Goal: Task Accomplishment & Management: Manage account settings

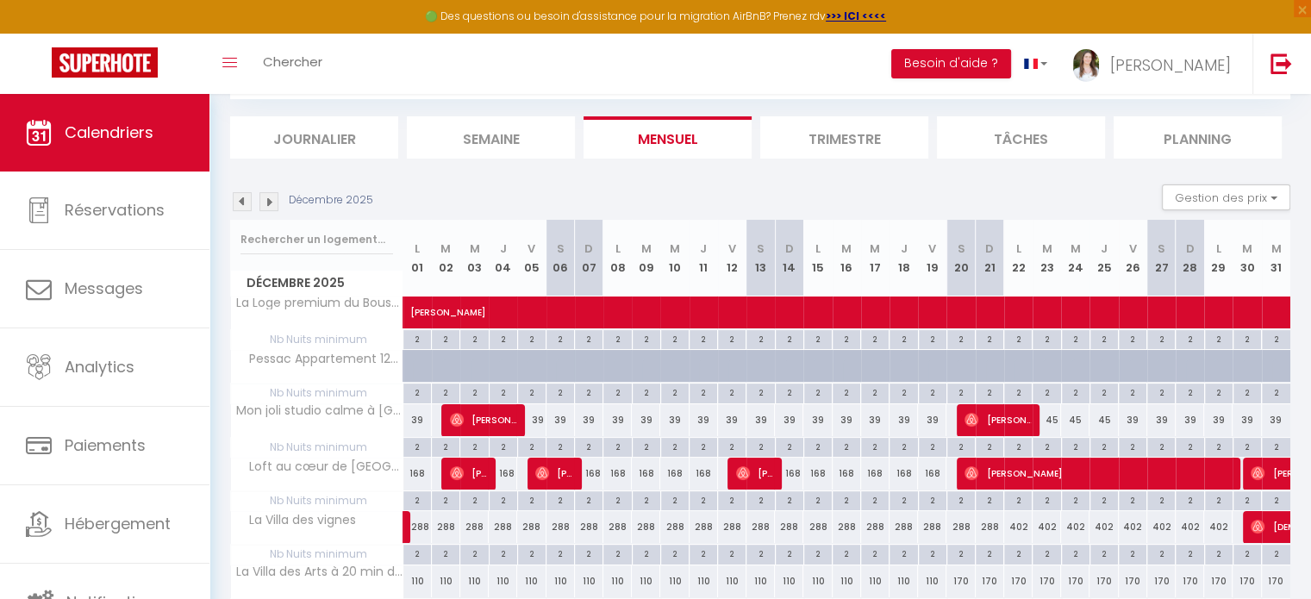
scroll to position [200, 0]
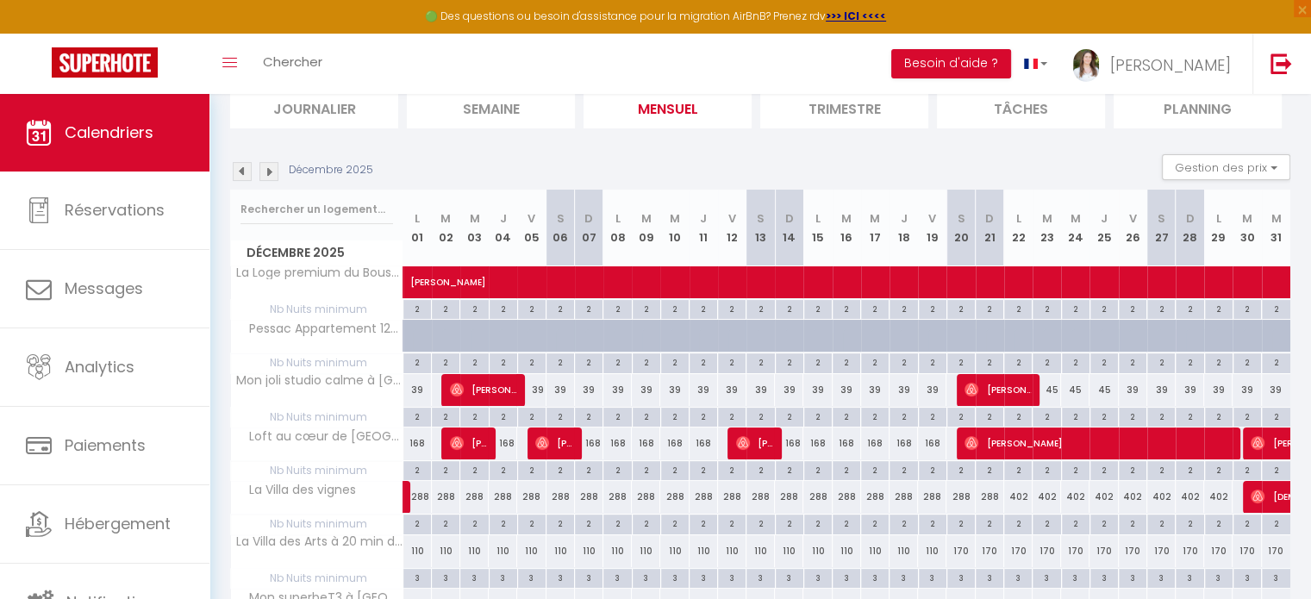
click at [244, 174] on img at bounding box center [242, 171] width 19 height 19
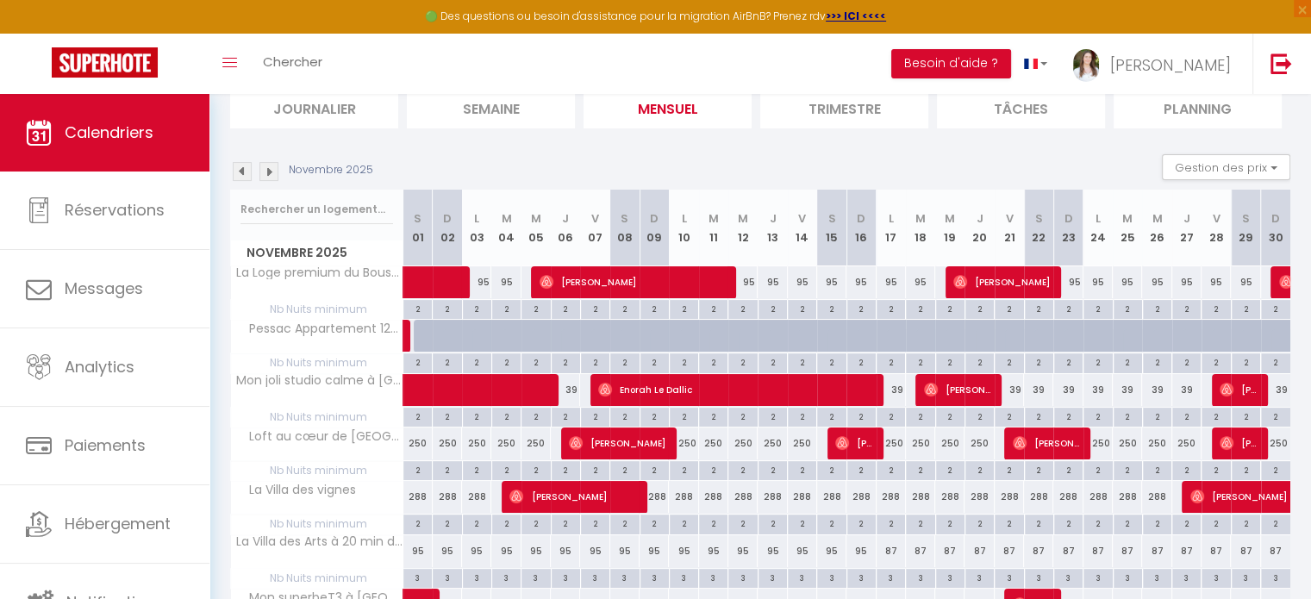
click at [244, 174] on img at bounding box center [242, 171] width 19 height 19
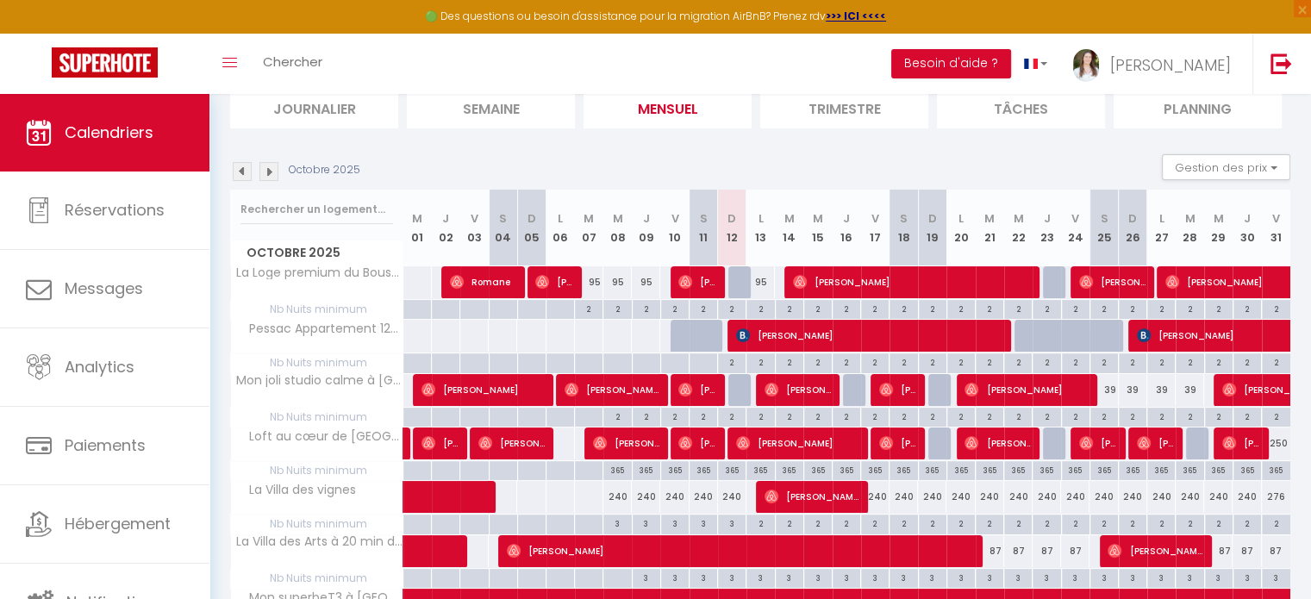
click at [383, 327] on span "Pessac Appartement 1202" at bounding box center [320, 329] width 172 height 19
click at [807, 385] on span "[PERSON_NAME]" at bounding box center [798, 389] width 66 height 33
select select "OK"
select select "0"
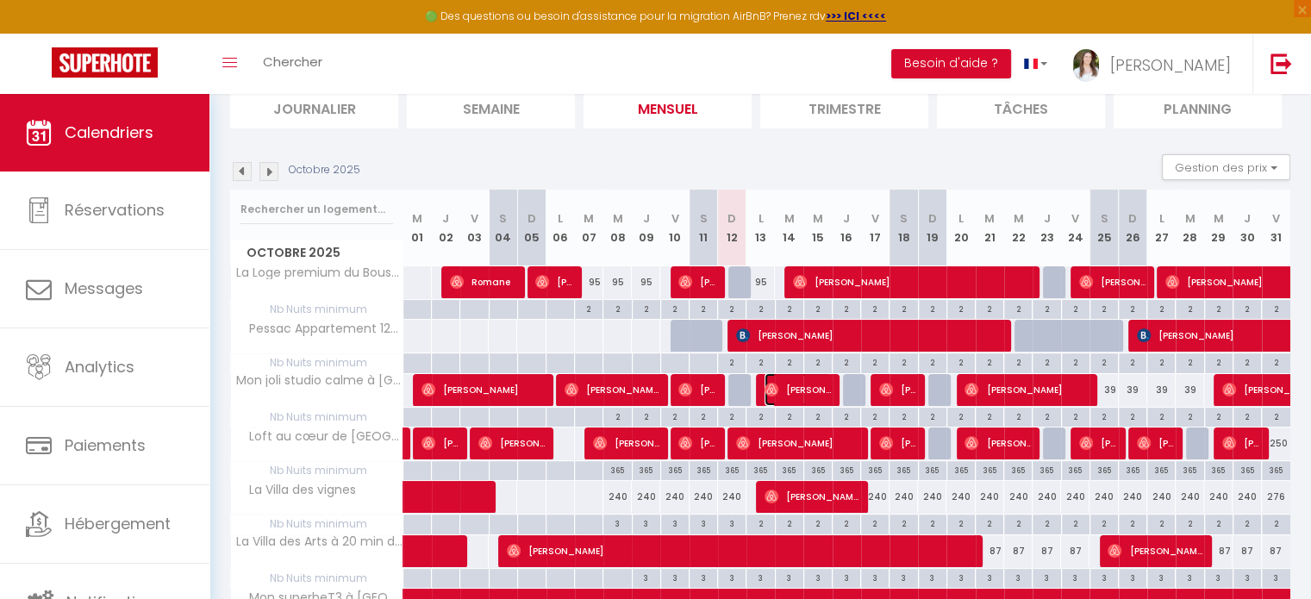
select select "0"
select select "1"
select select
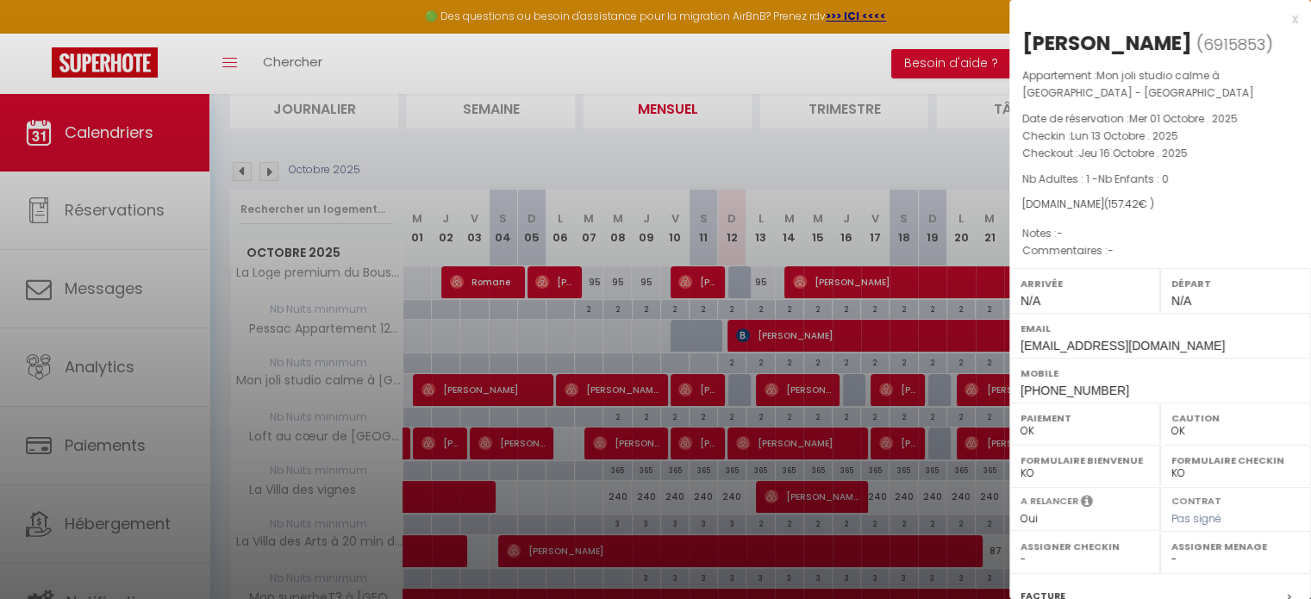
click at [807, 385] on div at bounding box center [655, 299] width 1311 height 599
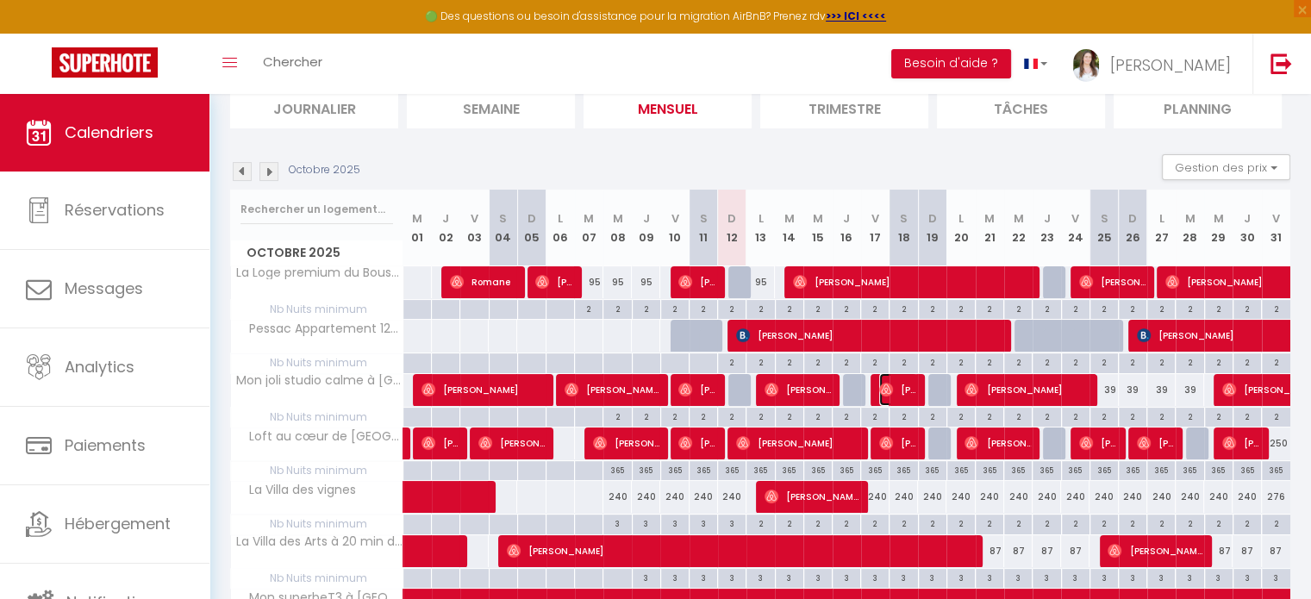
click at [890, 384] on img at bounding box center [886, 390] width 14 height 14
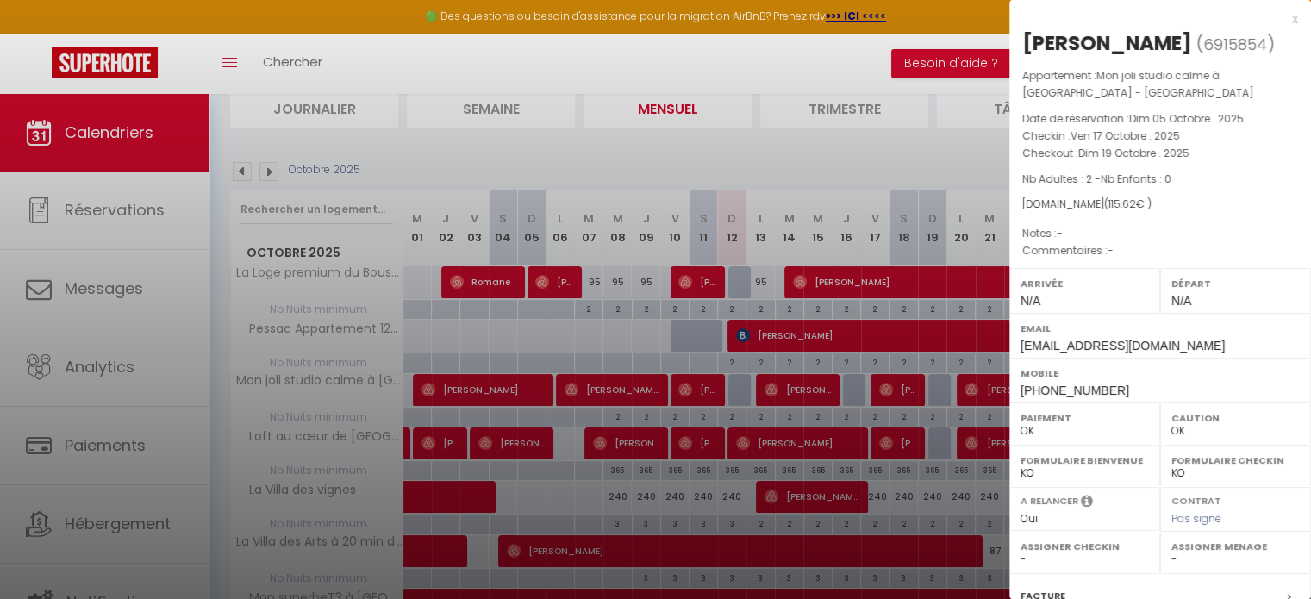
click at [890, 384] on div at bounding box center [655, 299] width 1311 height 599
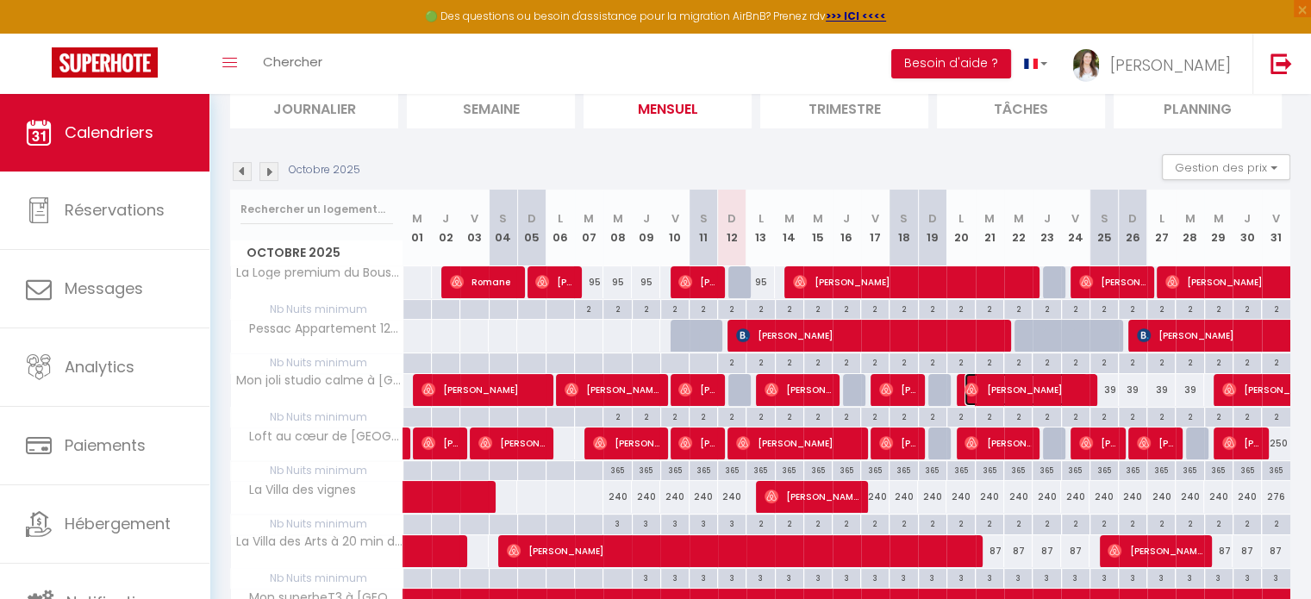
click at [1015, 380] on span "[PERSON_NAME]" at bounding box center [1026, 389] width 123 height 33
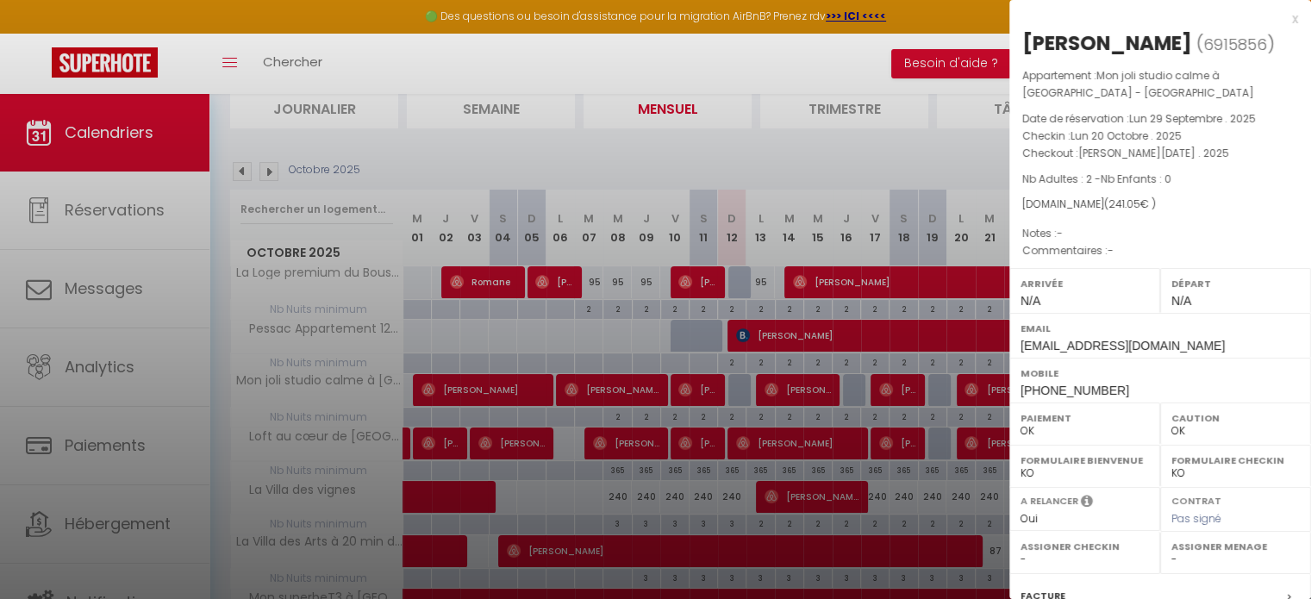
click at [976, 385] on div at bounding box center [655, 299] width 1311 height 599
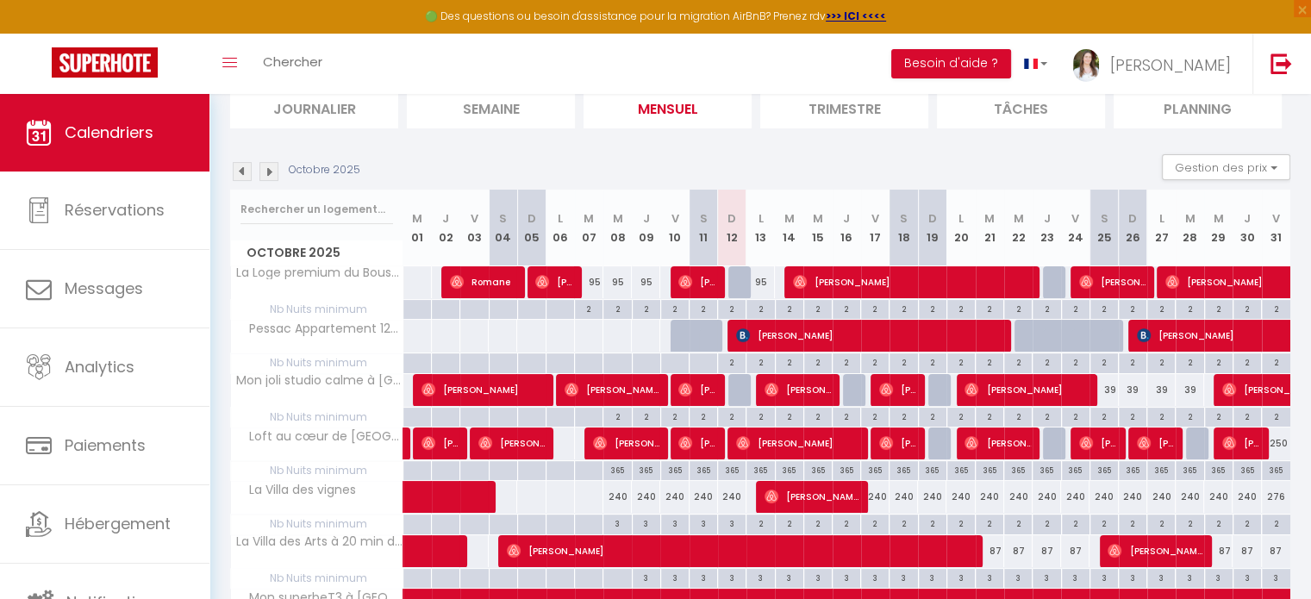
click at [275, 173] on img at bounding box center [269, 171] width 19 height 19
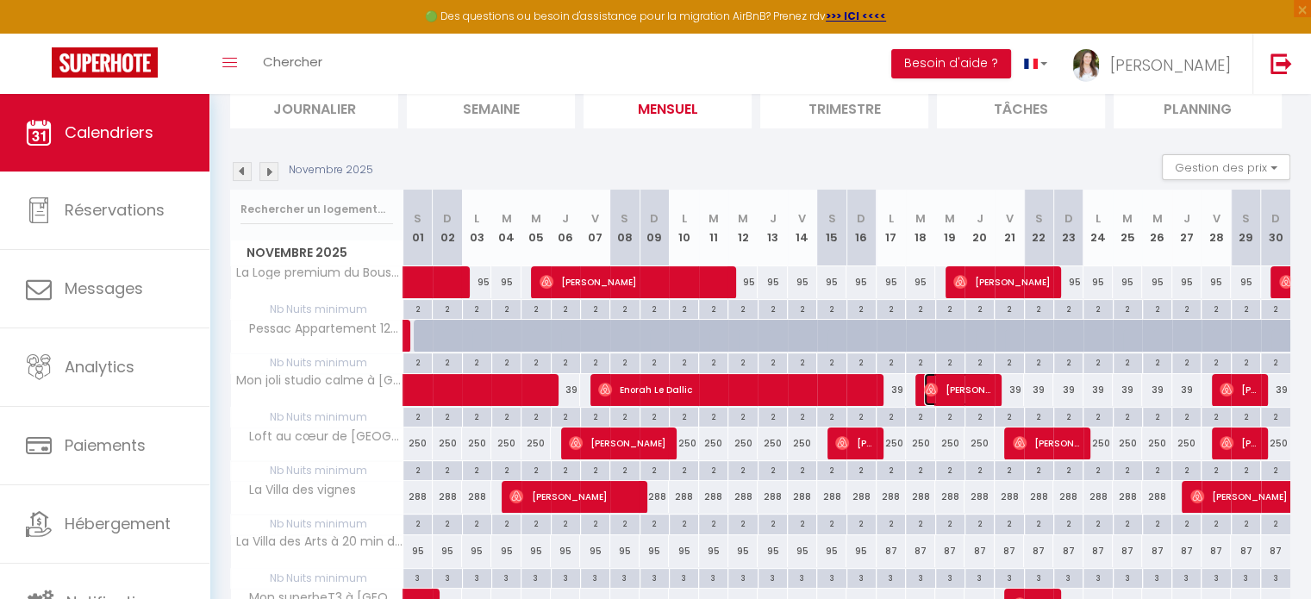
click at [980, 390] on span "[PERSON_NAME] Conte" at bounding box center [958, 389] width 68 height 33
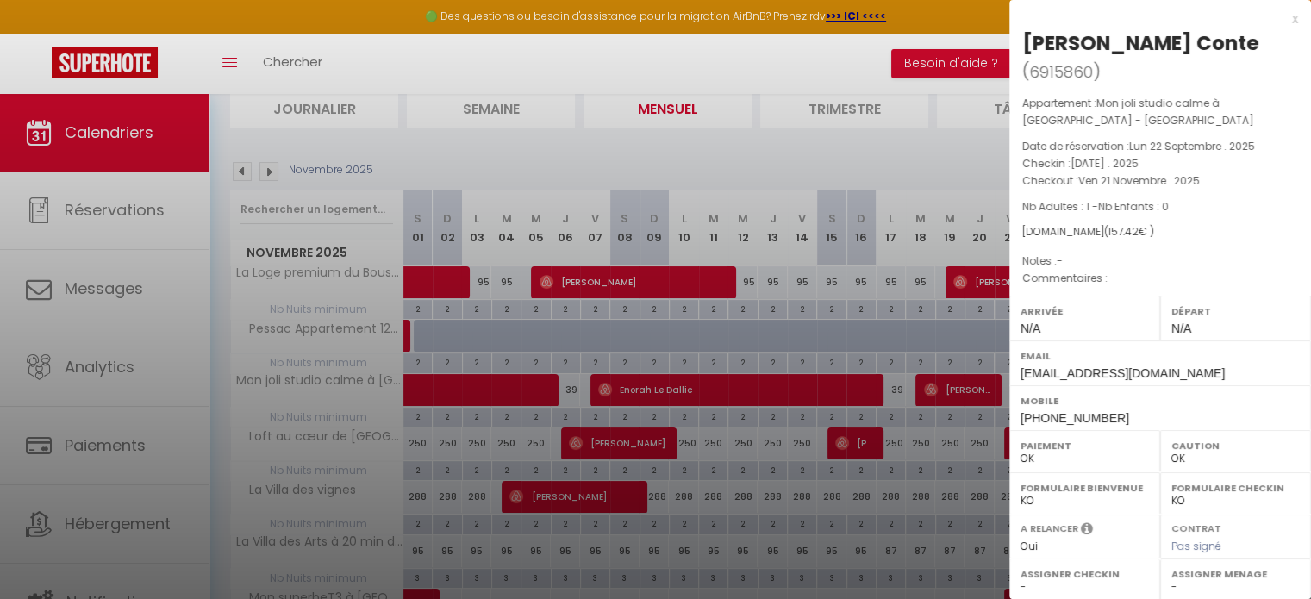
click at [786, 283] on div at bounding box center [655, 299] width 1311 height 599
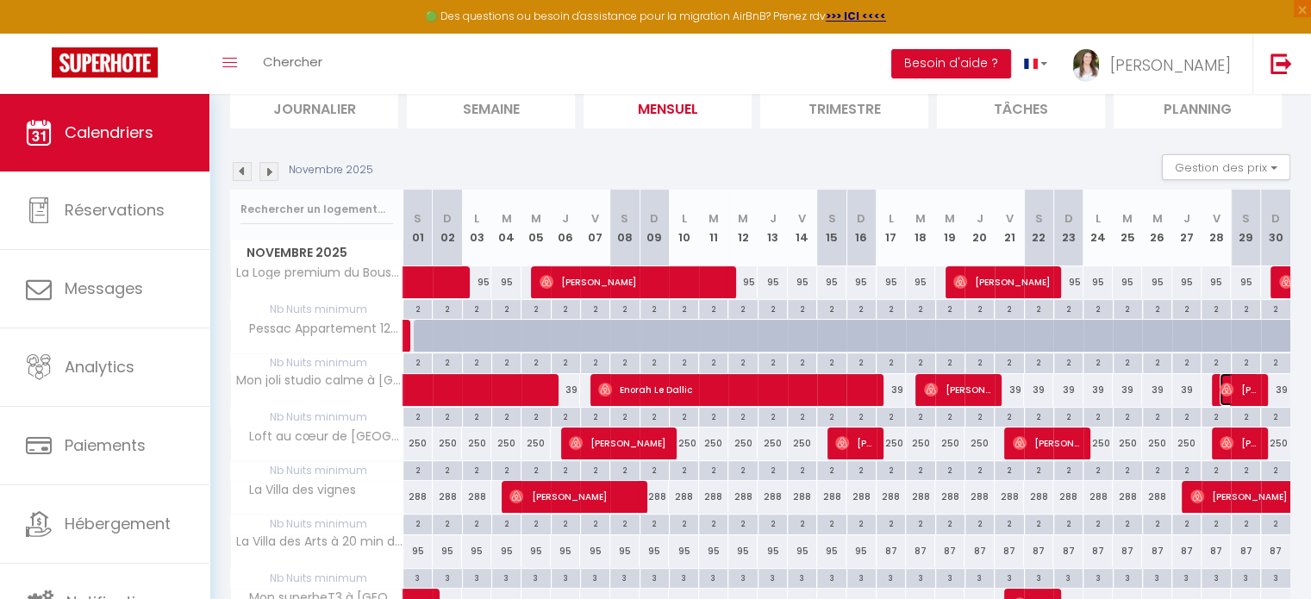
click at [1238, 385] on span "[PERSON_NAME]" at bounding box center [1239, 389] width 39 height 33
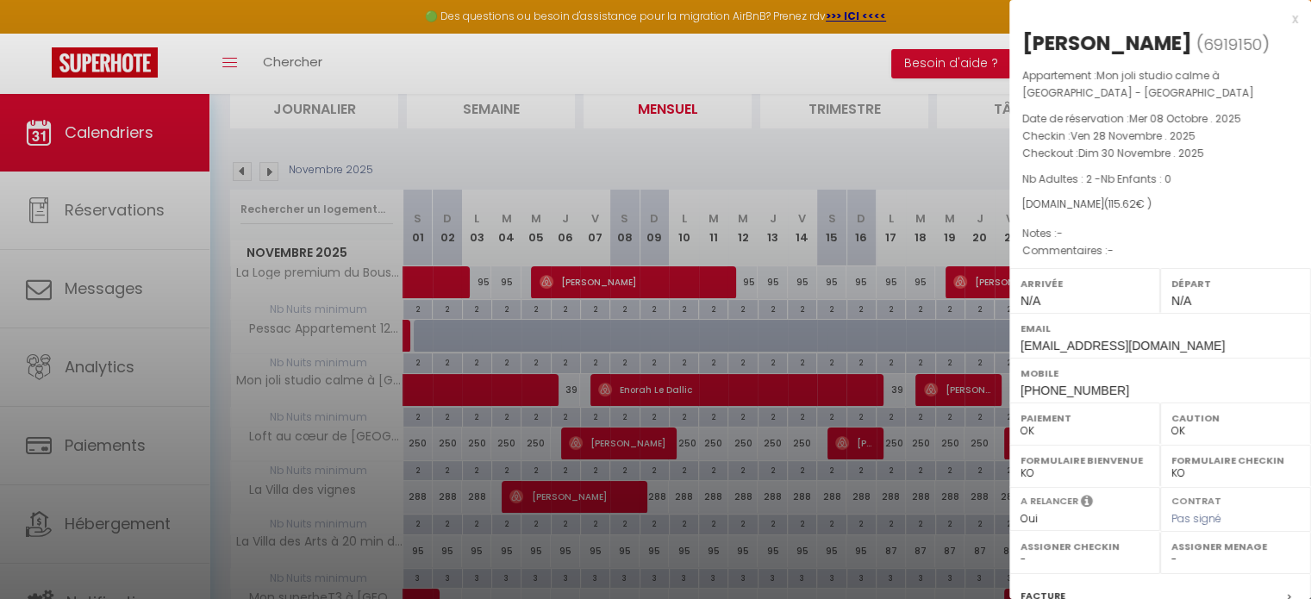
click at [253, 178] on div at bounding box center [655, 299] width 1311 height 599
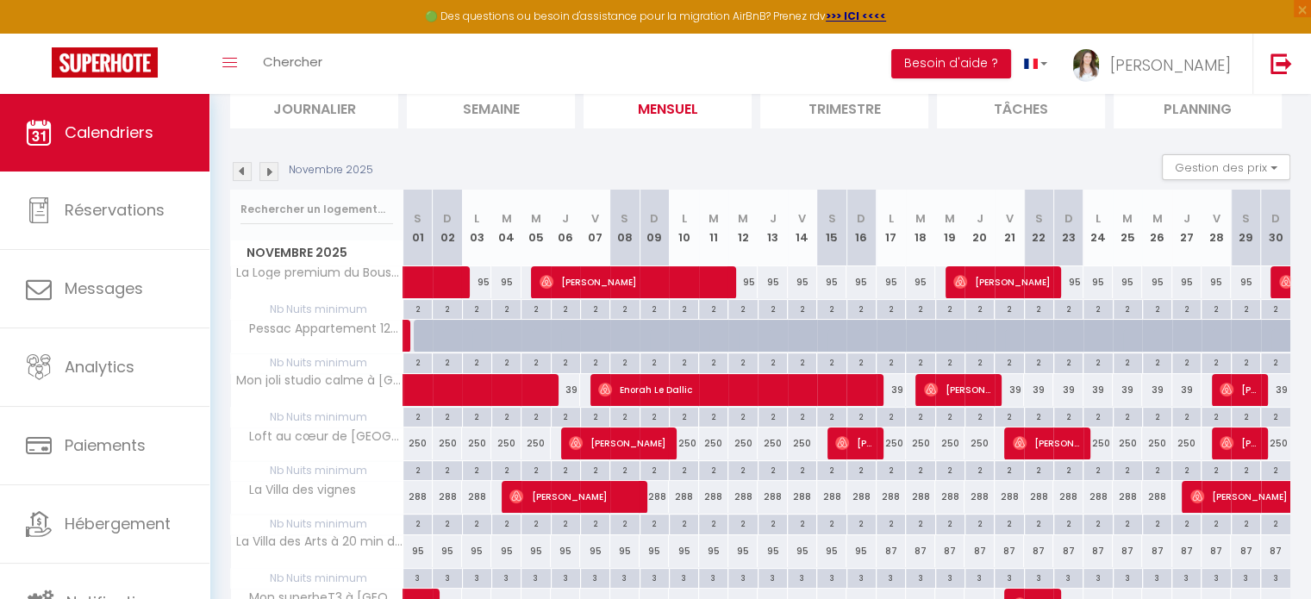
click at [241, 166] on img at bounding box center [242, 171] width 19 height 19
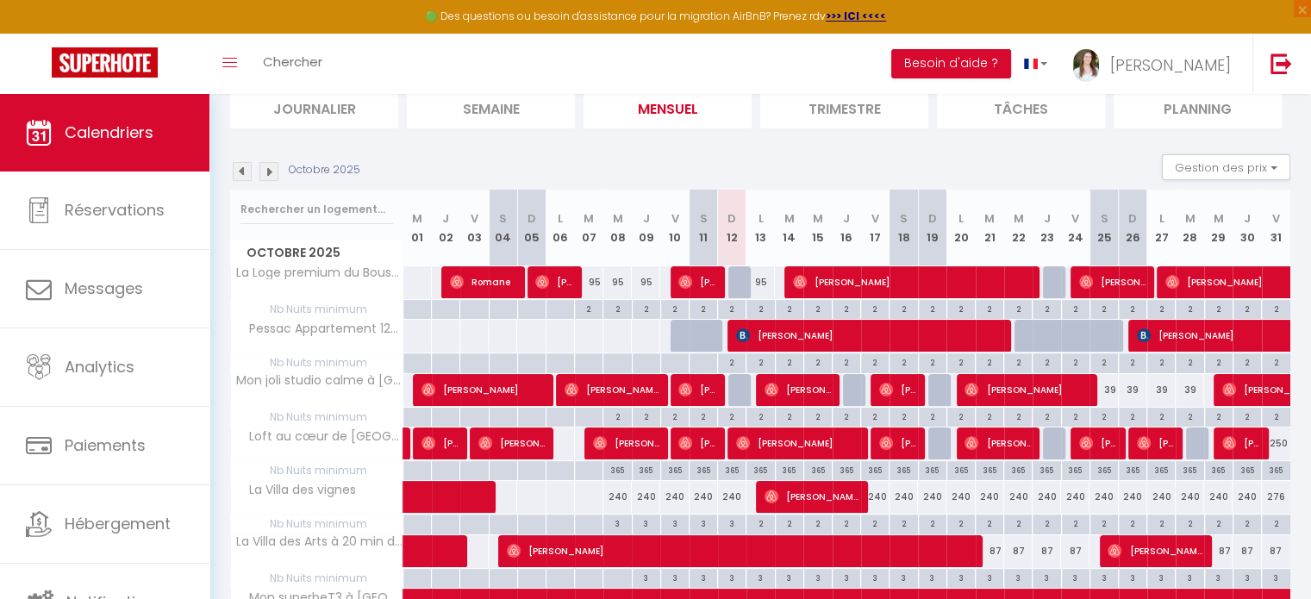
click at [1022, 332] on div at bounding box center [1029, 336] width 28 height 33
select select "1"
type input "Mer 22 Octobre 2025"
type input "Jeu 23 Octobre 2025"
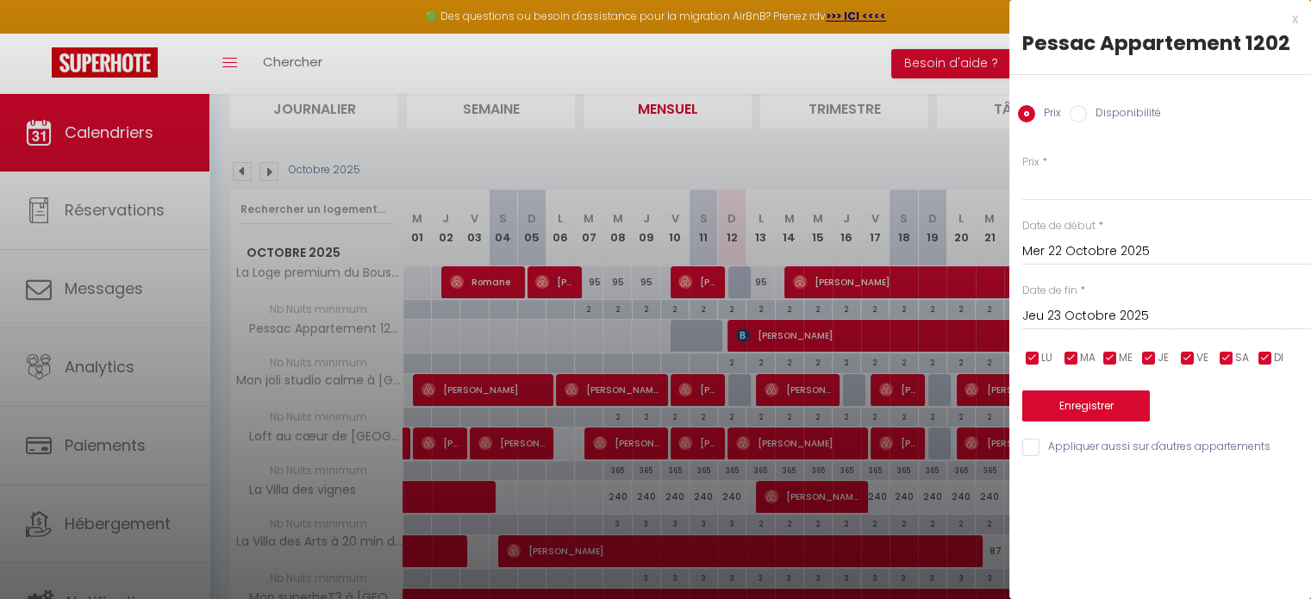
click at [1124, 120] on label "Disponibilité" at bounding box center [1124, 114] width 74 height 19
click at [1087, 120] on input "Disponibilité" at bounding box center [1078, 113] width 17 height 17
radio input "true"
radio input "false"
click at [1114, 297] on div "Date de fin * [DATE] < [DATE] > Dim Lun Mar Mer Jeu Ven Sam 1 2 3 4 5 6 7 8 9 1…" at bounding box center [1167, 308] width 289 height 47
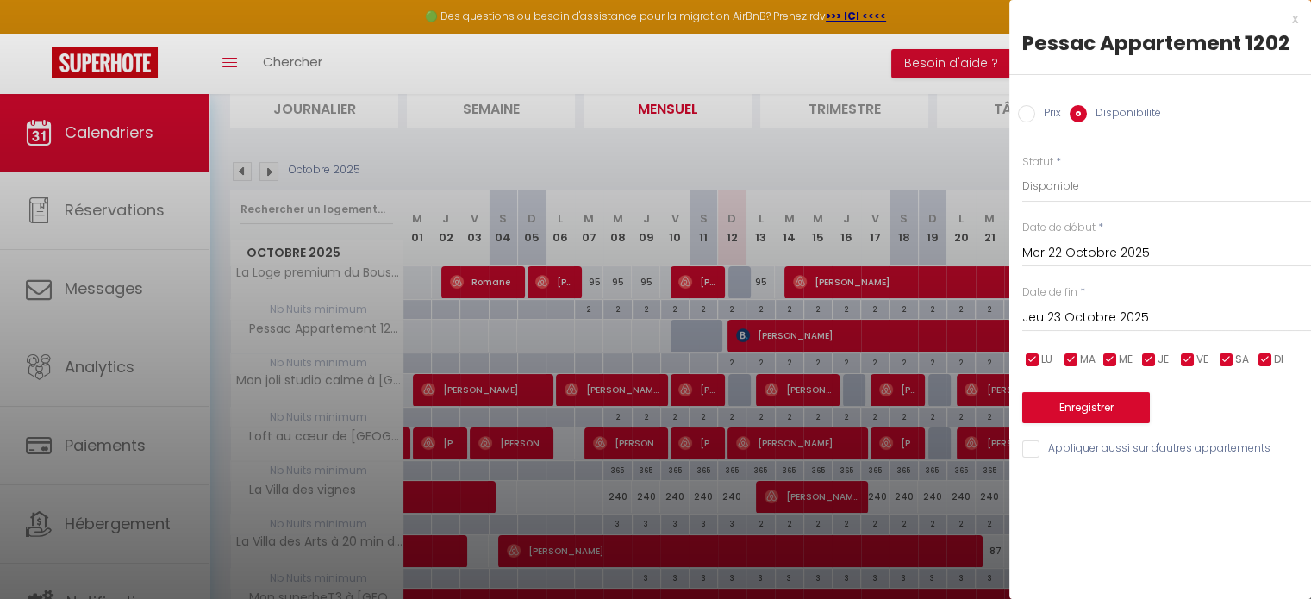
click at [1125, 317] on input "Jeu 23 Octobre 2025" at bounding box center [1167, 318] width 289 height 22
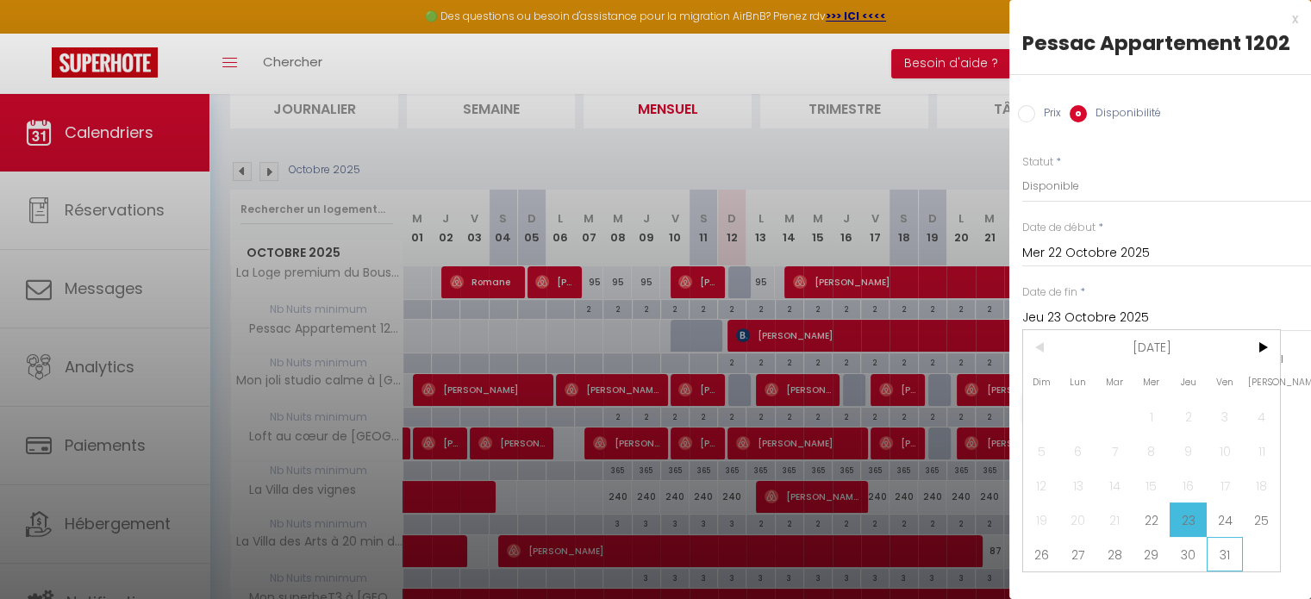
click at [1231, 557] on span "31" at bounding box center [1225, 554] width 37 height 34
type input "Ven 31 Octobre 2025"
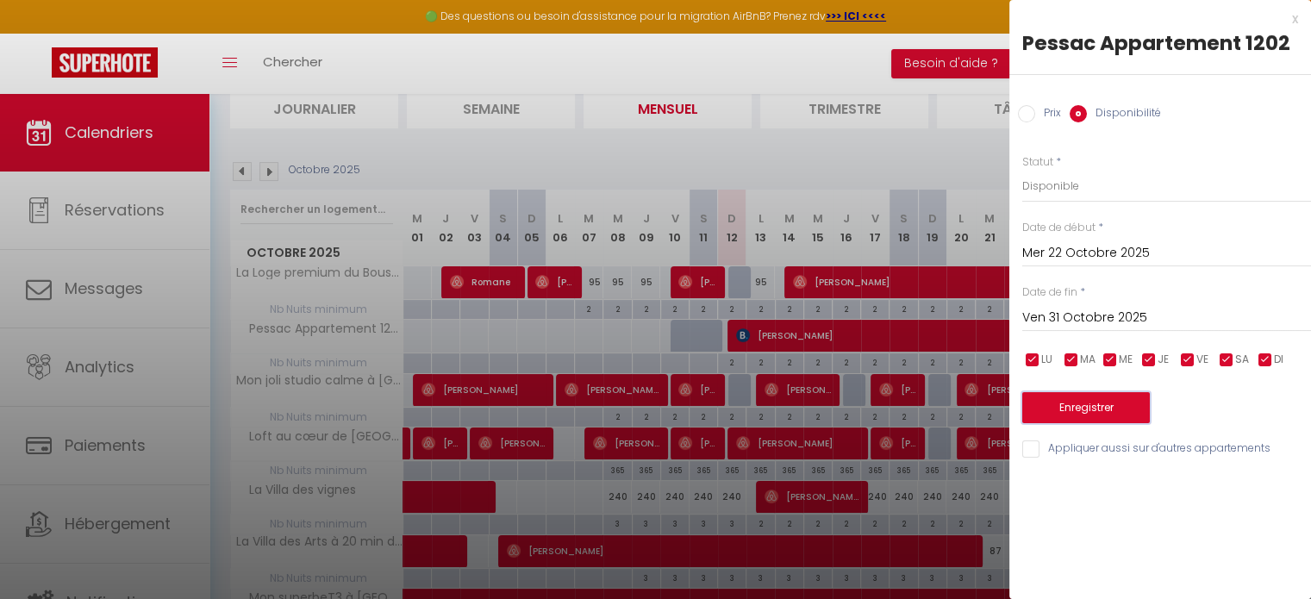
click at [1134, 406] on button "Enregistrer" at bounding box center [1087, 407] width 128 height 31
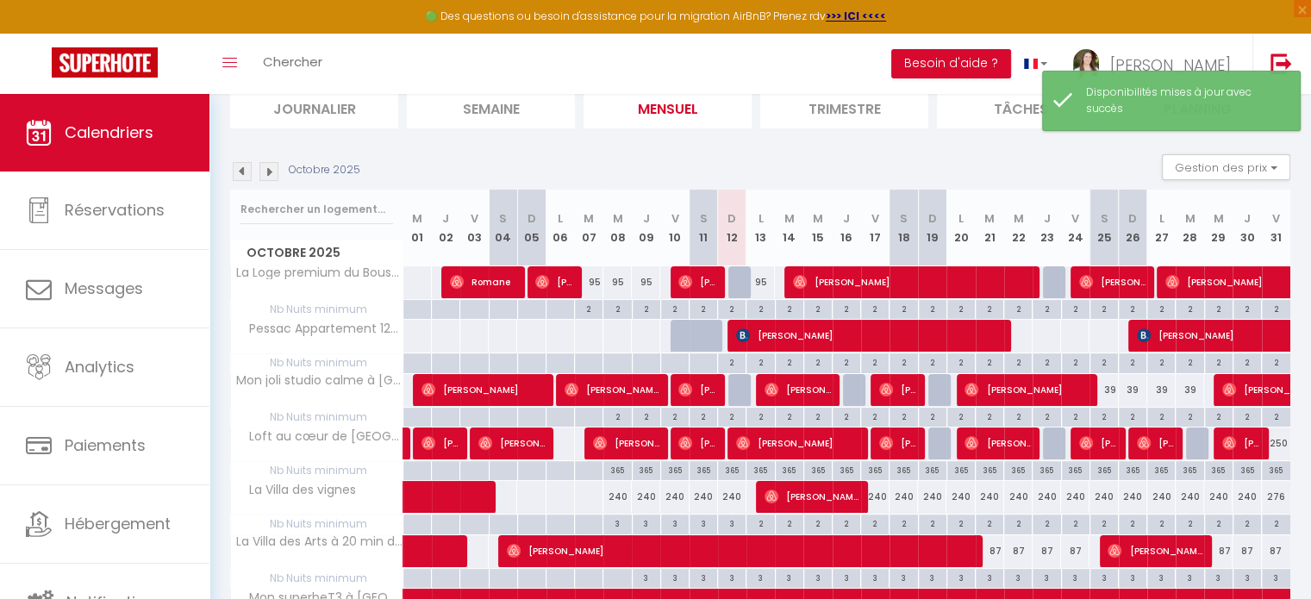
click at [1023, 331] on div at bounding box center [1018, 336] width 29 height 32
select select "1"
type input "Mer 22 Octobre 2025"
type input "Jeu 23 Octobre 2025"
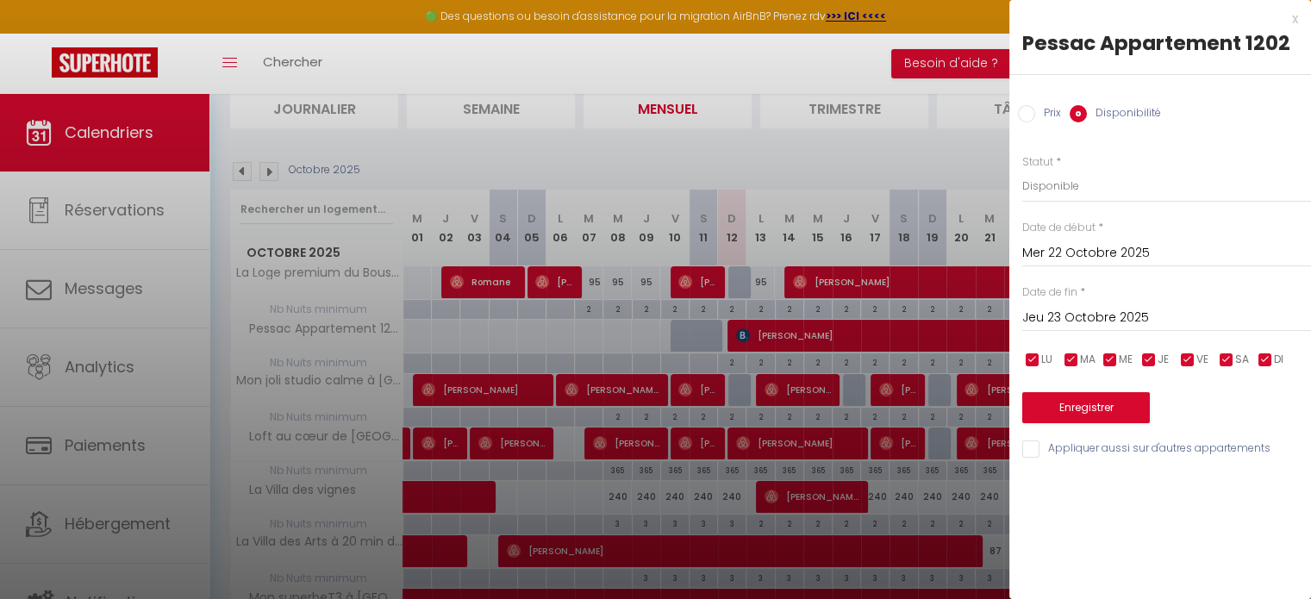
click at [1047, 120] on label "Prix" at bounding box center [1049, 114] width 26 height 19
click at [1036, 120] on input "Prix" at bounding box center [1026, 113] width 17 height 17
radio input "true"
radio input "false"
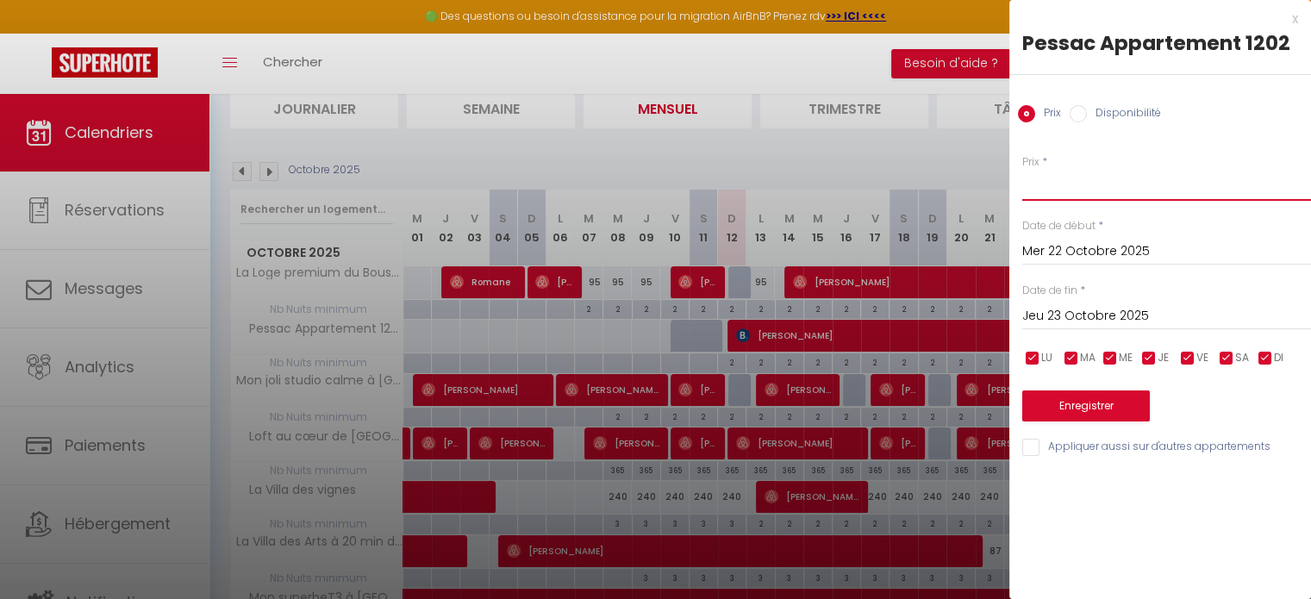
click at [1055, 192] on input "Prix" at bounding box center [1167, 185] width 289 height 31
type input "45"
click at [1149, 303] on div "[DATE] < [DATE] > Dim Lun Mar Mer Jeu Ven Sam 1 2 3 4 5 6 7 8 9 10 11 12 13 14 …" at bounding box center [1167, 314] width 289 height 31
click at [1155, 323] on input "Jeu 23 Octobre 2025" at bounding box center [1167, 316] width 289 height 22
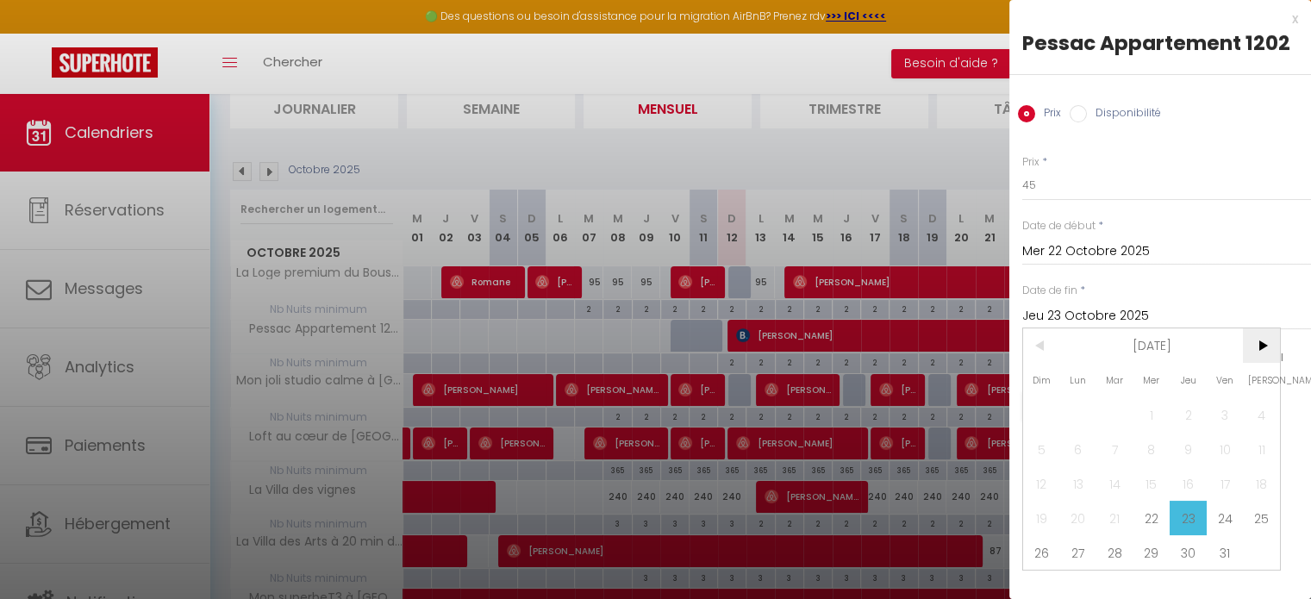
click at [1268, 351] on span ">" at bounding box center [1261, 346] width 37 height 34
click at [1045, 347] on span "<" at bounding box center [1041, 346] width 37 height 34
click at [1264, 341] on span ">" at bounding box center [1261, 346] width 37 height 34
click at [1262, 555] on span "29" at bounding box center [1261, 552] width 37 height 34
type input "[DATE]"
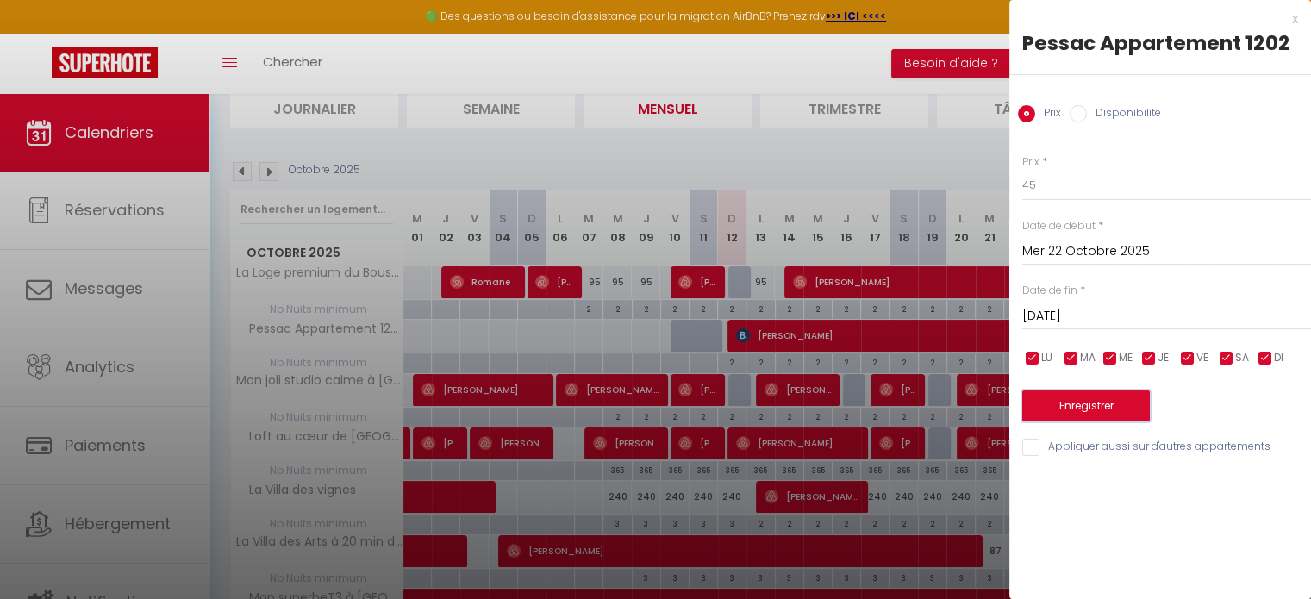
click at [1137, 404] on button "Enregistrer" at bounding box center [1087, 406] width 128 height 31
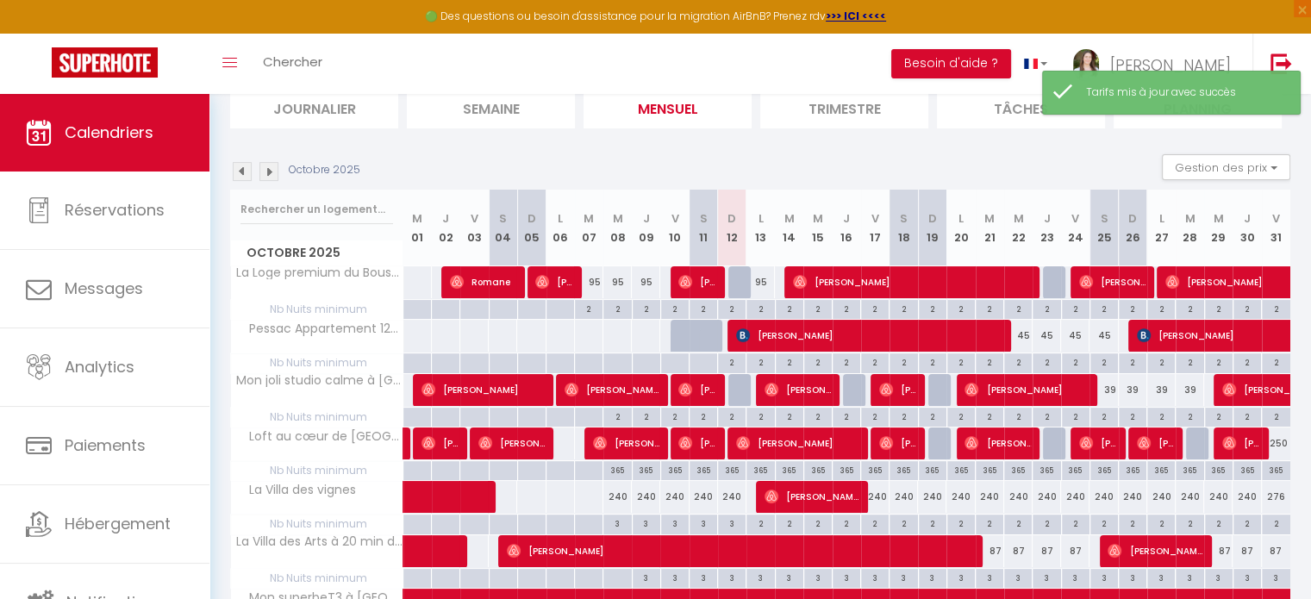
click at [278, 166] on img at bounding box center [269, 171] width 19 height 19
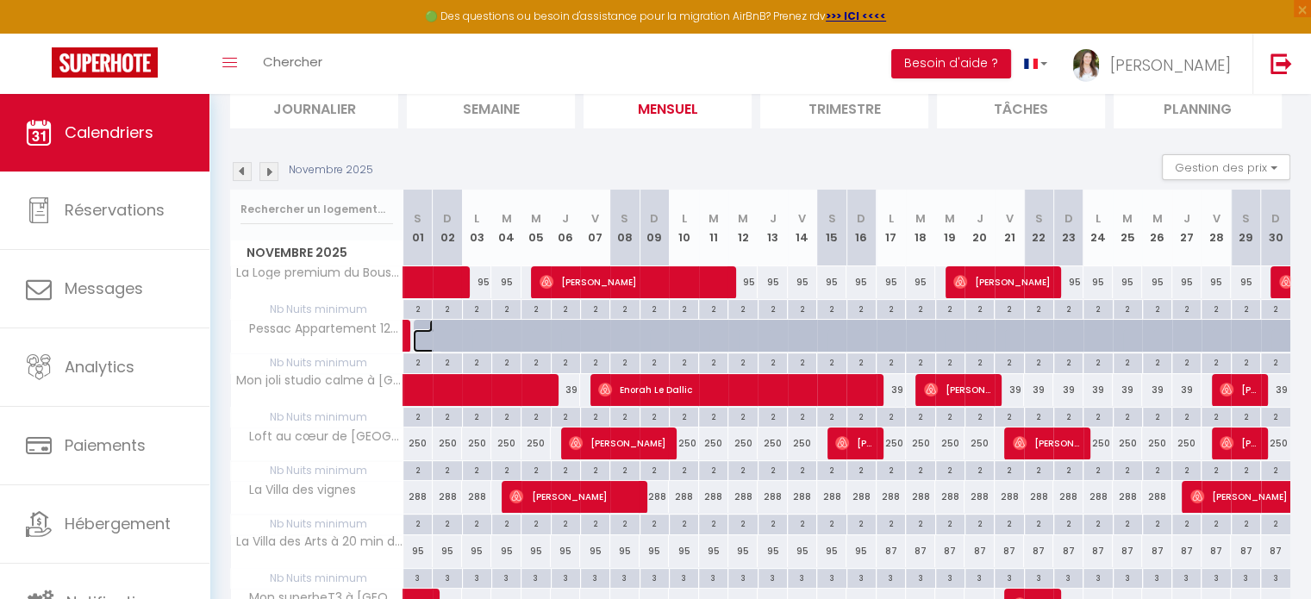
click at [424, 330] on link at bounding box center [427, 340] width 29 height 23
type input "45"
select select "1"
type input "[DATE]"
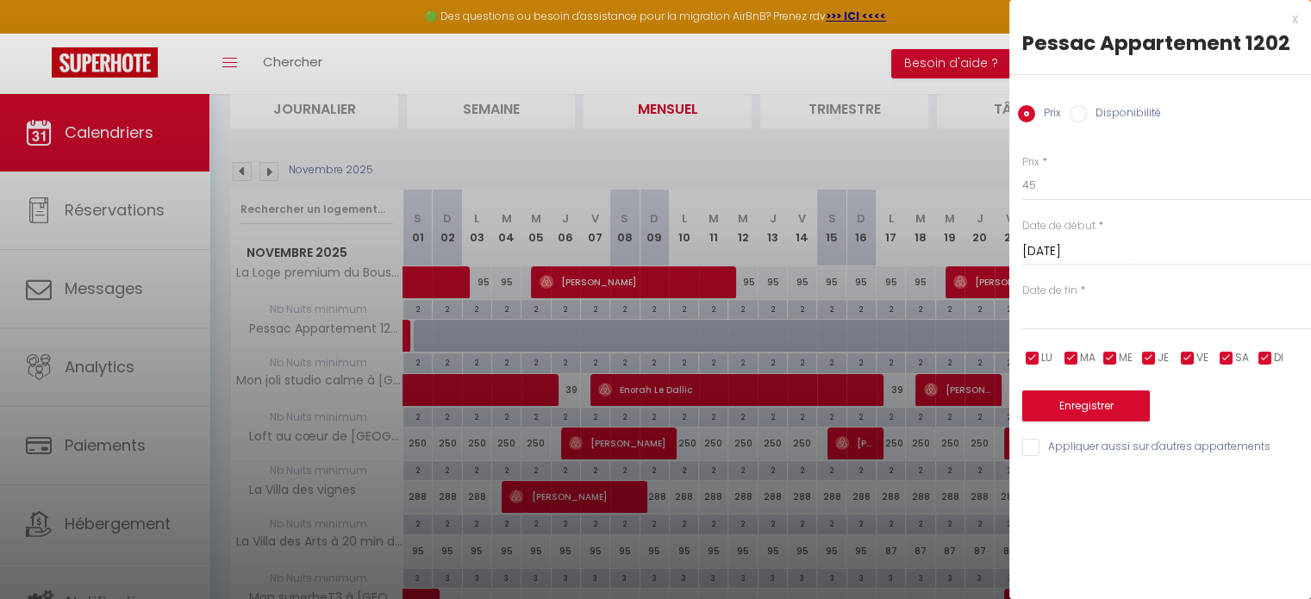
click at [1126, 105] on label "Disponibilité" at bounding box center [1124, 114] width 74 height 19
click at [1087, 105] on input "Disponibilité" at bounding box center [1078, 113] width 17 height 17
radio input "true"
radio input "false"
click at [1121, 322] on input "text" at bounding box center [1167, 318] width 289 height 22
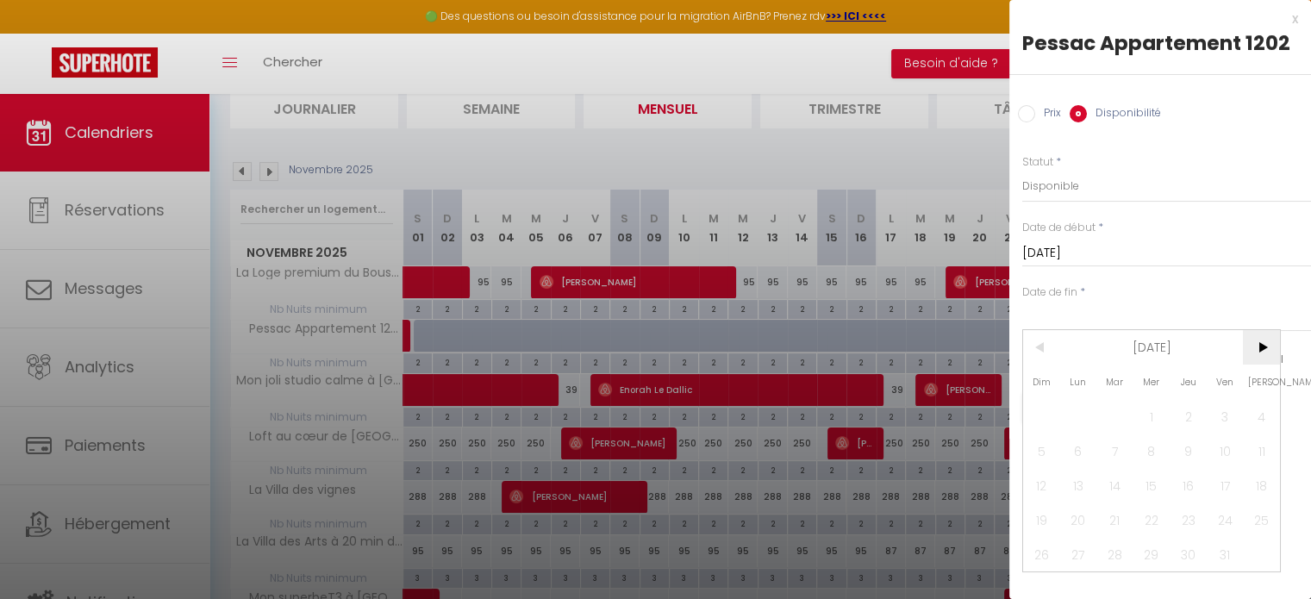
click at [1265, 335] on span ">" at bounding box center [1261, 347] width 37 height 34
click at [1151, 553] on span "31" at bounding box center [1152, 554] width 37 height 34
type input "Mer 31 Décembre 2025"
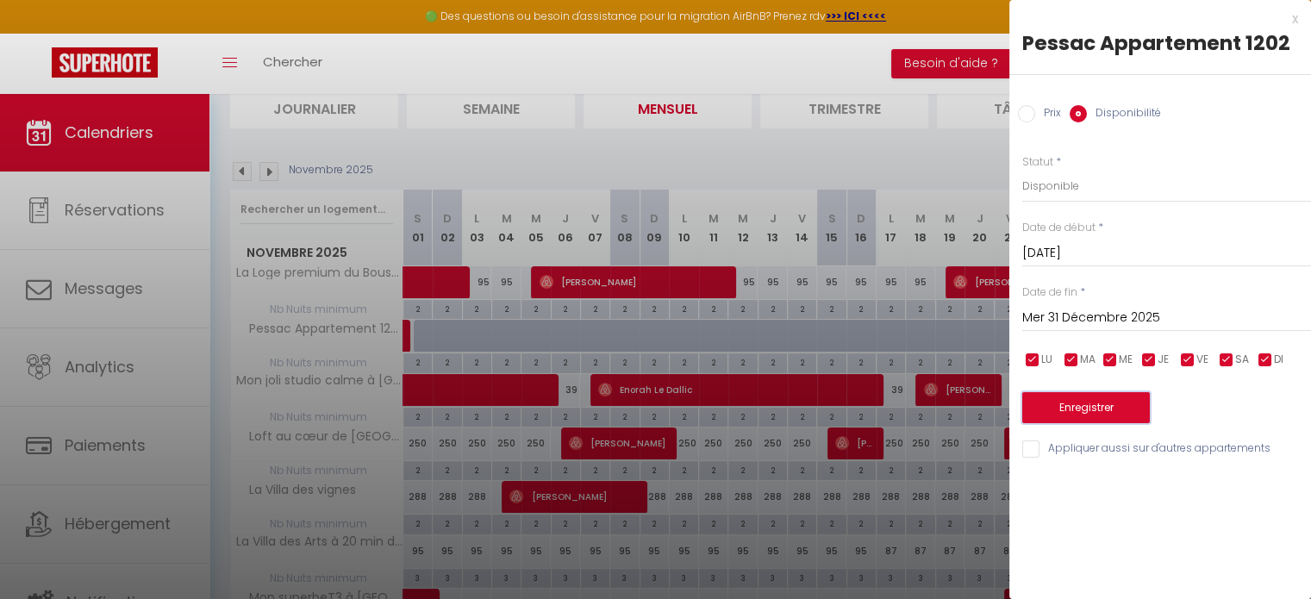
click at [1125, 403] on button "Enregistrer" at bounding box center [1087, 407] width 128 height 31
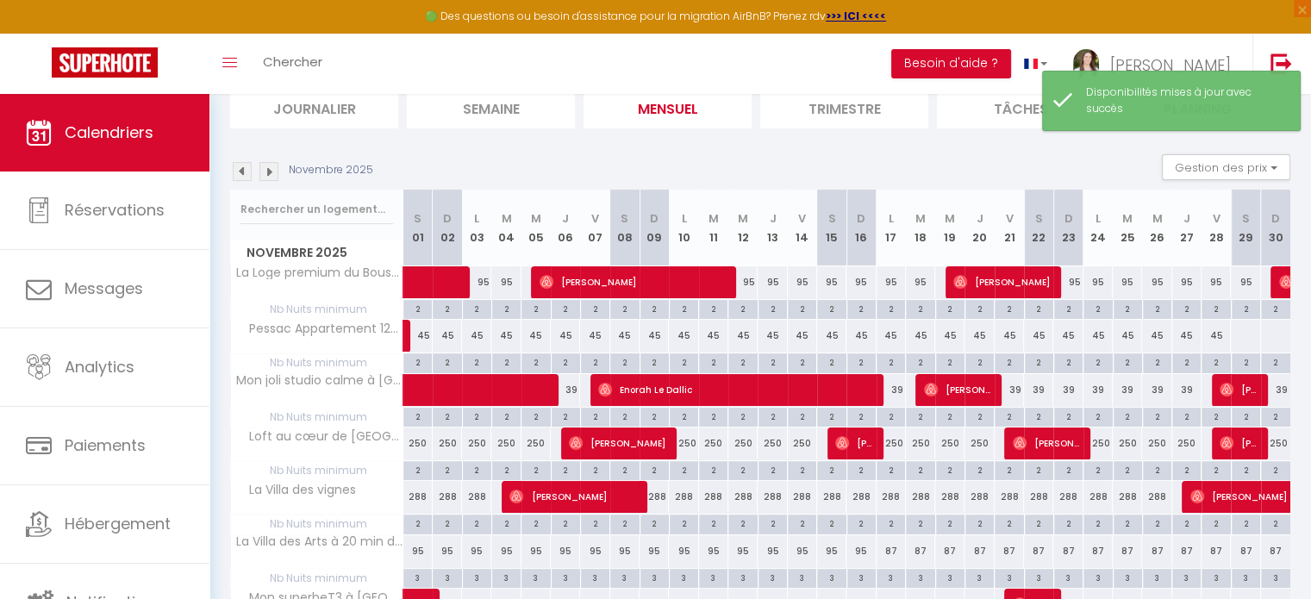
click at [1249, 335] on div at bounding box center [1245, 336] width 30 height 32
select select "1"
type input "[DATE]"
type input "Dim 30 Novembre 2025"
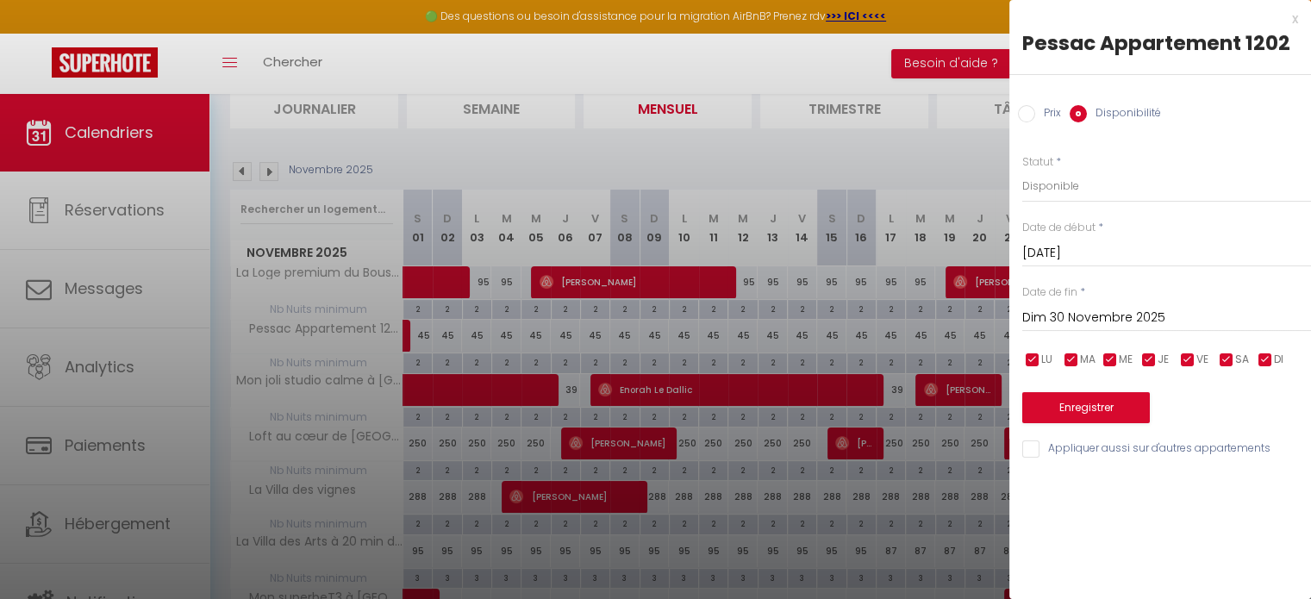
click at [1042, 117] on label "Prix" at bounding box center [1049, 114] width 26 height 19
click at [1036, 117] on input "Prix" at bounding box center [1026, 113] width 17 height 17
radio input "true"
radio input "false"
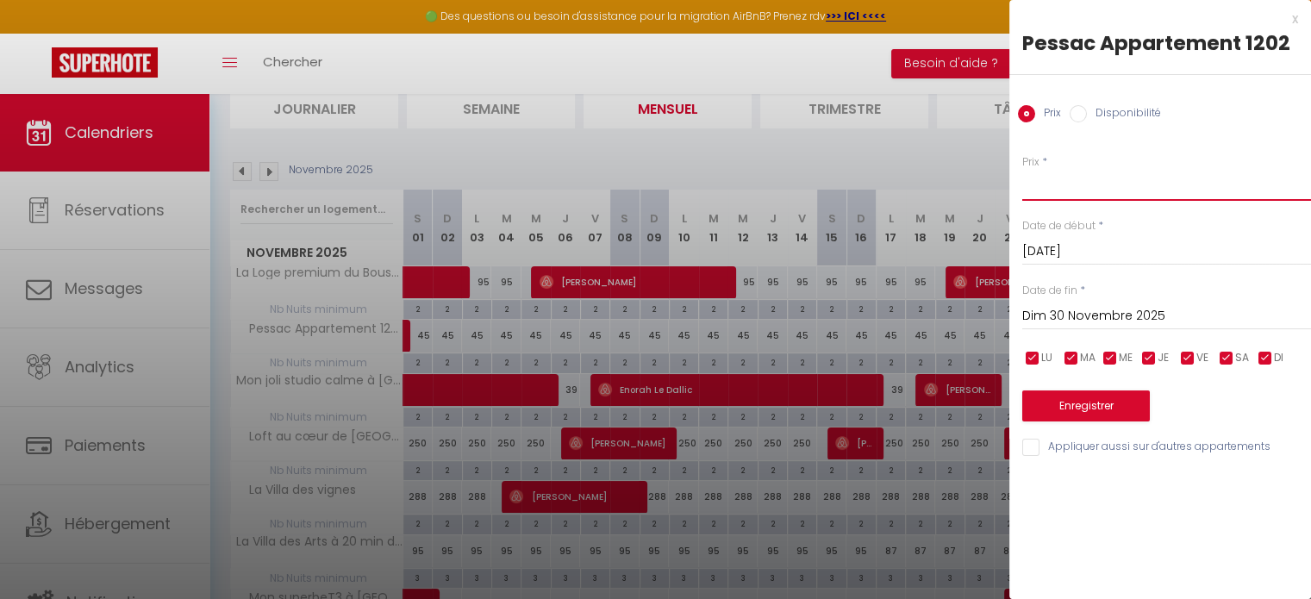
click at [1033, 185] on input "Prix" at bounding box center [1167, 185] width 289 height 31
type input "45"
click at [1145, 315] on input "Dim 30 Novembre 2025" at bounding box center [1167, 316] width 289 height 22
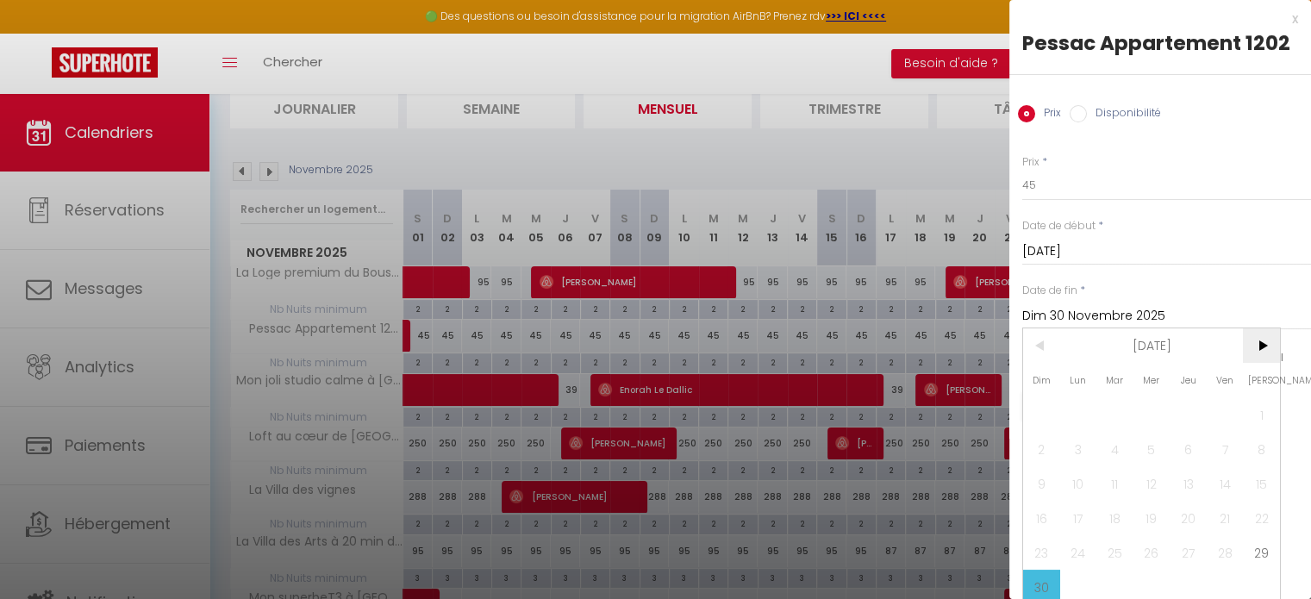
click at [1262, 338] on span ">" at bounding box center [1261, 346] width 37 height 34
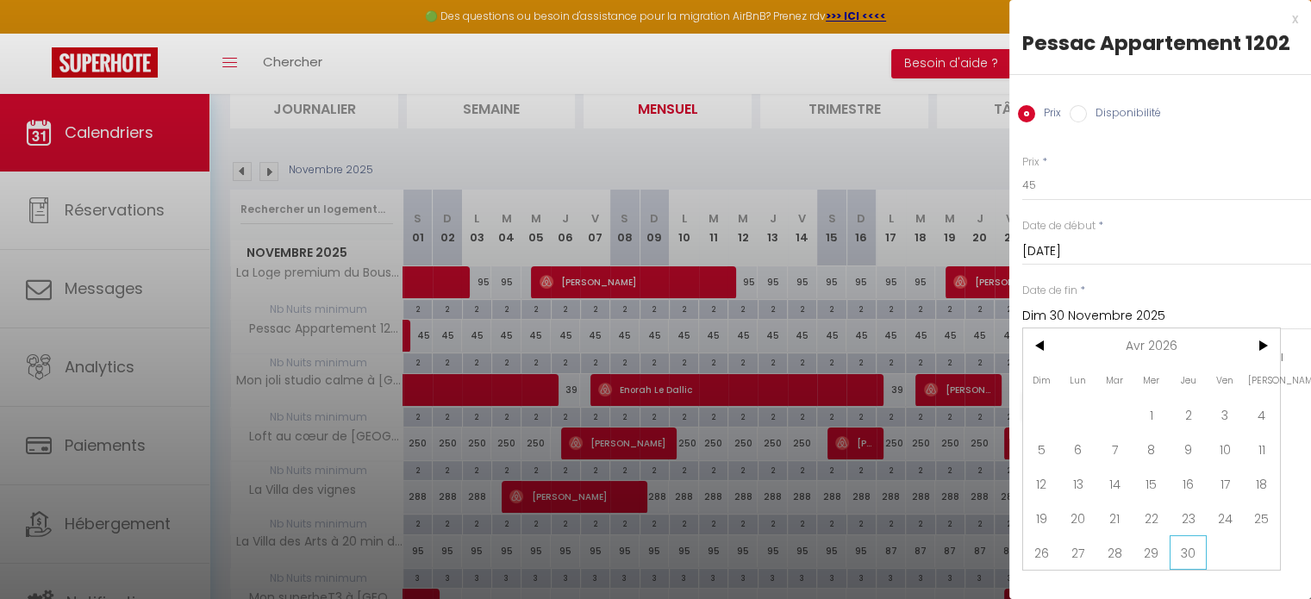
click at [1204, 554] on span "30" at bounding box center [1188, 552] width 37 height 34
type input "Jeu 30 Avril 2026"
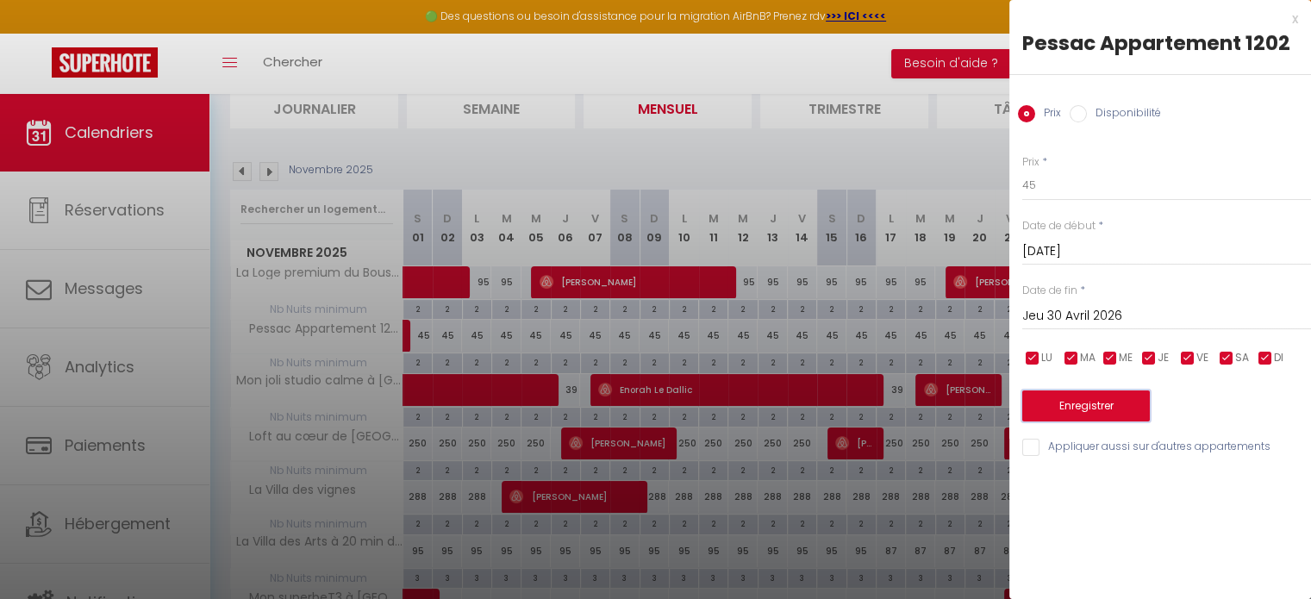
click at [1057, 418] on button "Enregistrer" at bounding box center [1087, 406] width 128 height 31
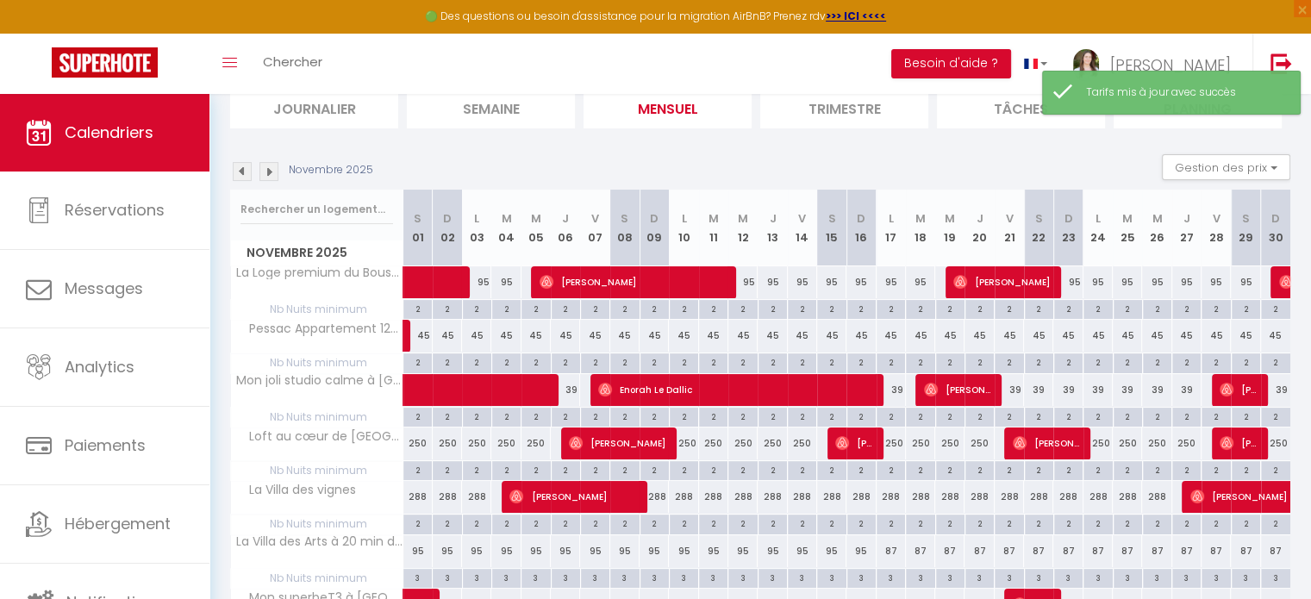
click at [262, 165] on img at bounding box center [269, 171] width 19 height 19
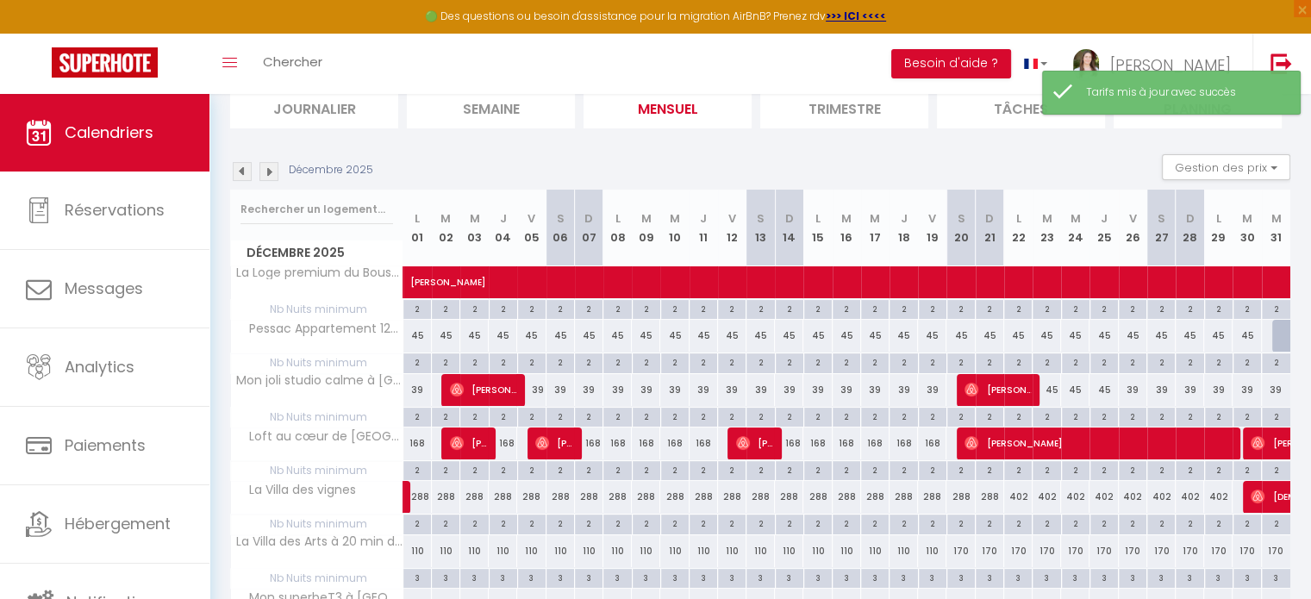
click at [262, 165] on img at bounding box center [269, 171] width 19 height 19
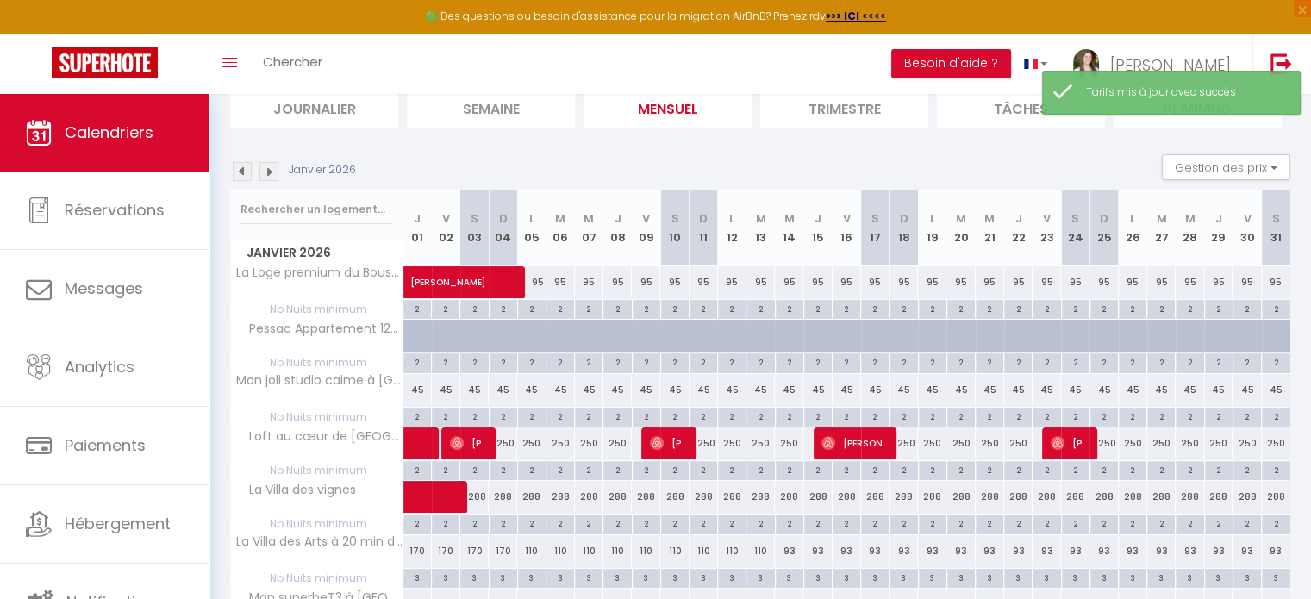
click at [244, 168] on img at bounding box center [242, 171] width 19 height 19
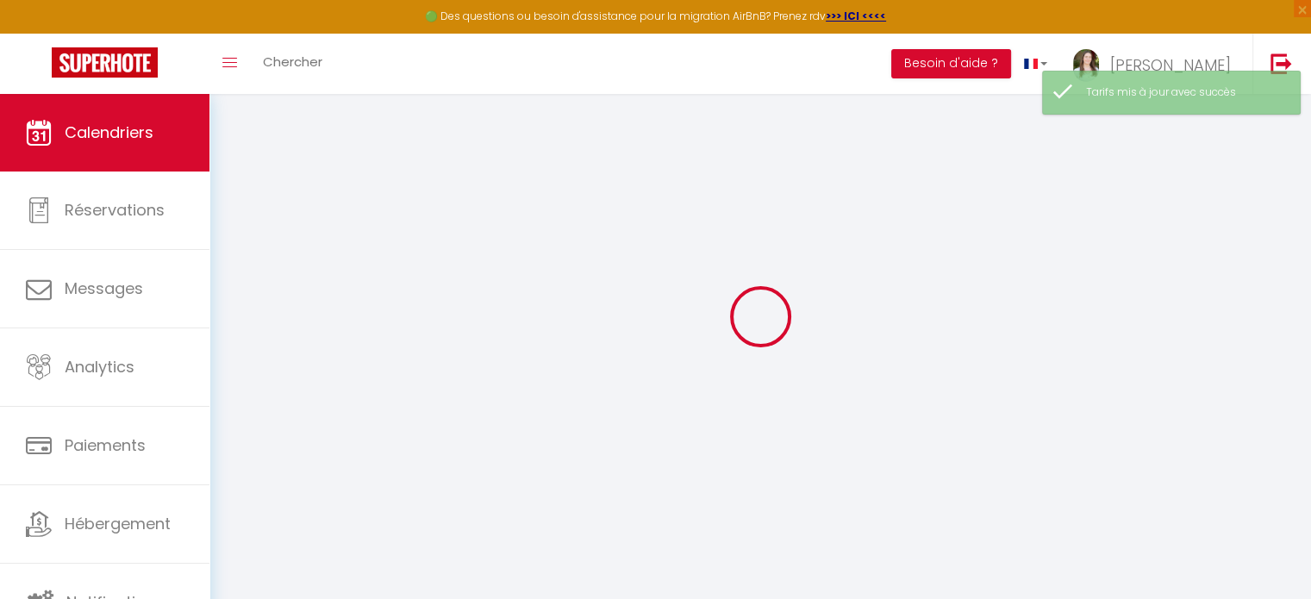
select select
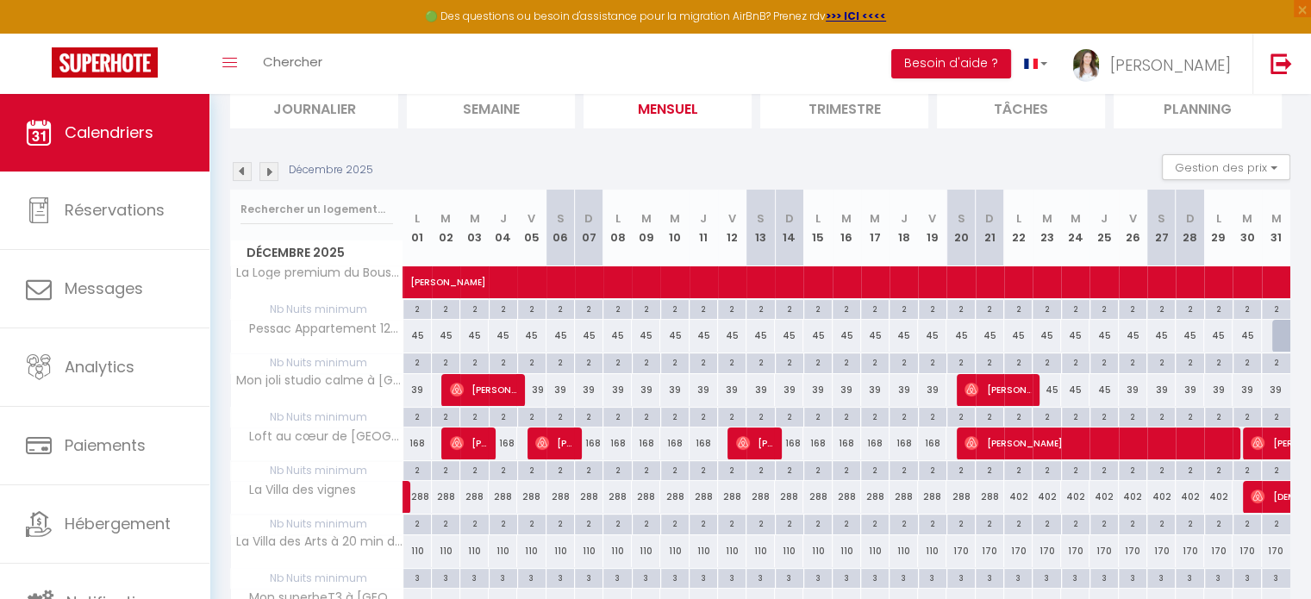
click at [1276, 334] on div at bounding box center [1287, 336] width 28 height 33
type input "45"
select select "1"
type input "Mer 31 Décembre 2025"
type input "Jeu 01 Janvier 2026"
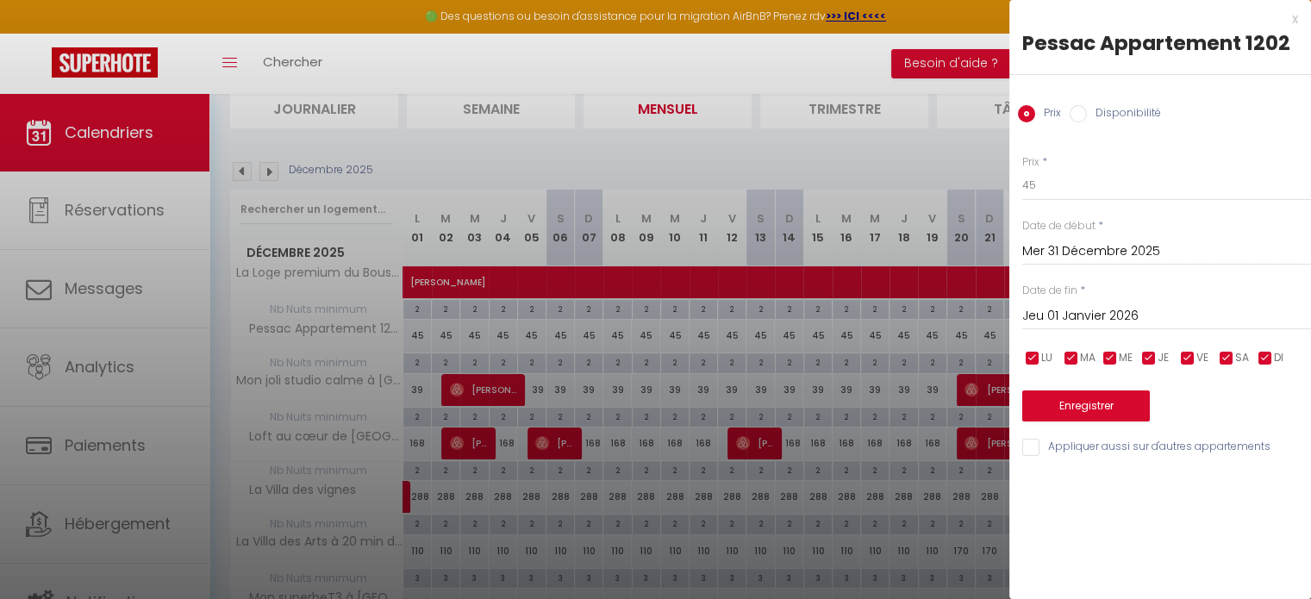
click at [1118, 118] on label "Disponibilité" at bounding box center [1124, 114] width 74 height 19
click at [1087, 118] on input "Disponibilité" at bounding box center [1078, 113] width 17 height 17
radio input "true"
radio input "false"
click at [1100, 261] on input "Mer 31 Décembre 2025" at bounding box center [1167, 253] width 289 height 22
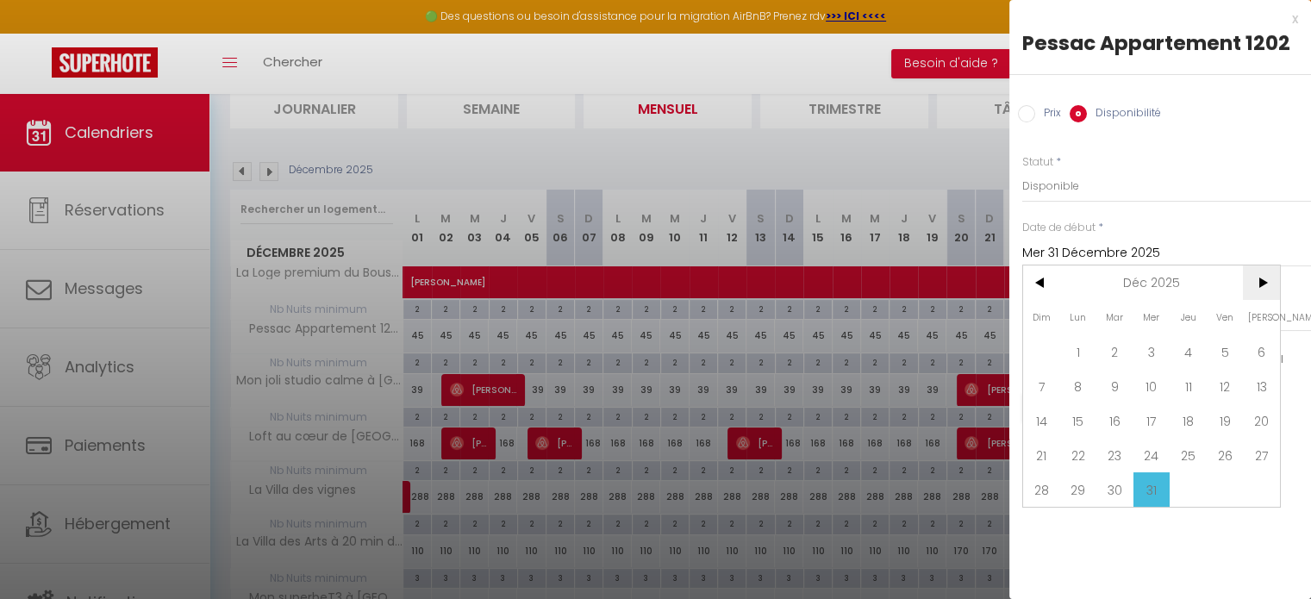
click at [1245, 267] on span ">" at bounding box center [1261, 283] width 37 height 34
click at [1242, 250] on input "Mer 31 Décembre 2025" at bounding box center [1167, 253] width 289 height 22
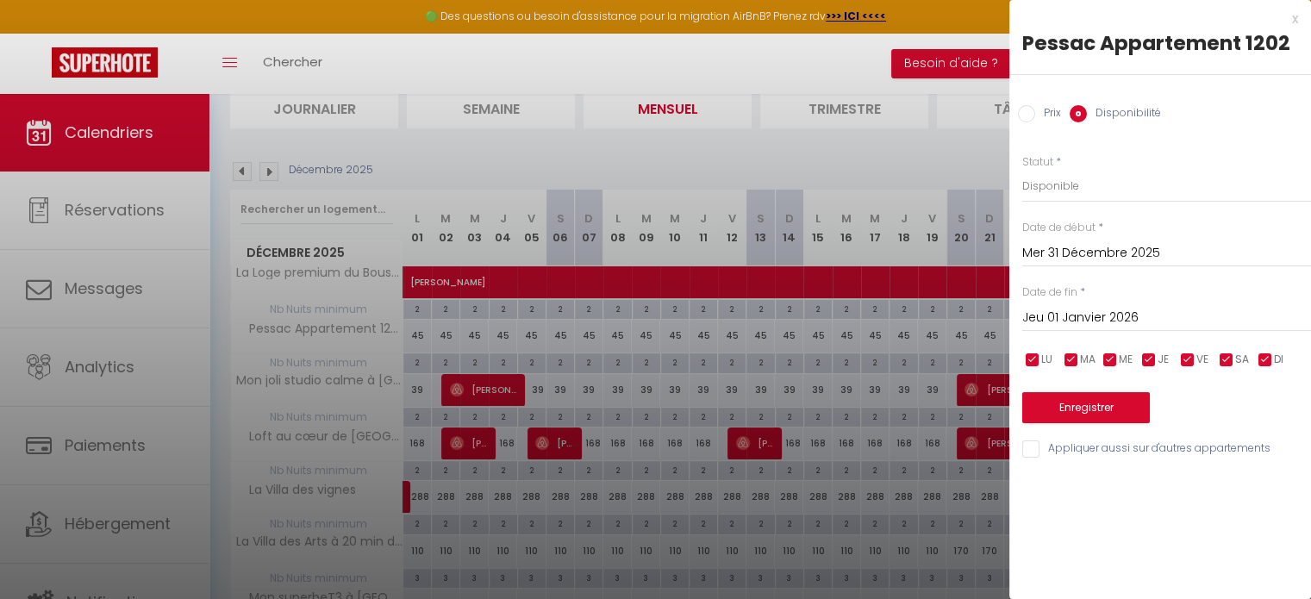
click at [1163, 310] on input "Jeu 01 Janvier 2026" at bounding box center [1167, 318] width 289 height 22
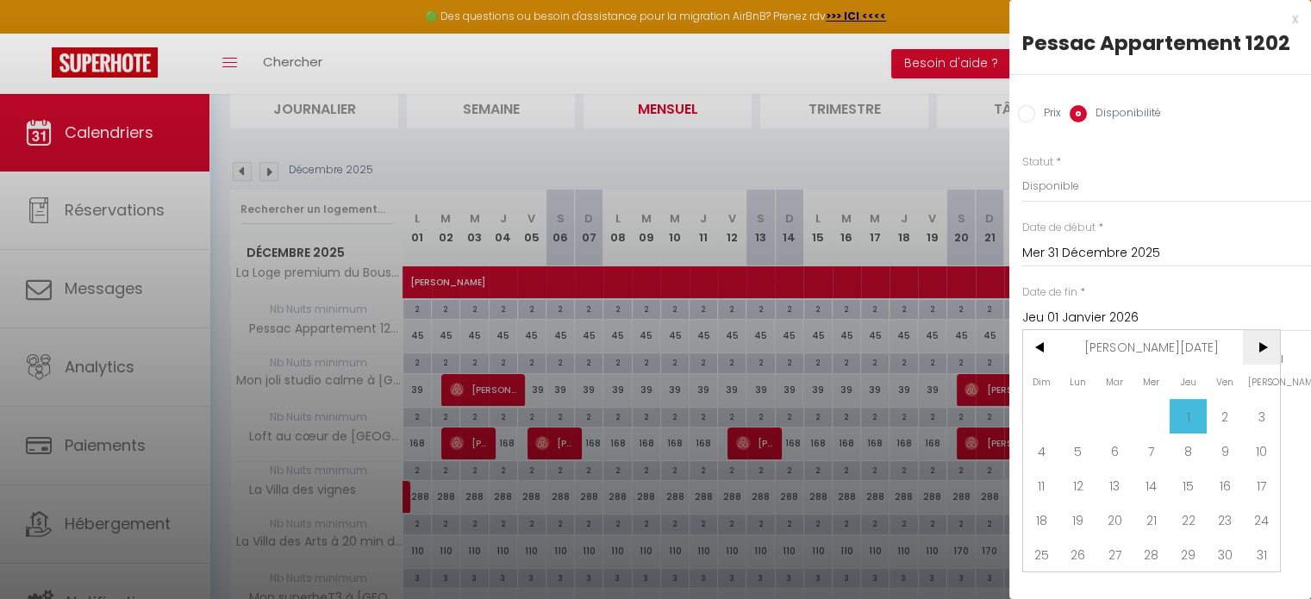
click at [1254, 343] on span ">" at bounding box center [1261, 347] width 37 height 34
click at [1273, 358] on span ">" at bounding box center [1261, 347] width 37 height 34
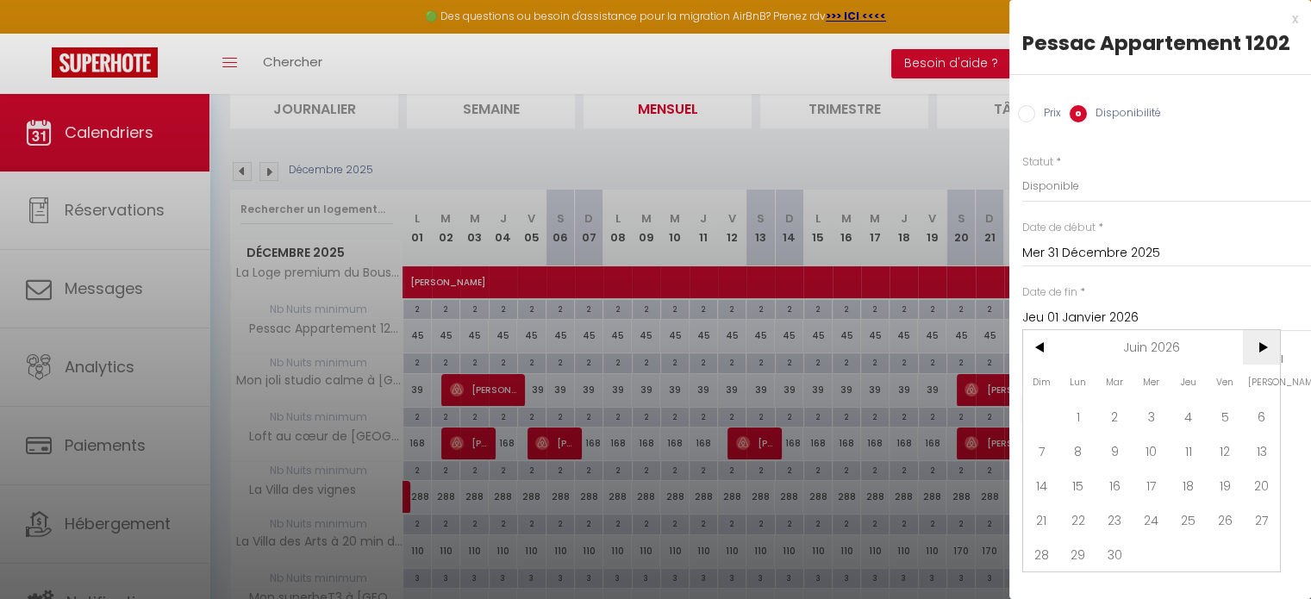
click at [1273, 358] on span ">" at bounding box center [1261, 347] width 37 height 34
click at [1164, 559] on span "30" at bounding box center [1152, 554] width 37 height 34
type input "Mer 30 Septembre 2026"
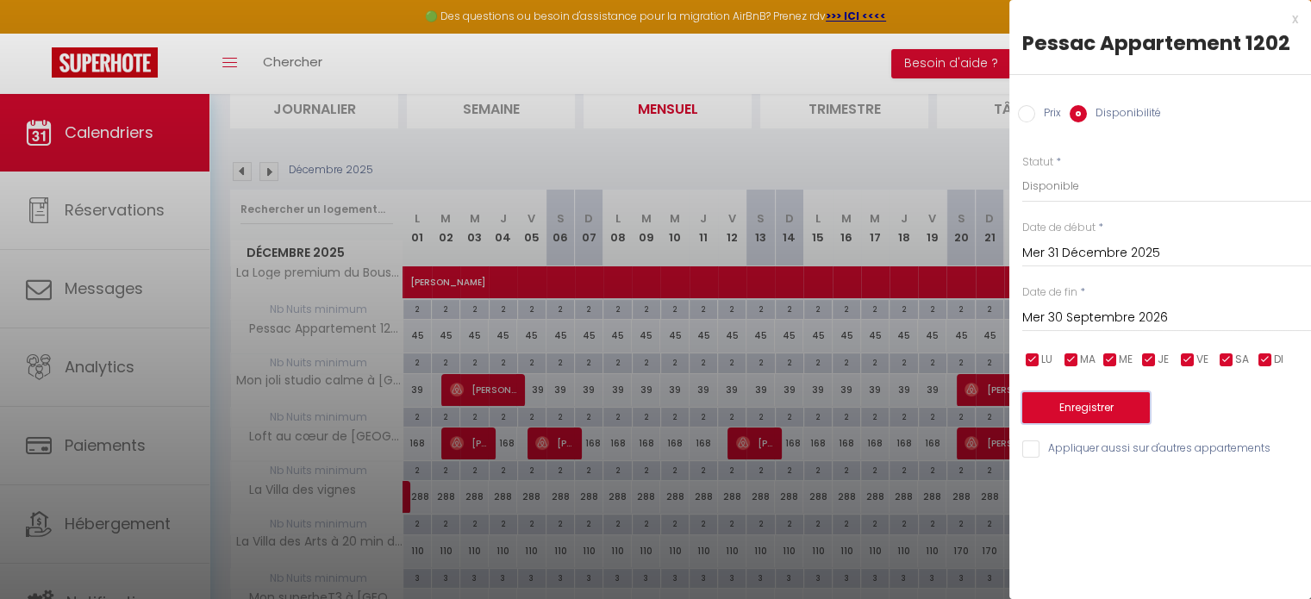
click at [1103, 405] on button "Enregistrer" at bounding box center [1087, 407] width 128 height 31
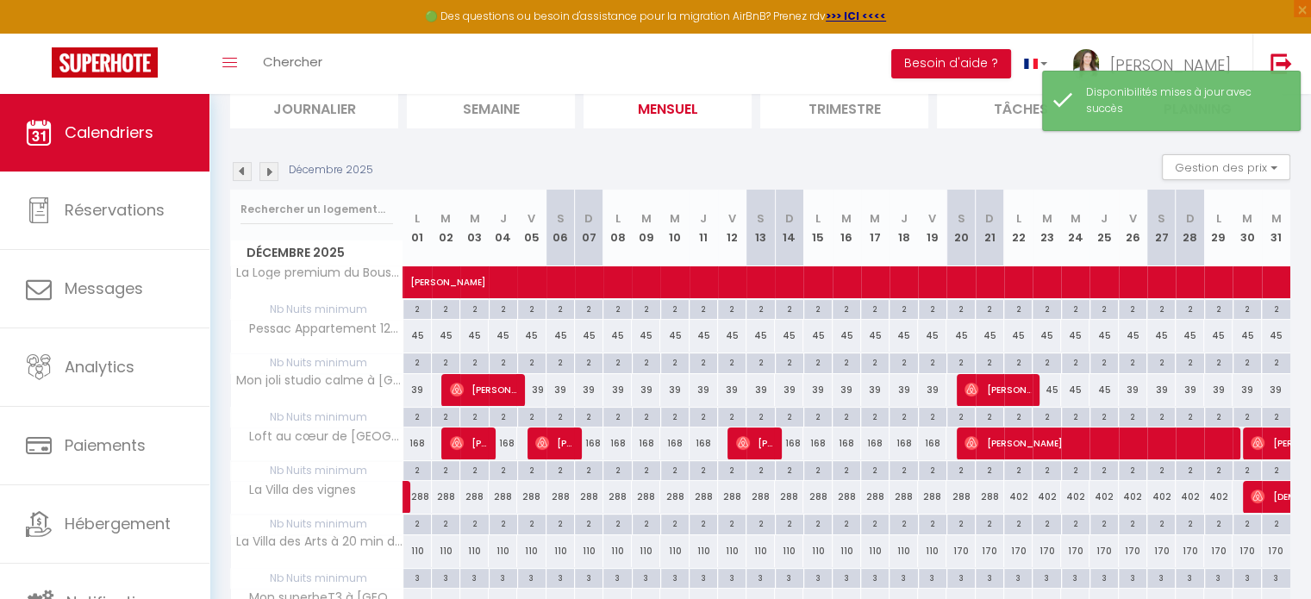
click at [245, 177] on img at bounding box center [242, 171] width 19 height 19
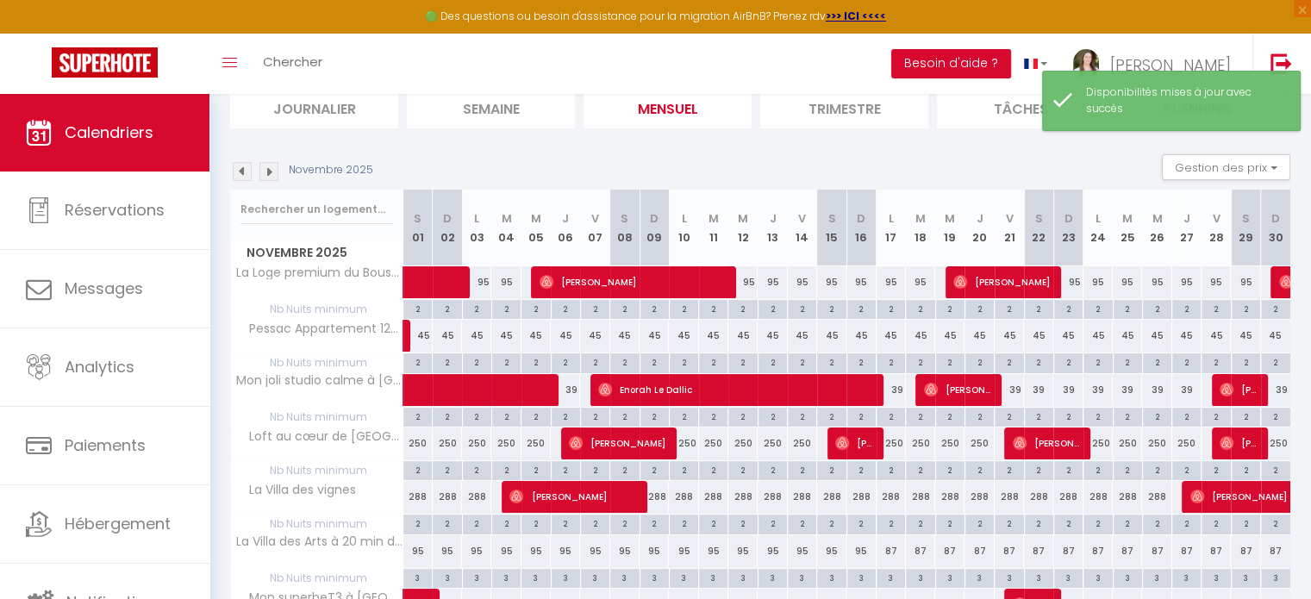
click at [245, 177] on img at bounding box center [242, 171] width 19 height 19
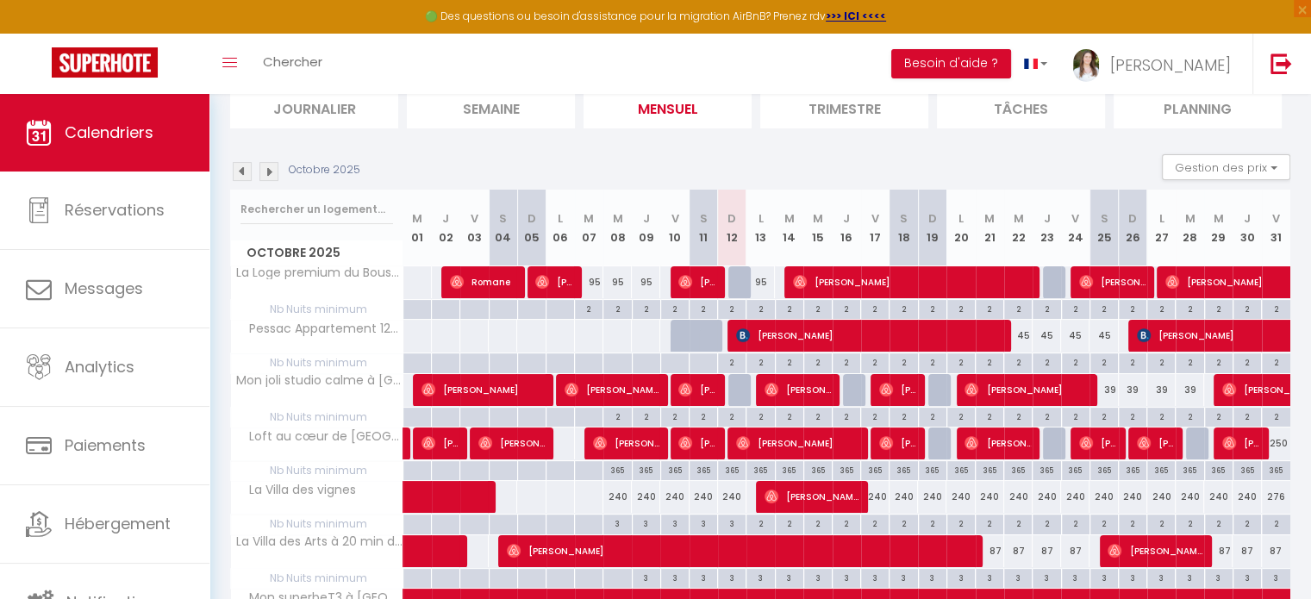
click at [613, 464] on div "365" at bounding box center [618, 469] width 28 height 16
type input "365"
type input "Mer 08 Octobre 2025"
type input "Jeu 09 Octobre 2025"
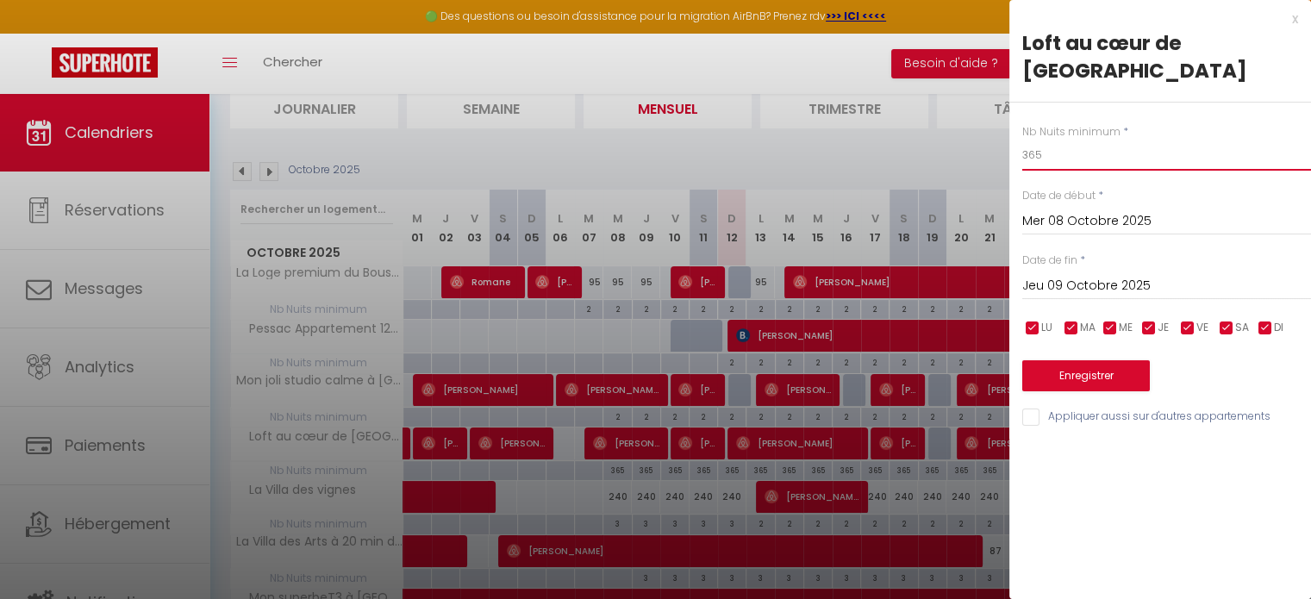
click at [1057, 140] on input "365" at bounding box center [1167, 155] width 289 height 31
type input "2"
click at [1111, 275] on input "Jeu 09 Octobre 2025" at bounding box center [1167, 286] width 289 height 22
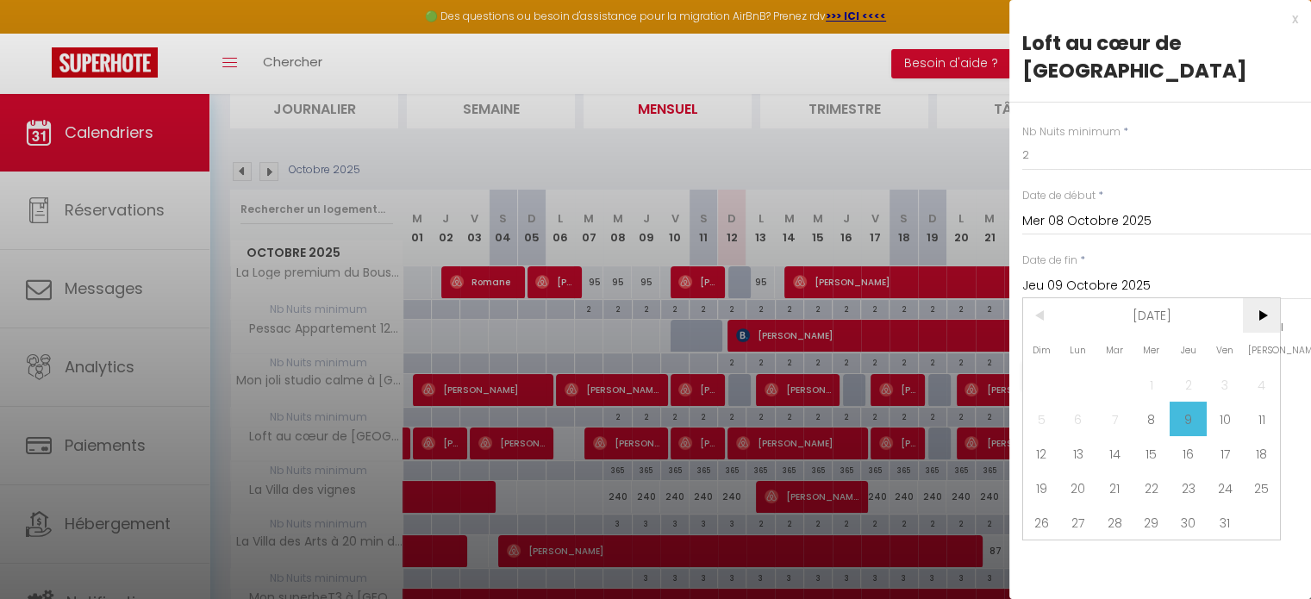
click at [1267, 298] on span ">" at bounding box center [1261, 315] width 37 height 34
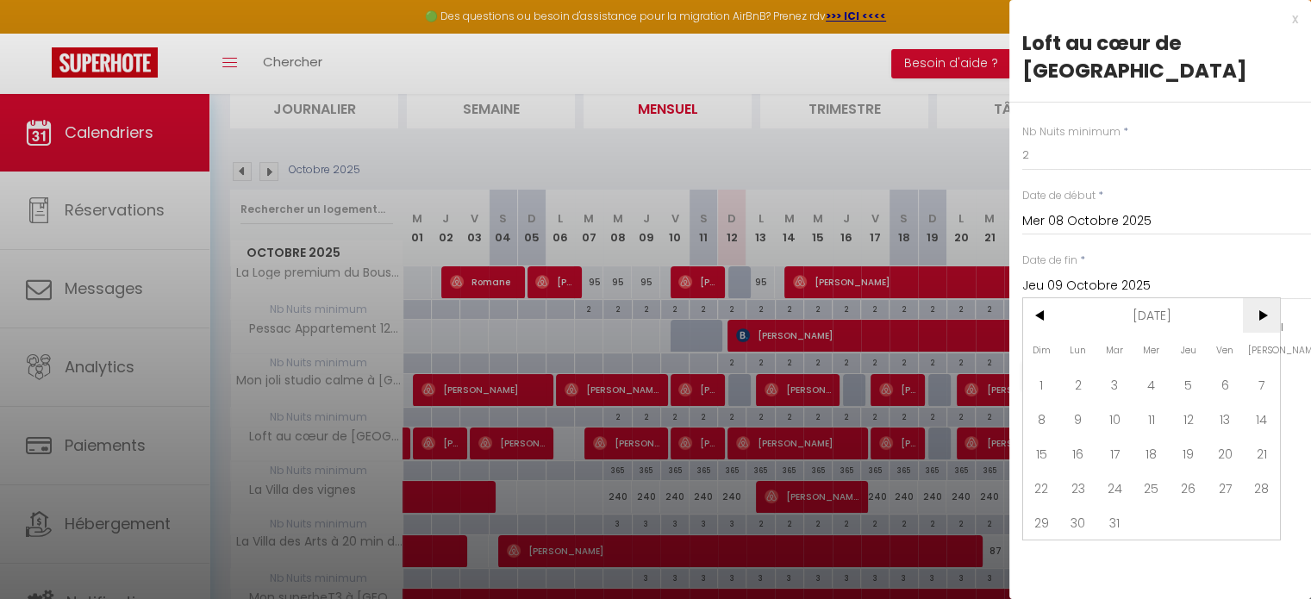
click at [1267, 298] on span ">" at bounding box center [1261, 315] width 37 height 34
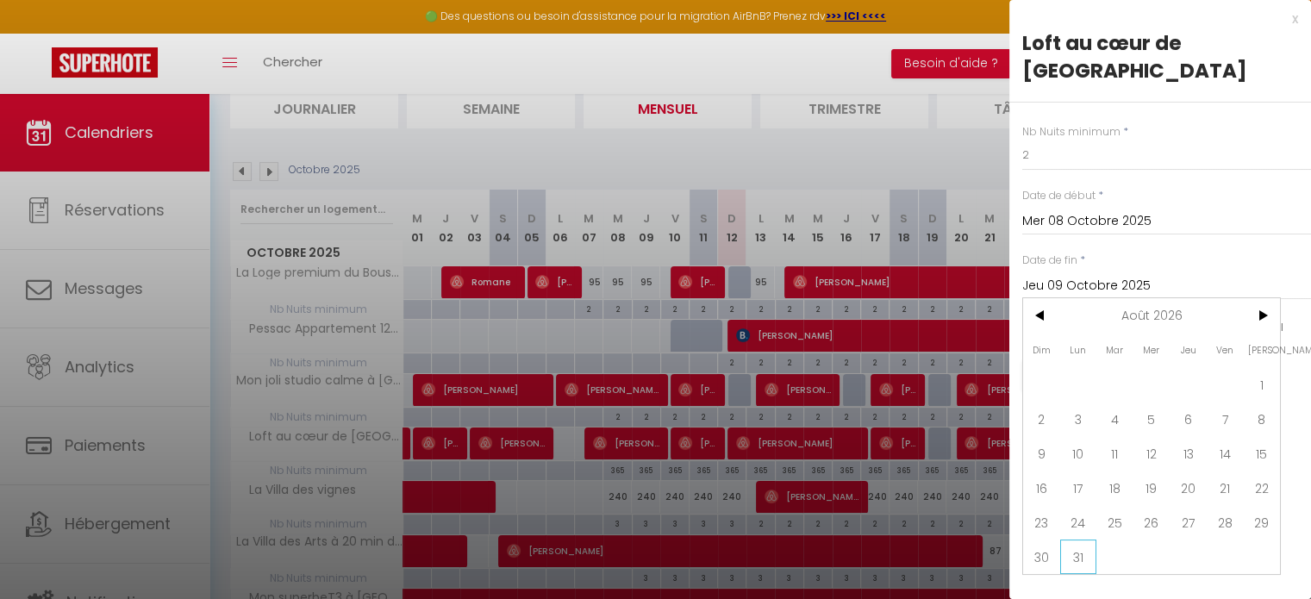
click at [1062, 540] on span "31" at bounding box center [1079, 557] width 37 height 34
type input "Lun 31 Août 2026"
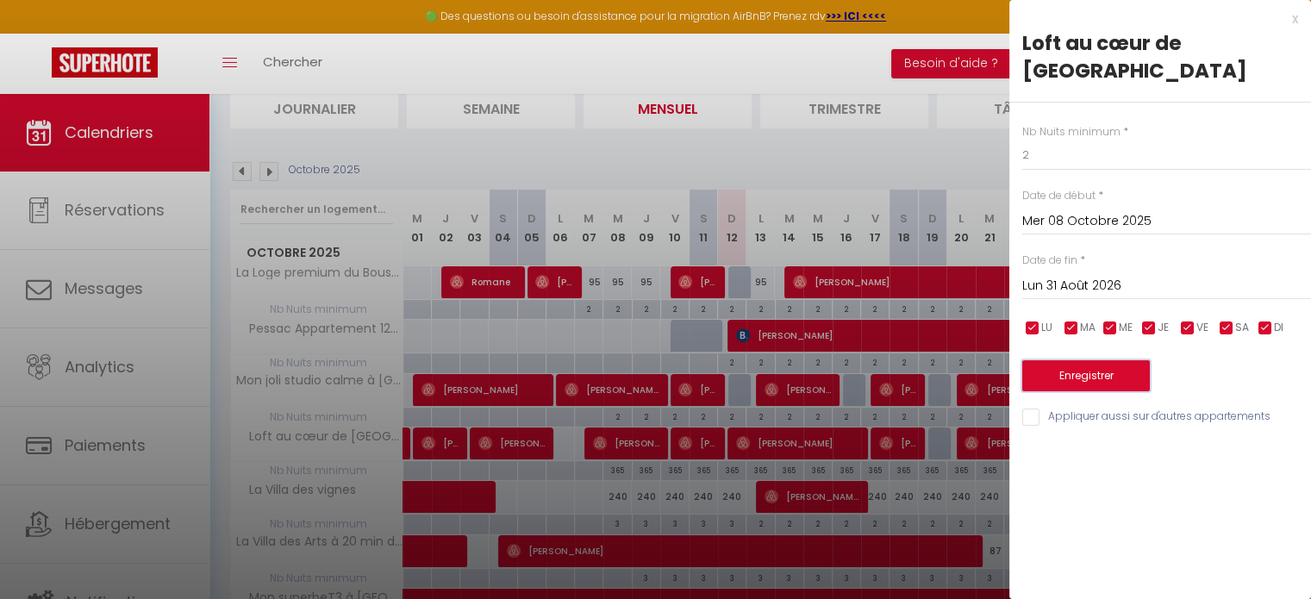
click at [1103, 360] on button "Enregistrer" at bounding box center [1087, 375] width 128 height 31
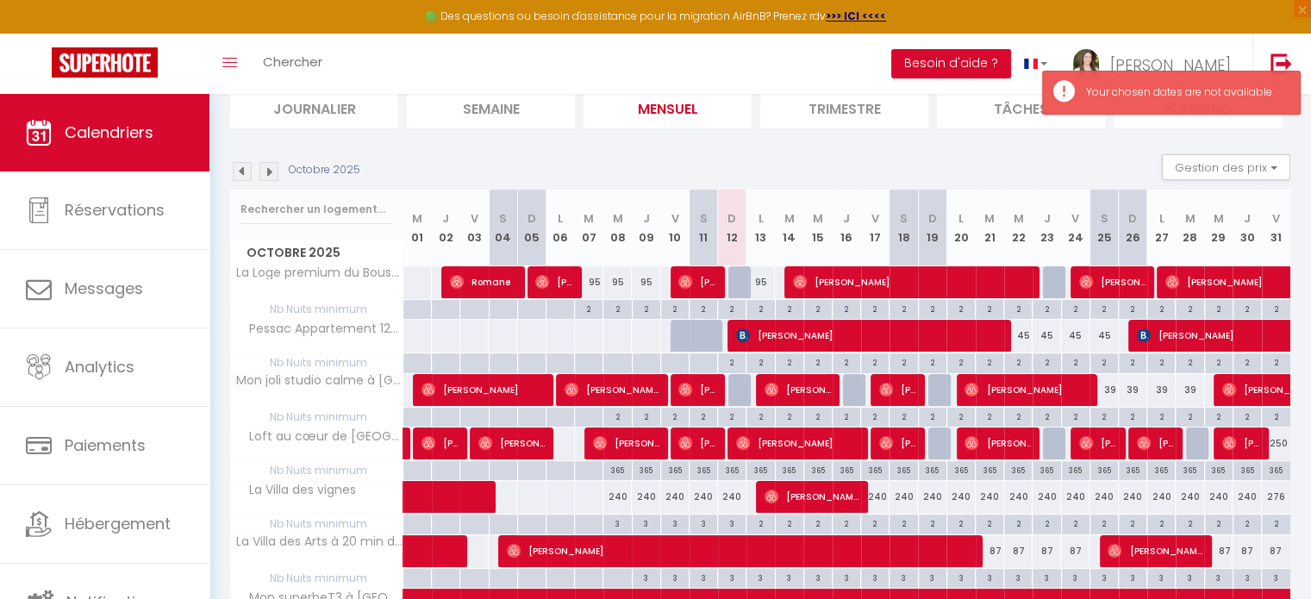
click at [759, 465] on div "365" at bounding box center [761, 469] width 28 height 16
type input "365"
type input "Lun 13 Octobre 2025"
type input "[DATE]"
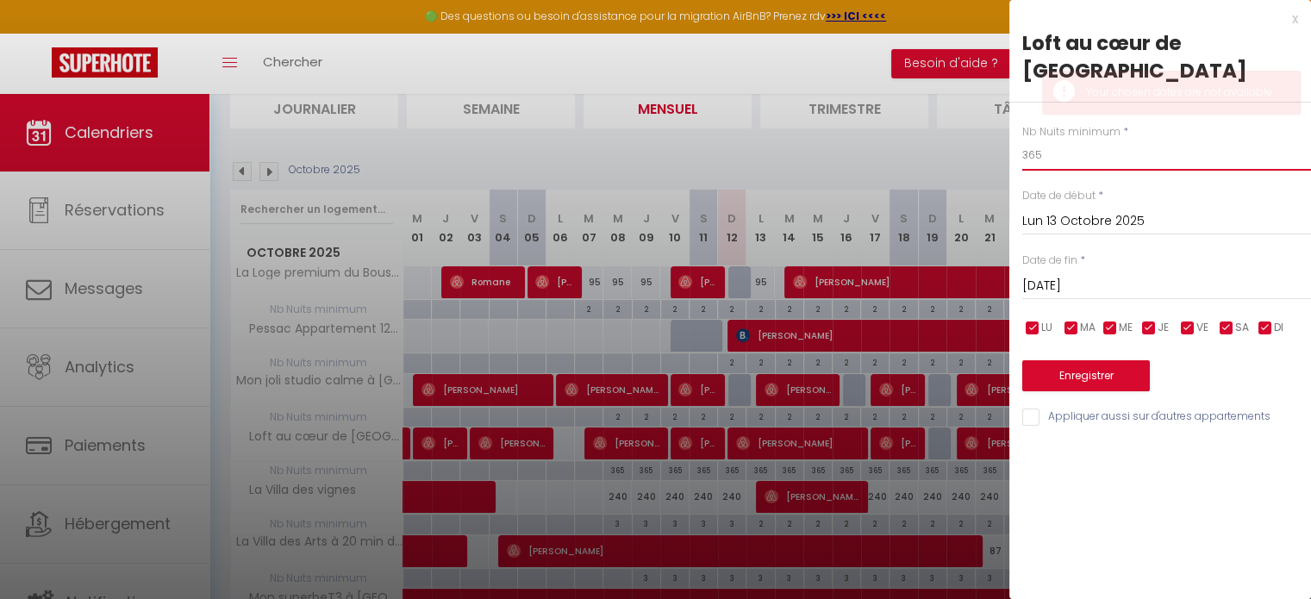
click at [1124, 140] on input "365" at bounding box center [1167, 155] width 289 height 31
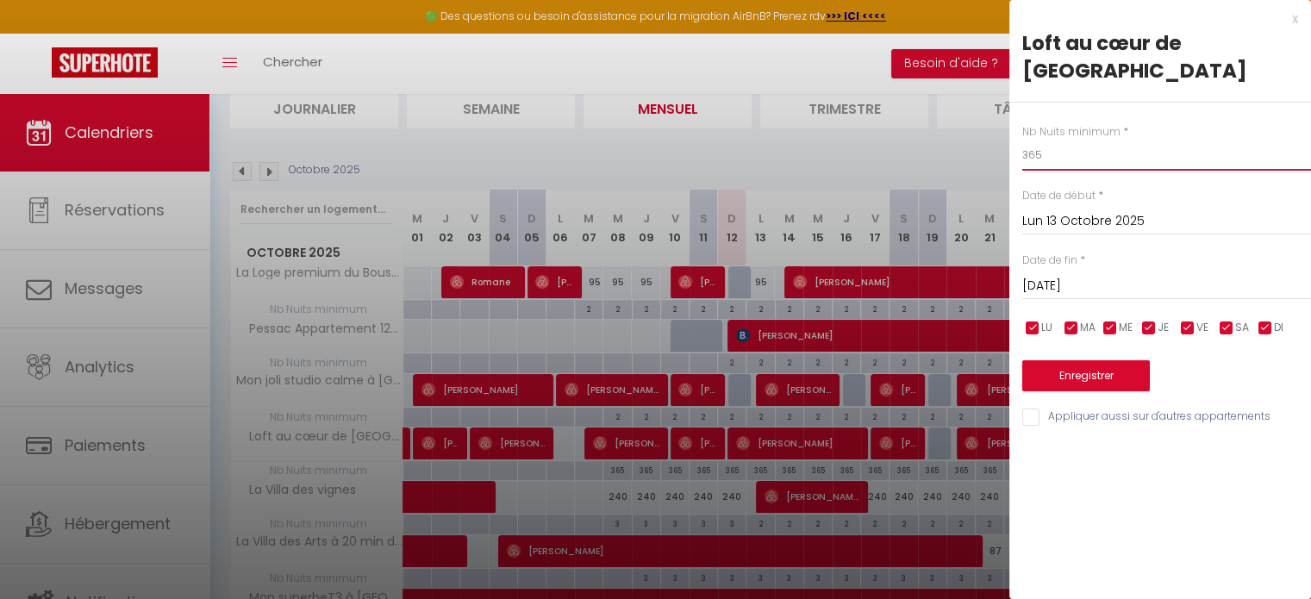
click at [1124, 140] on input "365" at bounding box center [1167, 155] width 289 height 31
type input "2"
click at [1130, 275] on input "[DATE]" at bounding box center [1167, 286] width 289 height 22
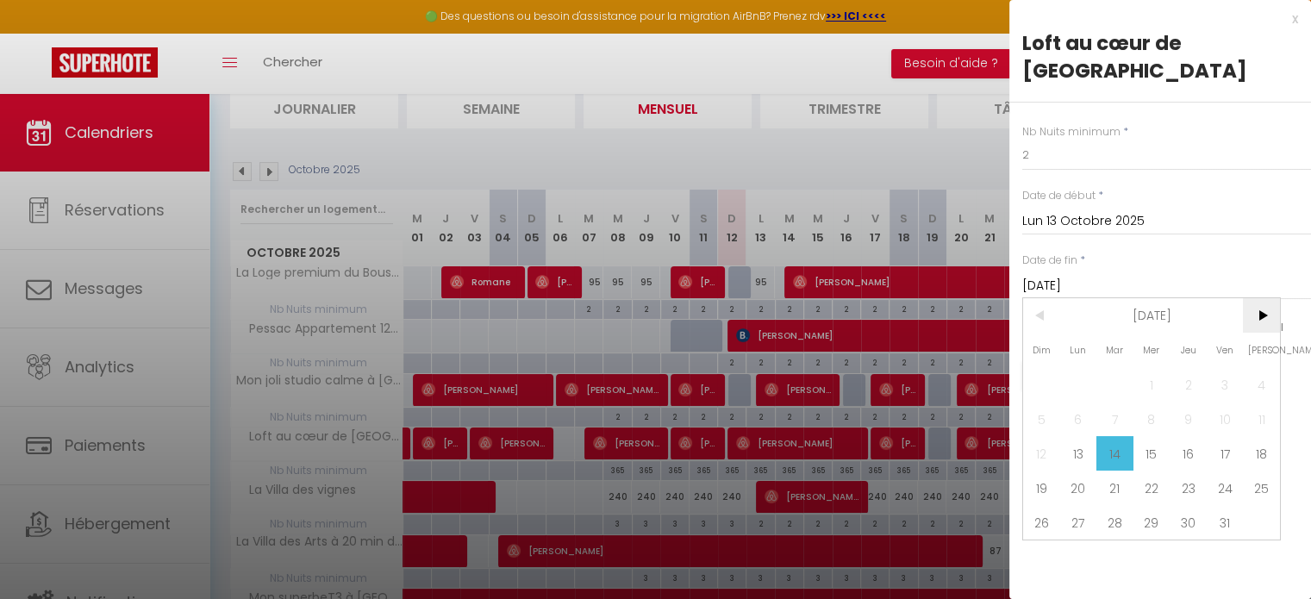
click at [1257, 298] on span ">" at bounding box center [1261, 315] width 37 height 34
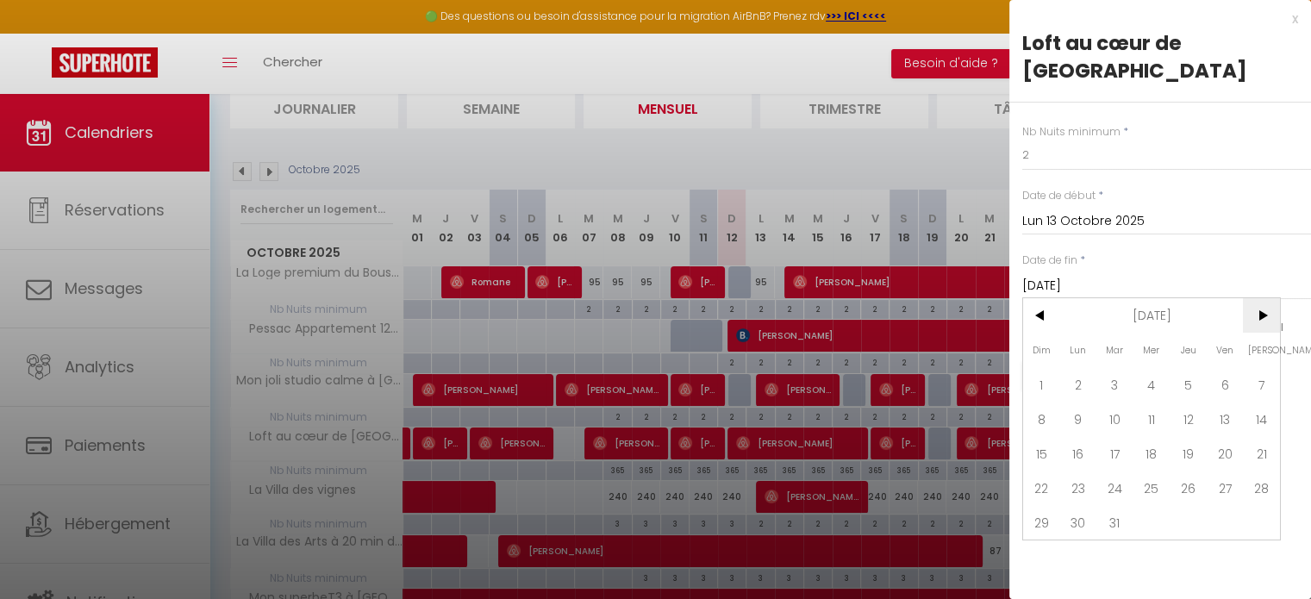
click at [1257, 298] on span ">" at bounding box center [1261, 315] width 37 height 34
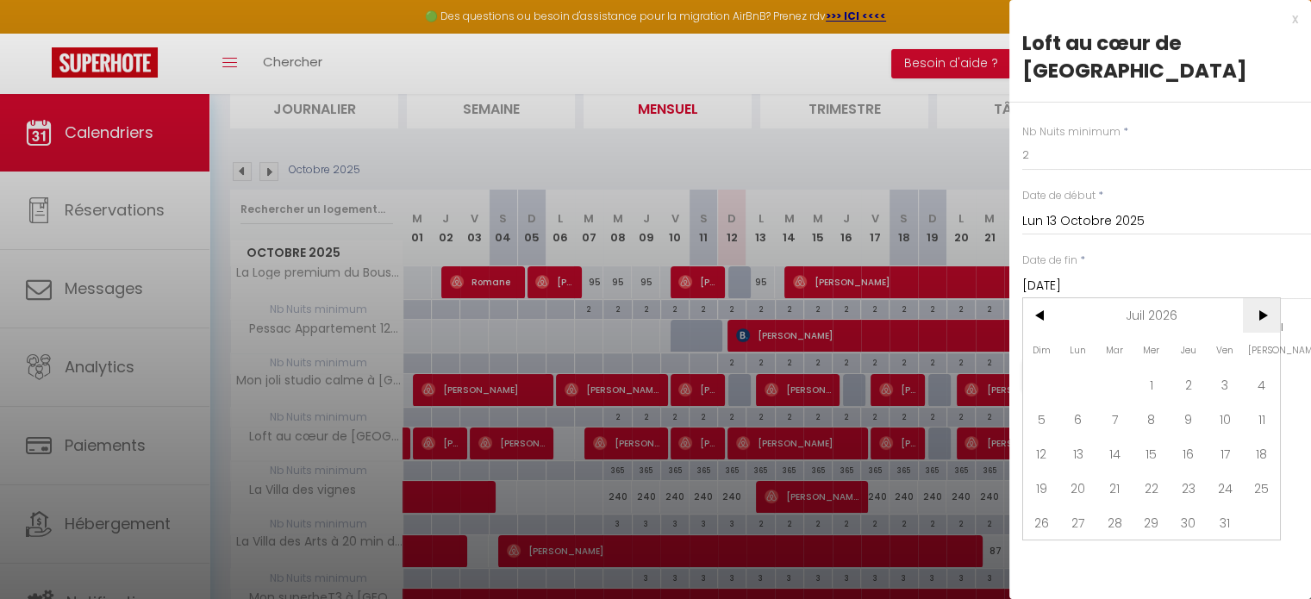
click at [1257, 298] on span ">" at bounding box center [1261, 315] width 37 height 34
click at [1259, 505] on span "31" at bounding box center [1261, 522] width 37 height 34
type input "[PERSON_NAME][DATE]"
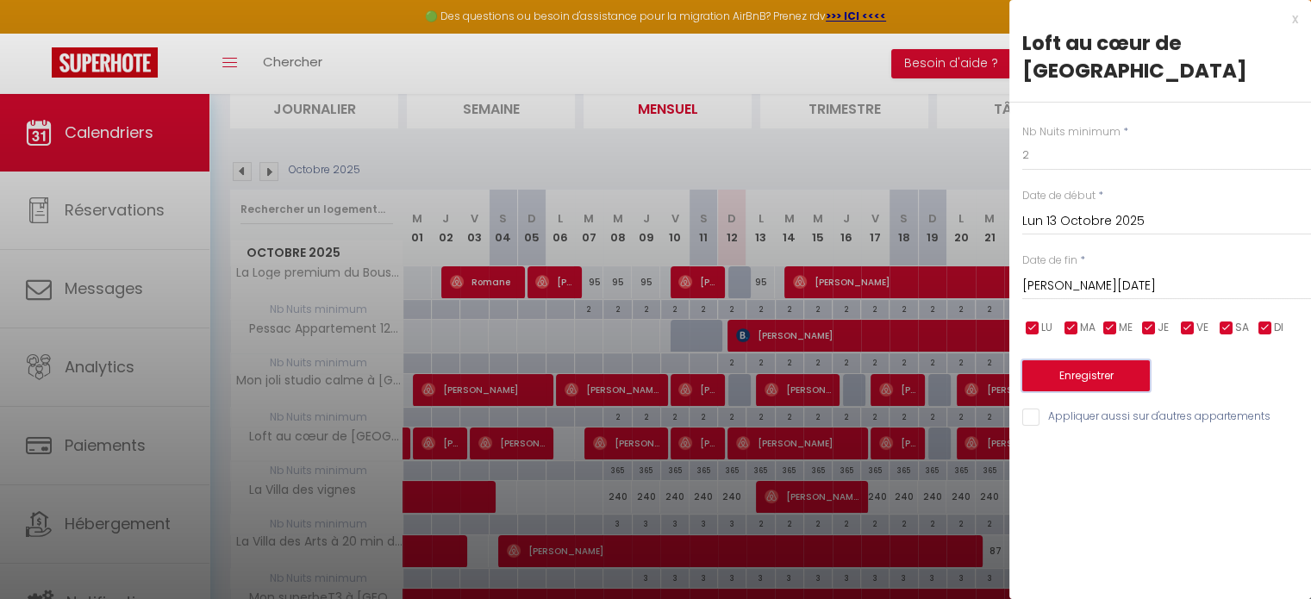
click at [1080, 360] on button "Enregistrer" at bounding box center [1087, 375] width 128 height 31
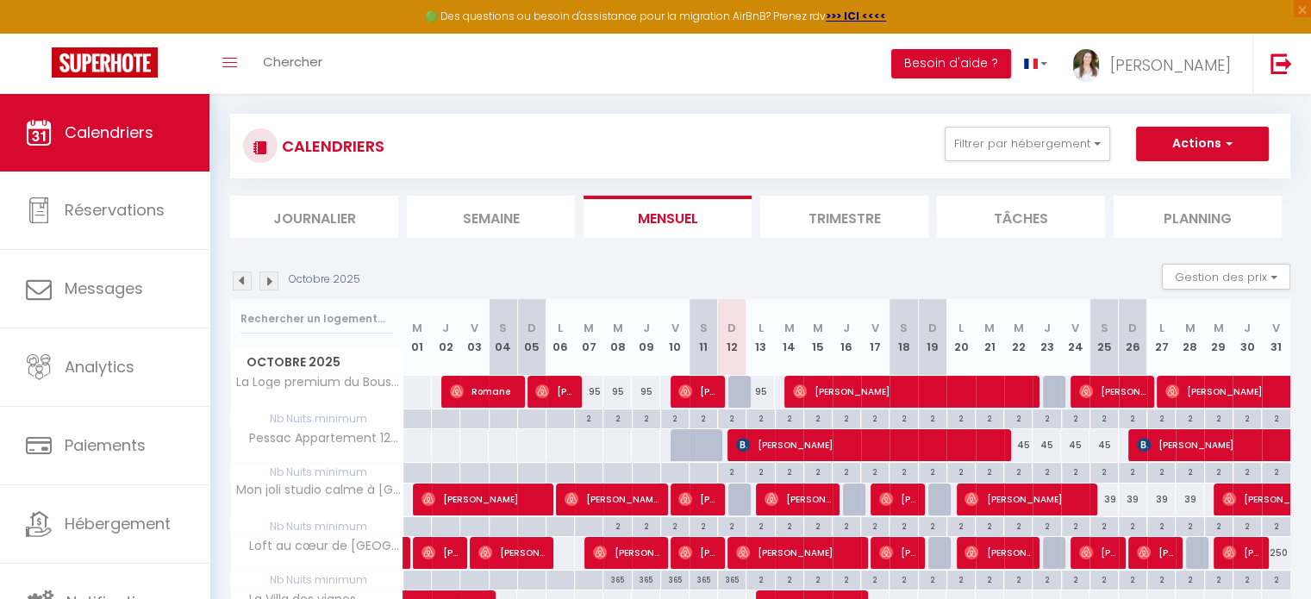
scroll to position [0, 0]
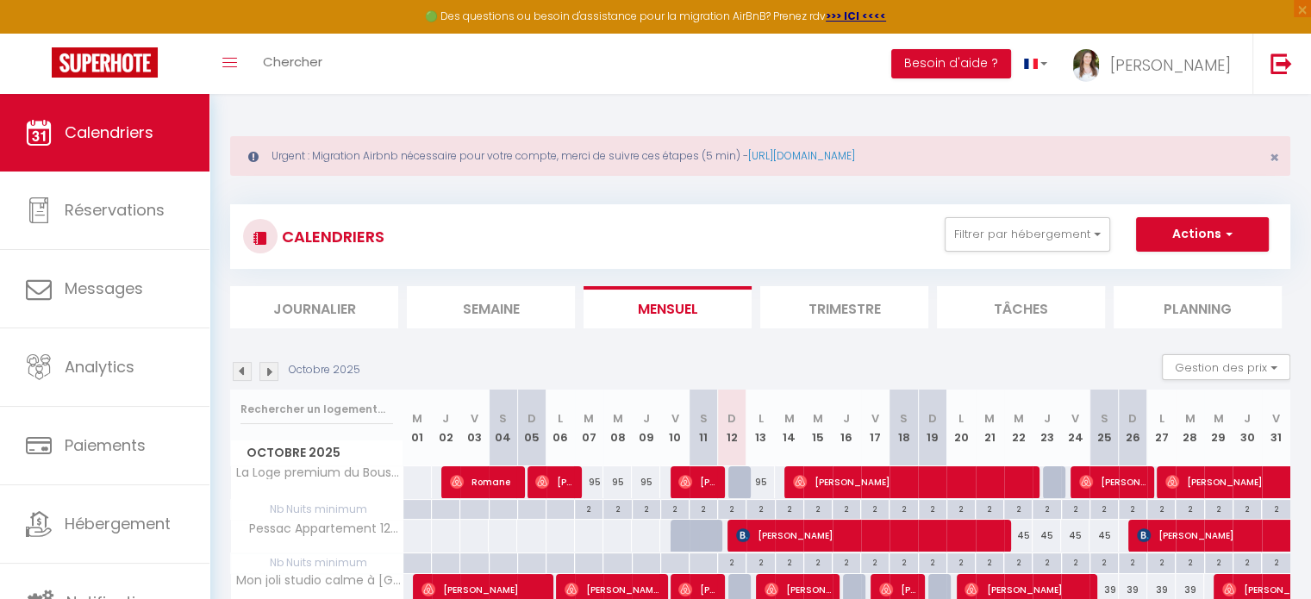
click at [273, 365] on img at bounding box center [269, 371] width 19 height 19
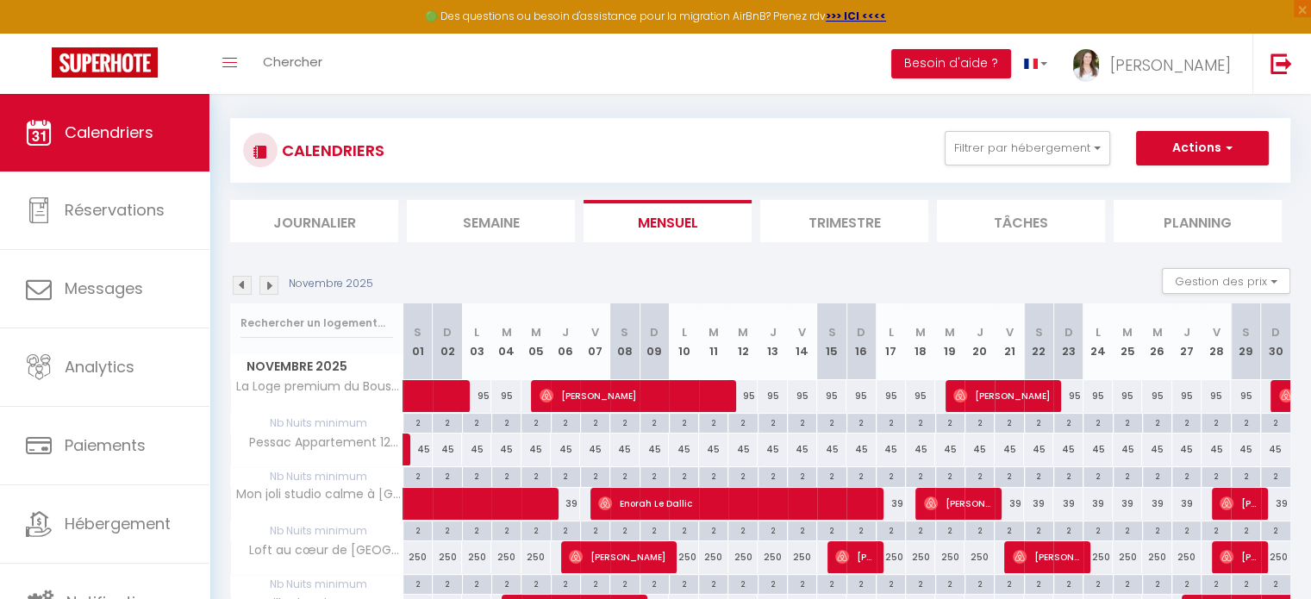
scroll to position [259, 0]
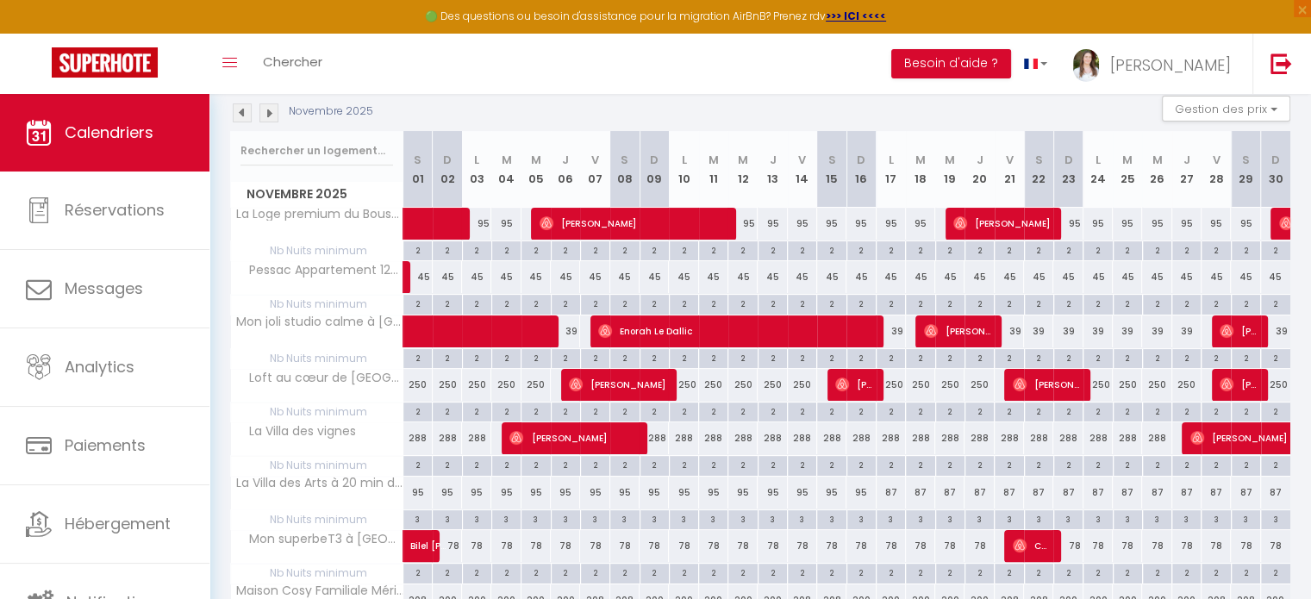
click at [242, 110] on img at bounding box center [242, 112] width 19 height 19
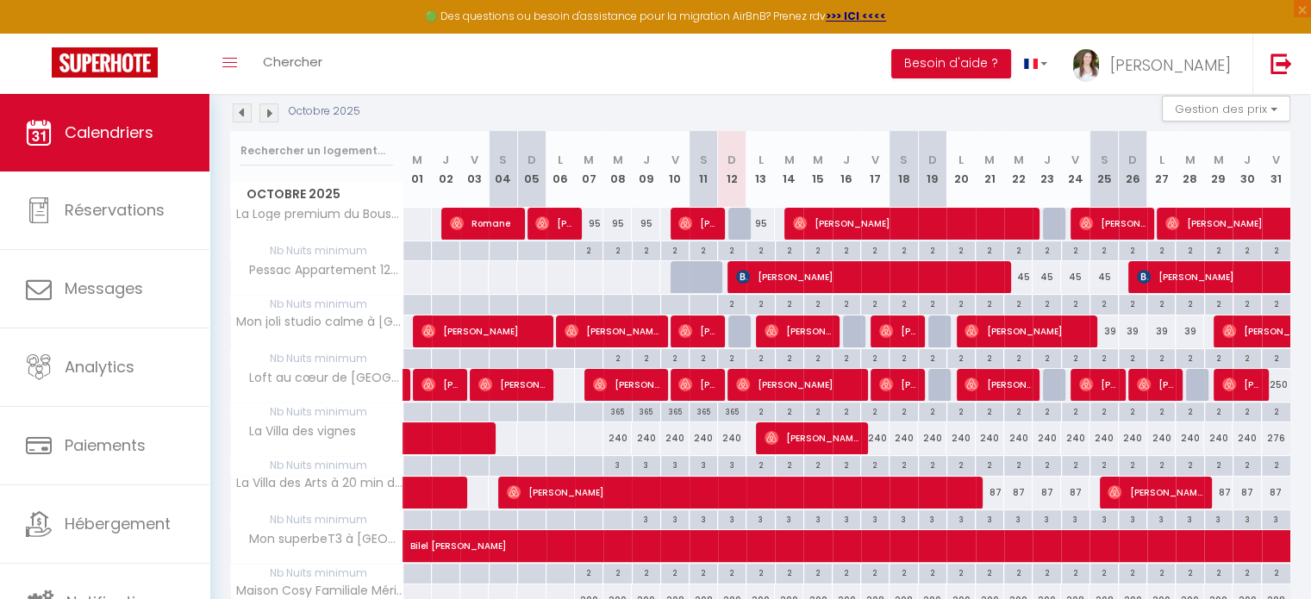
scroll to position [259, 0]
click at [271, 116] on img at bounding box center [269, 112] width 19 height 19
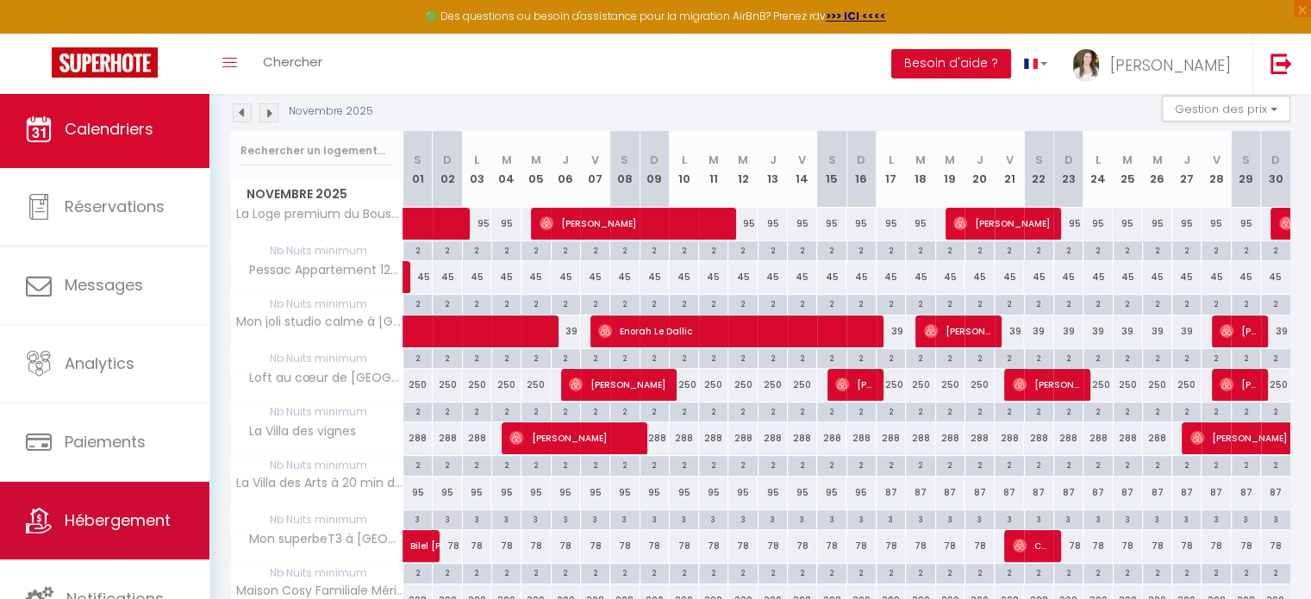
scroll to position [4, 0]
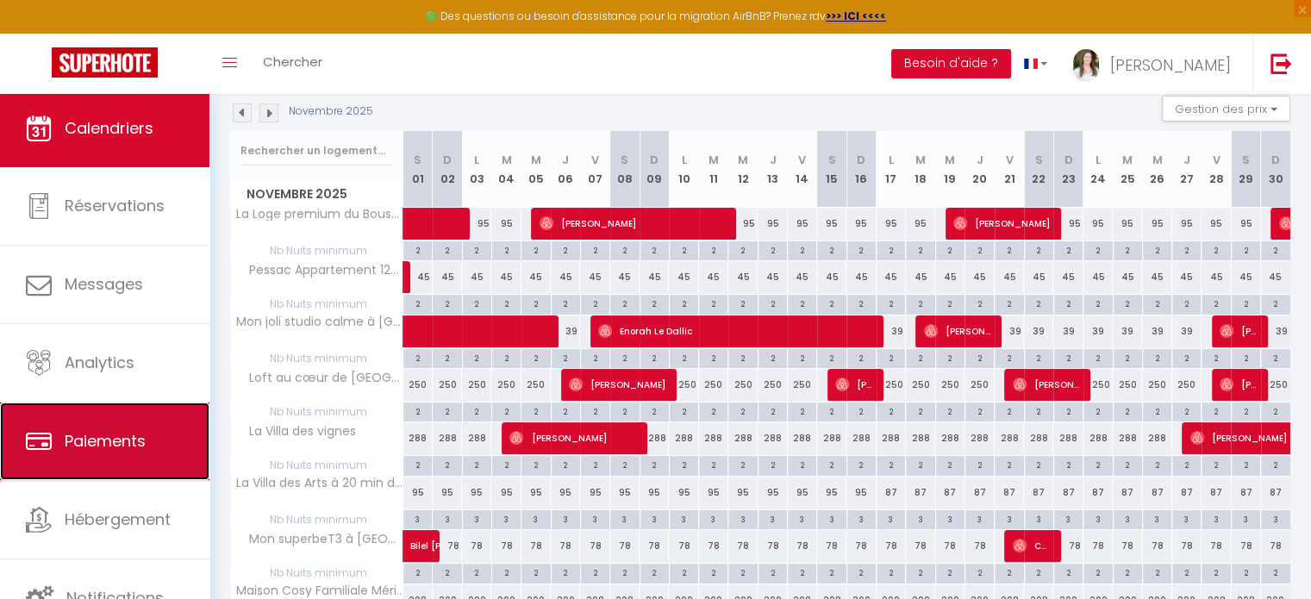
click at [117, 450] on span "Paiements" at bounding box center [105, 441] width 81 height 22
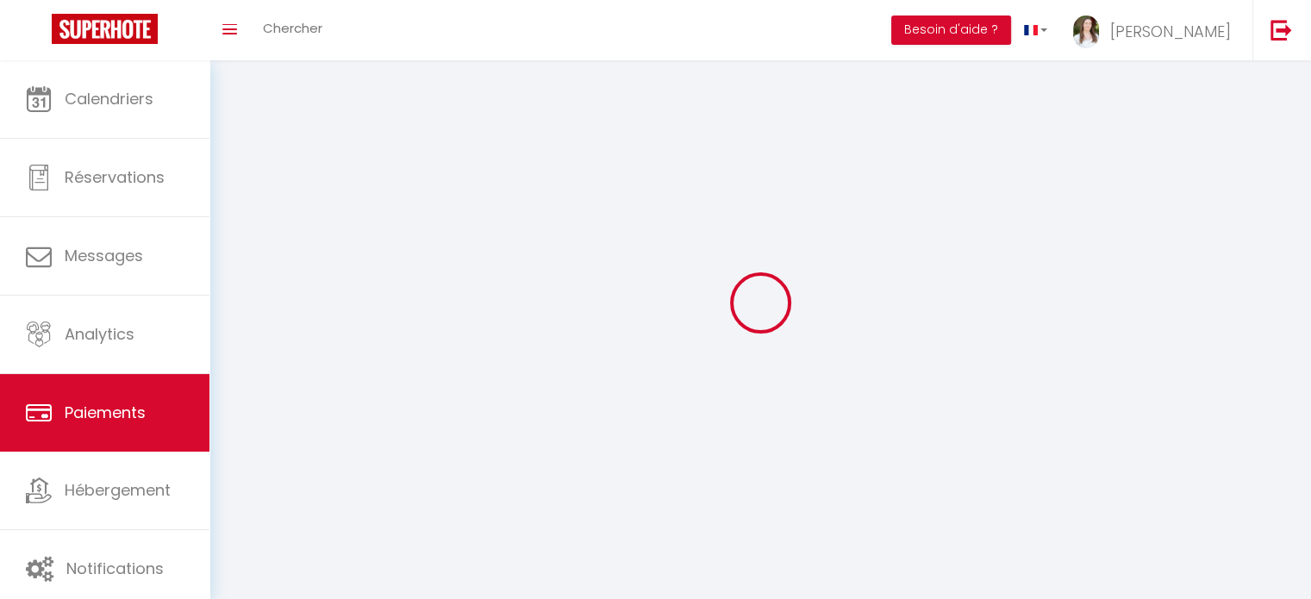
select select "2"
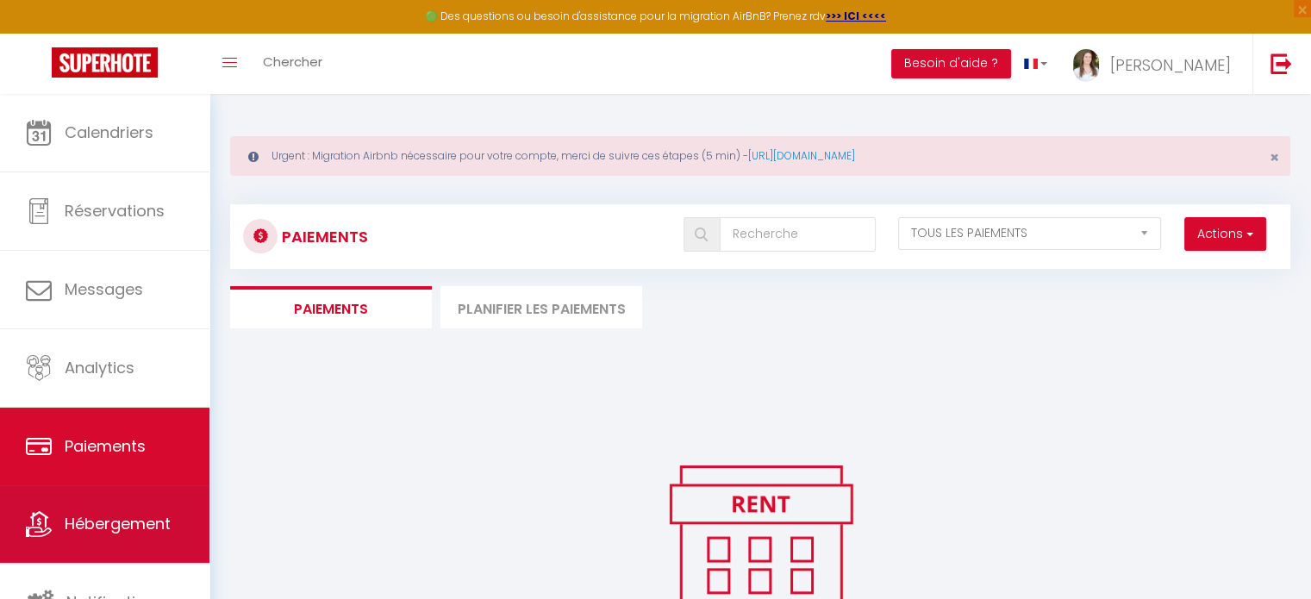
scroll to position [4, 0]
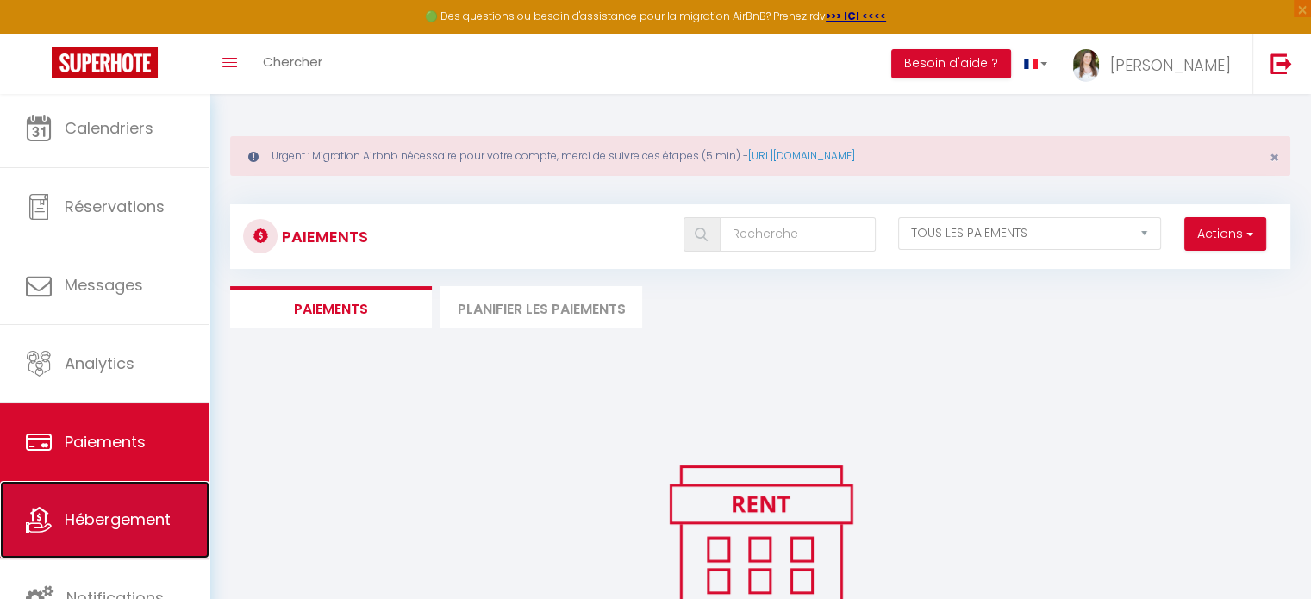
click at [103, 509] on span "Hébergement" at bounding box center [118, 520] width 106 height 22
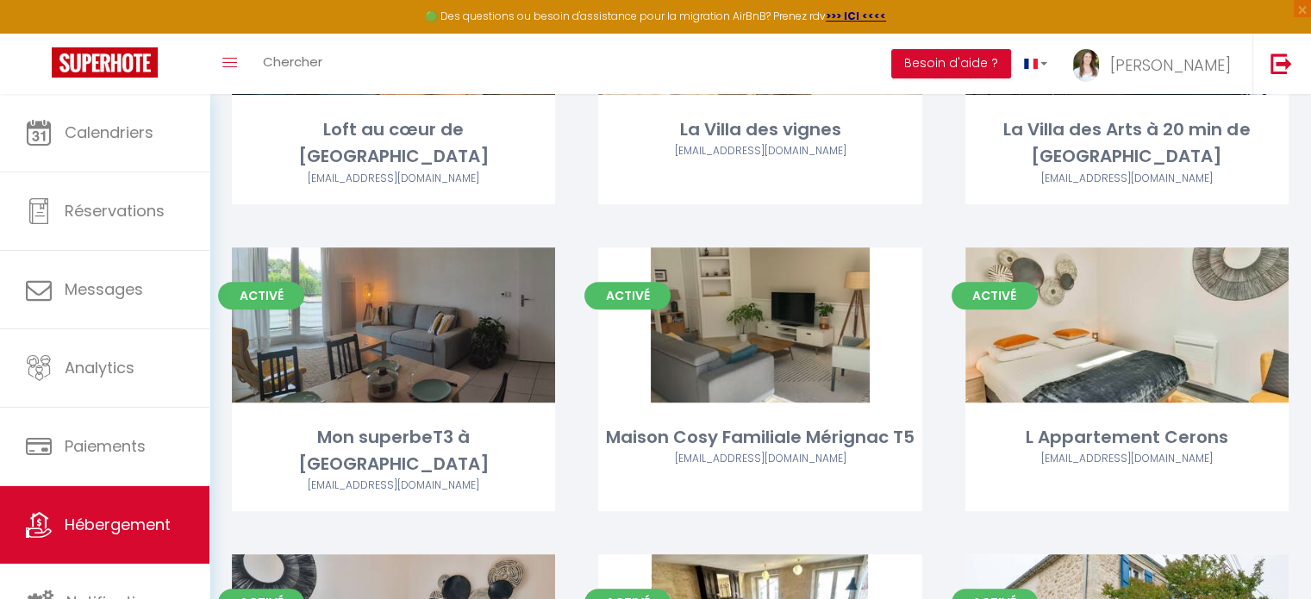
scroll to position [345, 0]
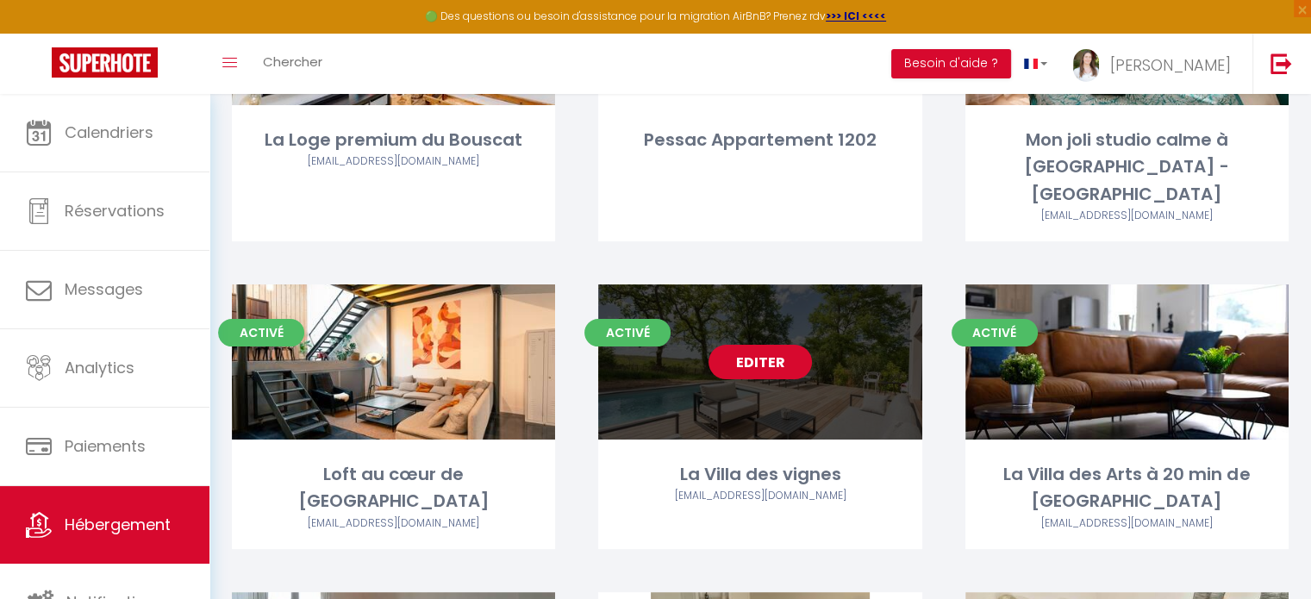
click at [781, 345] on link "Editer" at bounding box center [760, 362] width 103 height 34
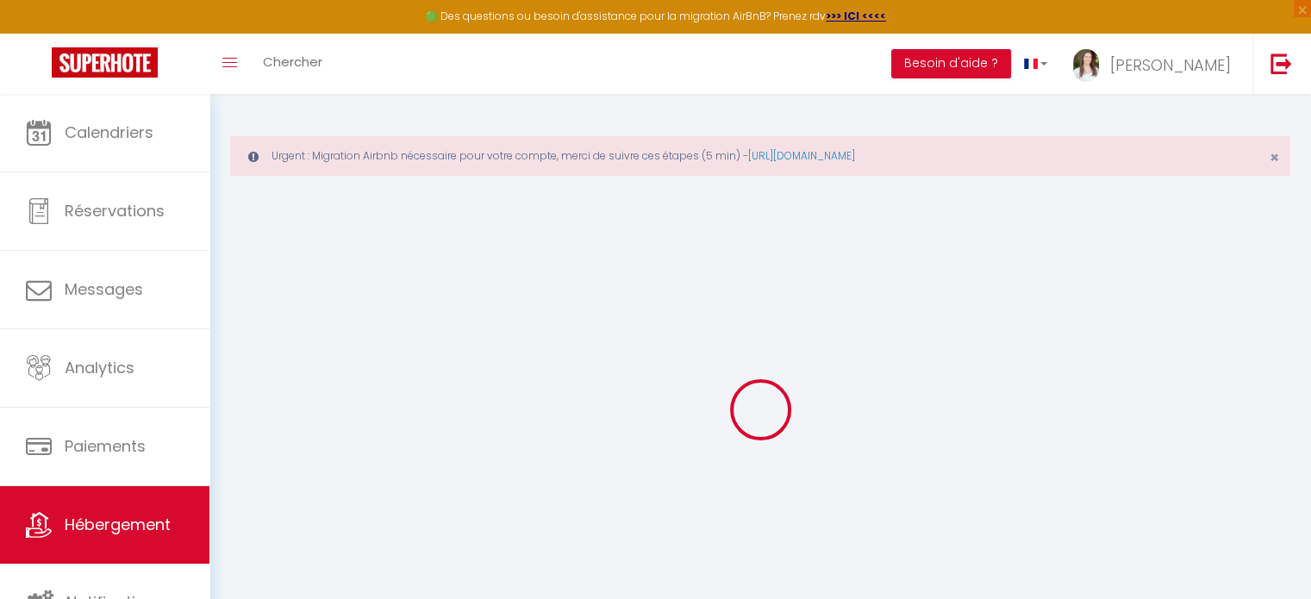
select select
checkbox input "false"
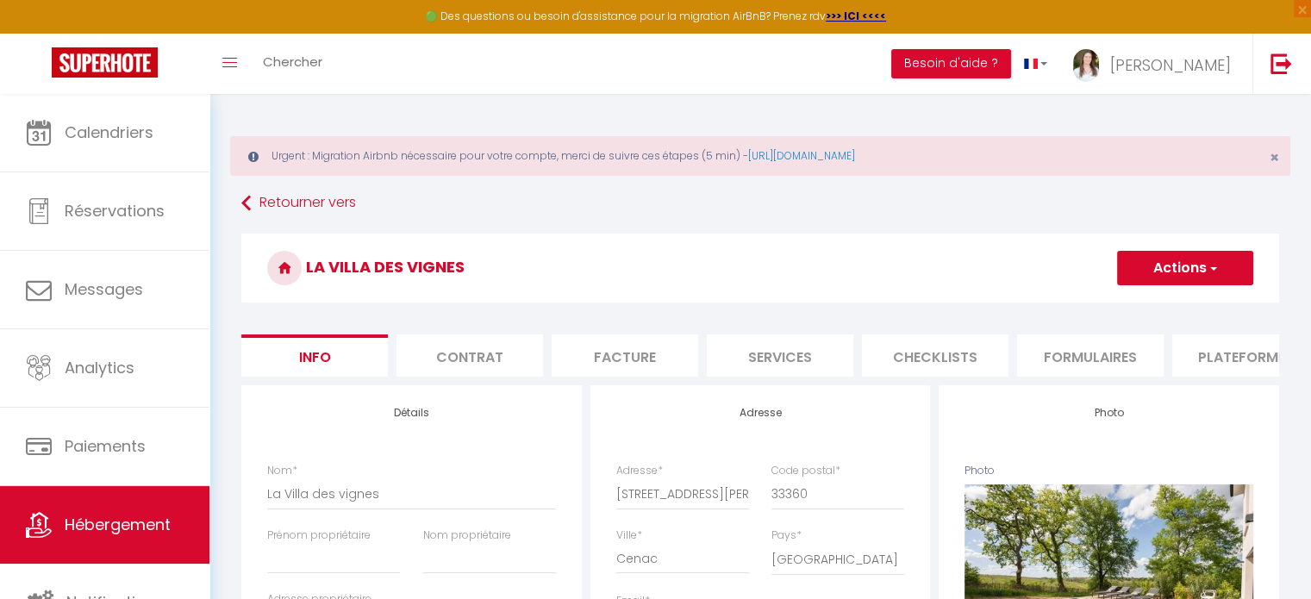
select select
checkbox input "false"
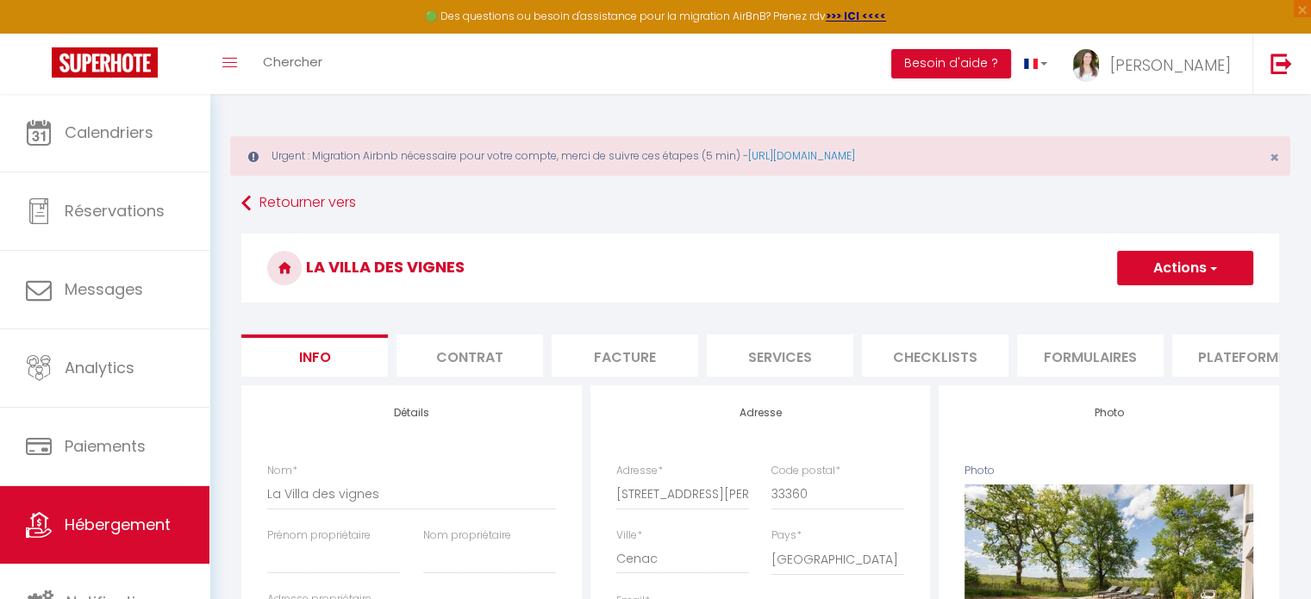
click at [1071, 351] on li "Formulaires" at bounding box center [1090, 356] width 147 height 42
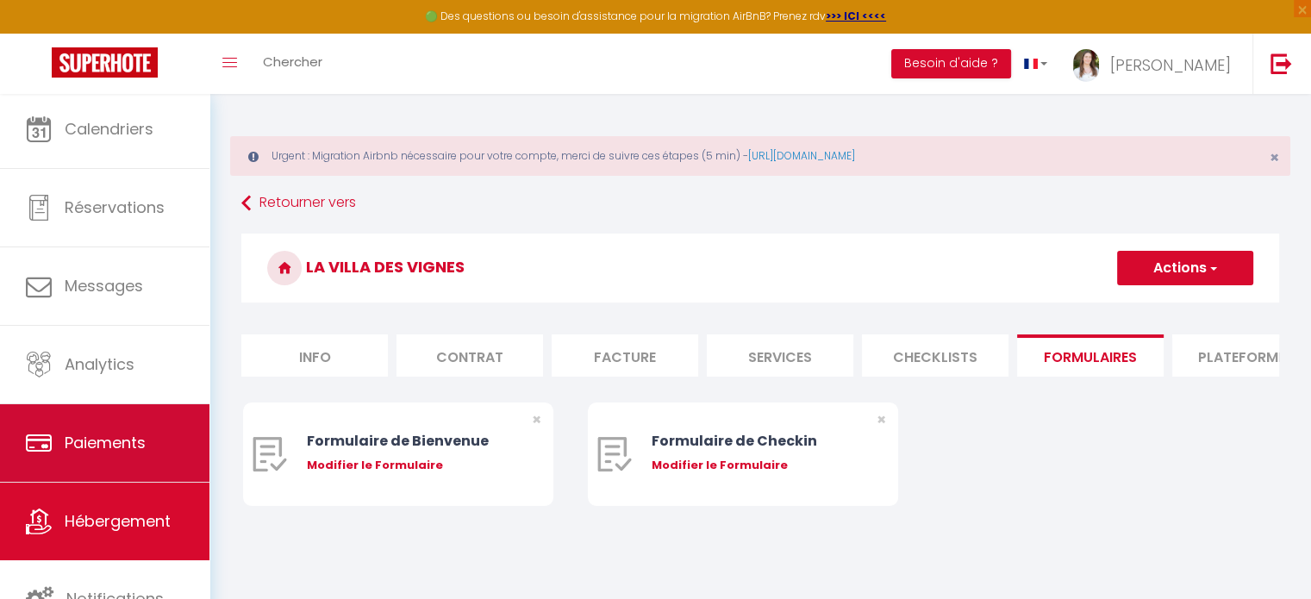
scroll to position [4, 0]
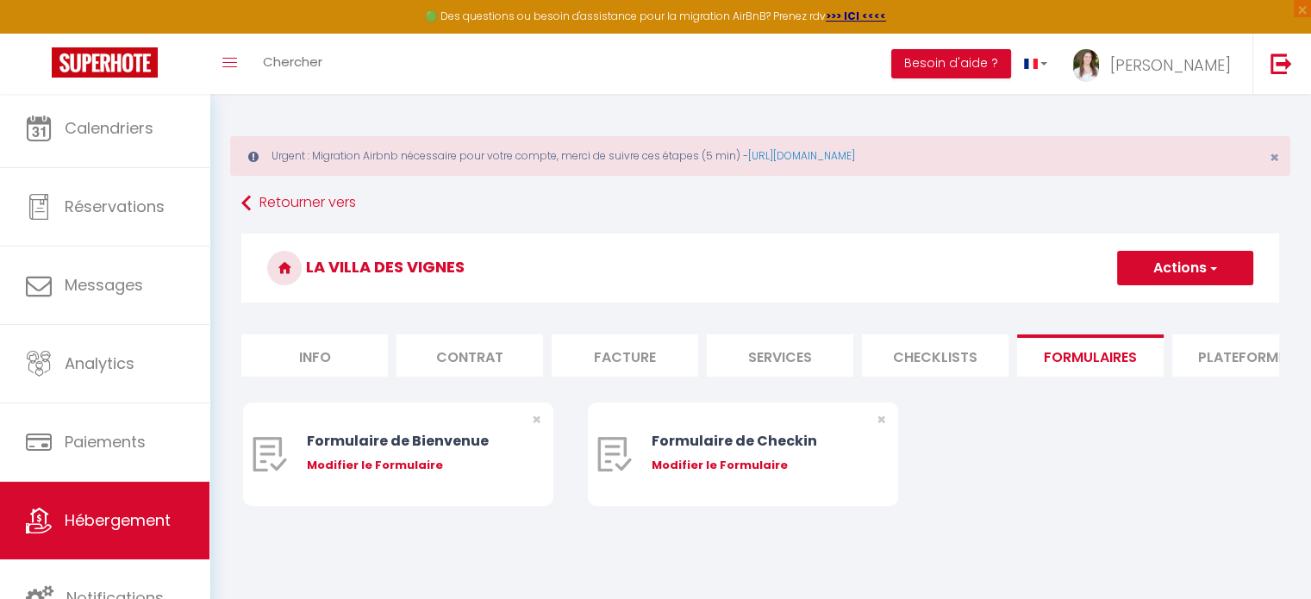
click at [1224, 360] on li "Plateformes" at bounding box center [1246, 356] width 147 height 42
select select
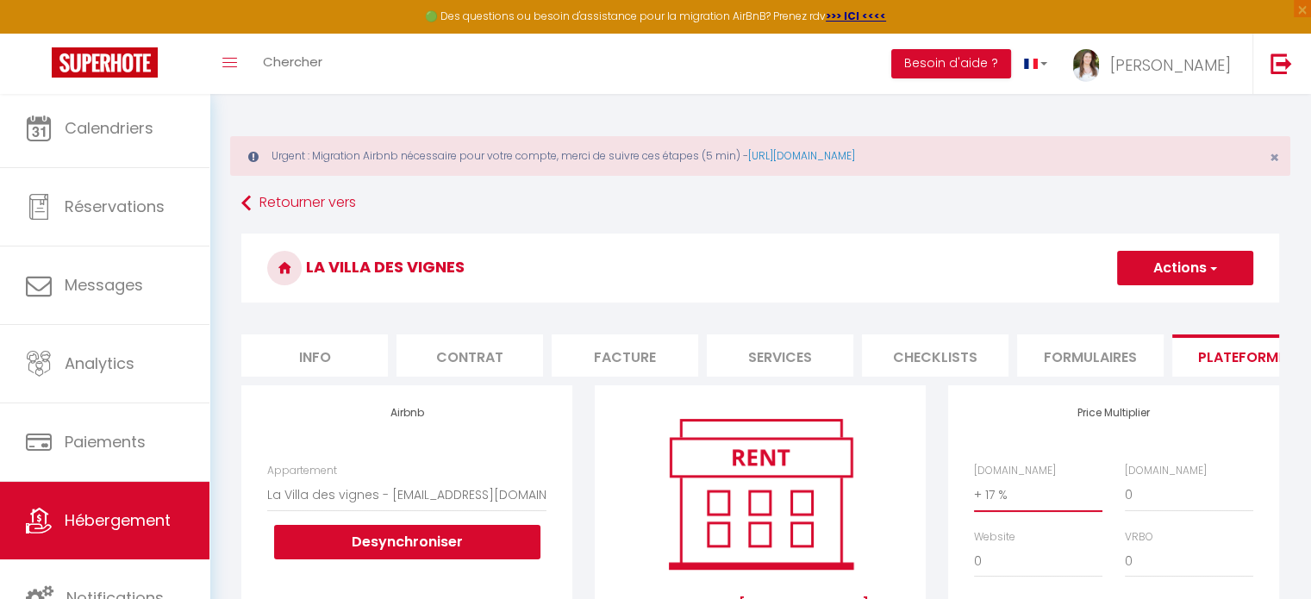
click at [1005, 510] on select "0 + 1 % + 2 % + 3 % + 4 % + 5 % + 6 % + 7 % + 8 % + 9 %" at bounding box center [1038, 495] width 128 height 33
select select "+ 15 %"
click at [974, 491] on select "0 + 1 % + 2 % + 3 % + 4 % + 5 % + 6 % + 7 % + 8 % + 9 %" at bounding box center [1038, 495] width 128 height 33
select select
click at [1171, 268] on button "Actions" at bounding box center [1185, 268] width 136 height 34
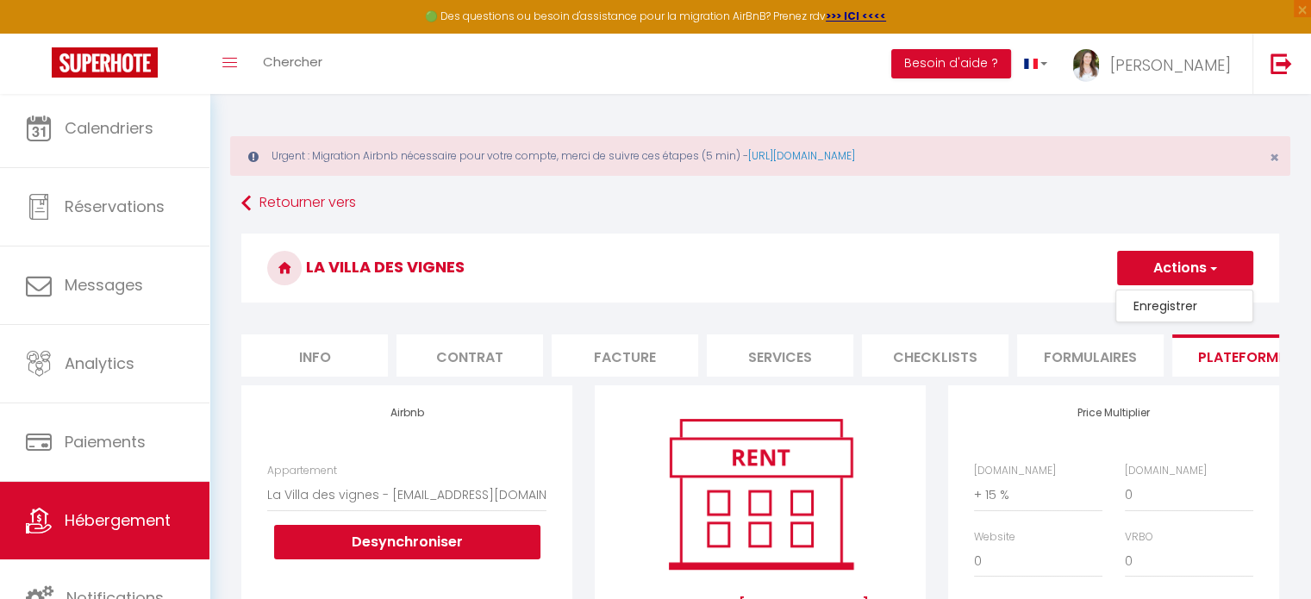
click at [1161, 295] on link "Enregistrer" at bounding box center [1185, 306] width 136 height 22
select select "well_reviewed_guests"
select select "EUR"
select select
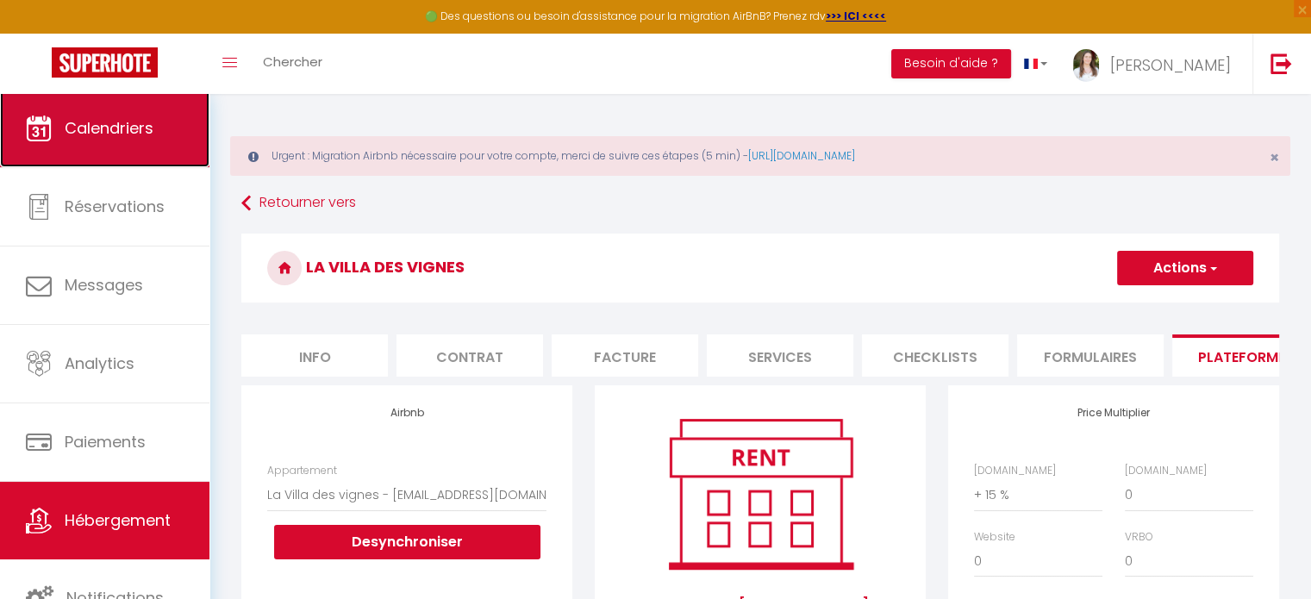
click at [55, 134] on link "Calendriers" at bounding box center [105, 129] width 210 height 78
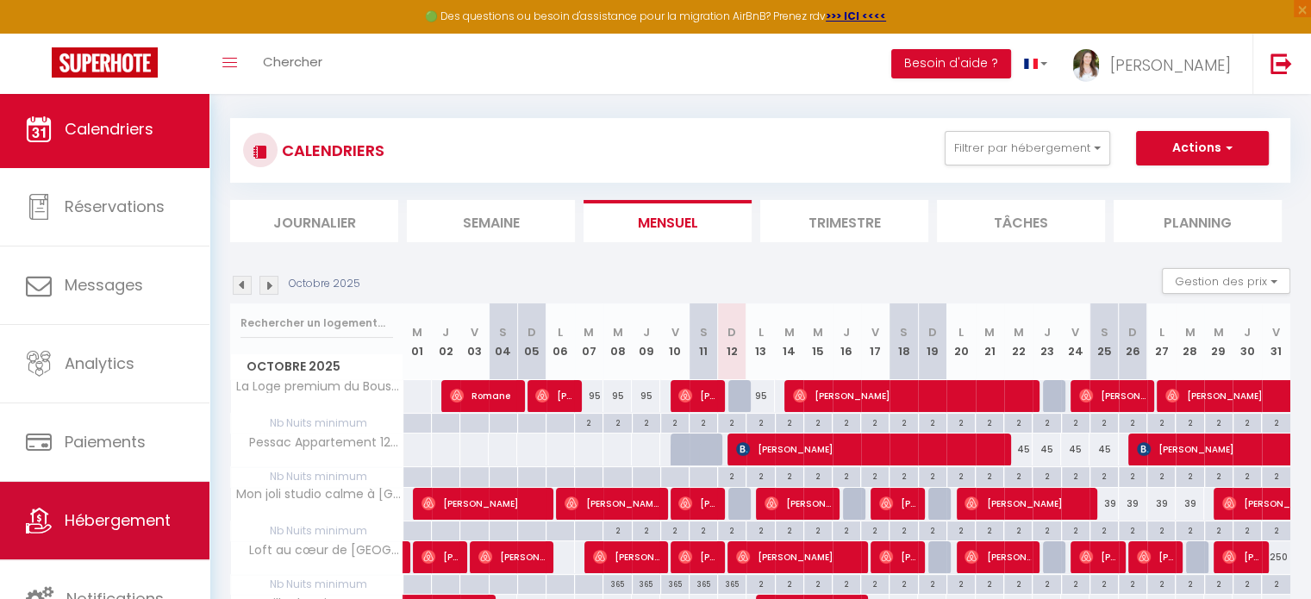
scroll to position [4, 0]
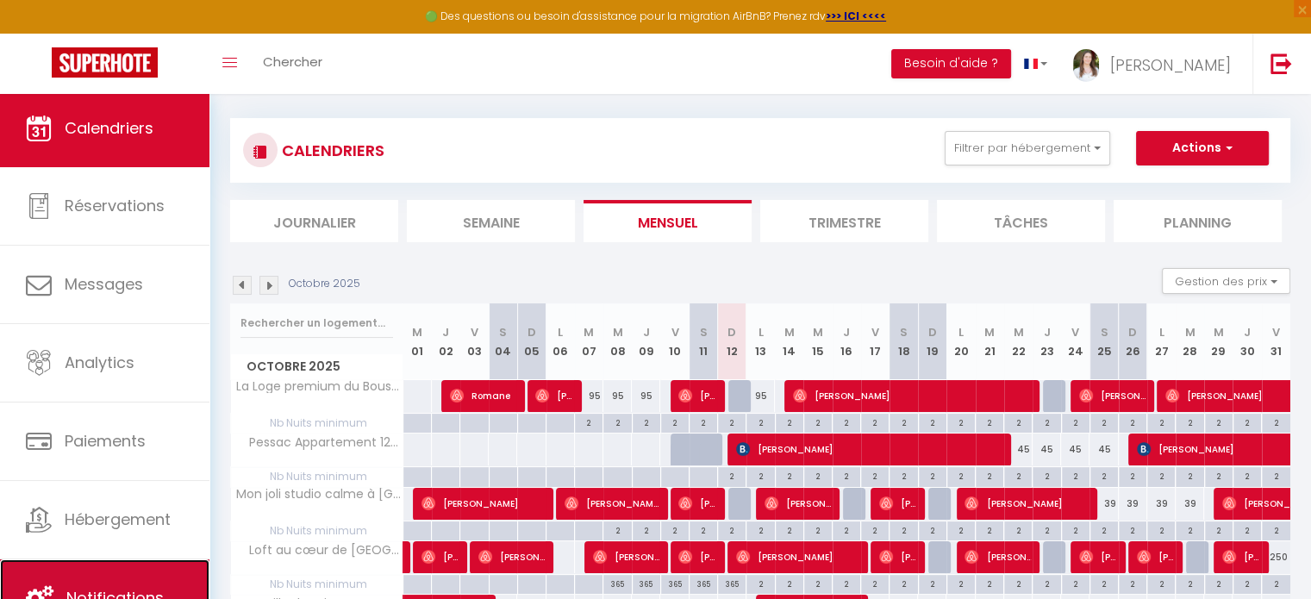
click at [103, 569] on link "Notifications" at bounding box center [105, 599] width 210 height 78
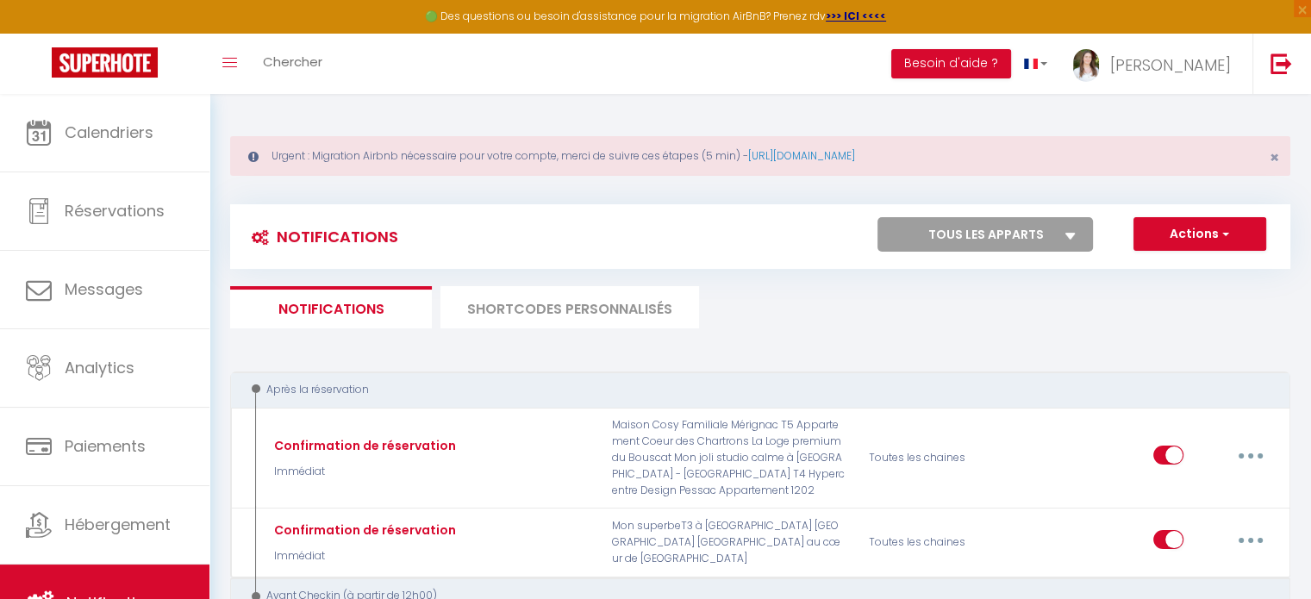
select select
checkbox input "false"
select select
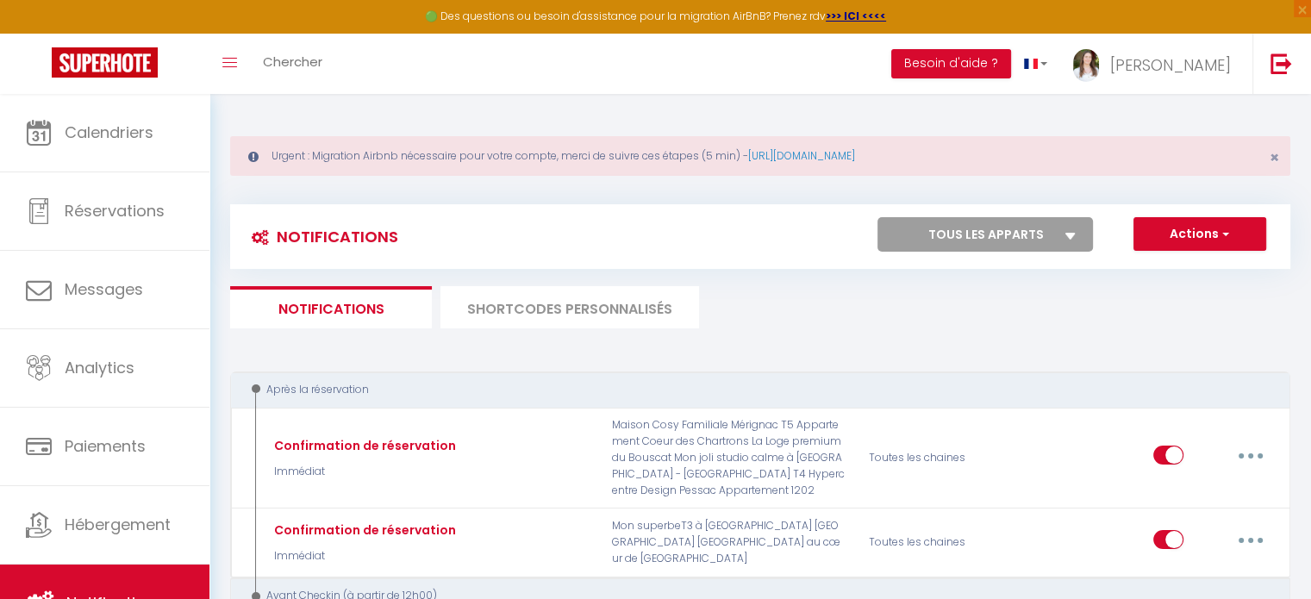
checkbox input "false"
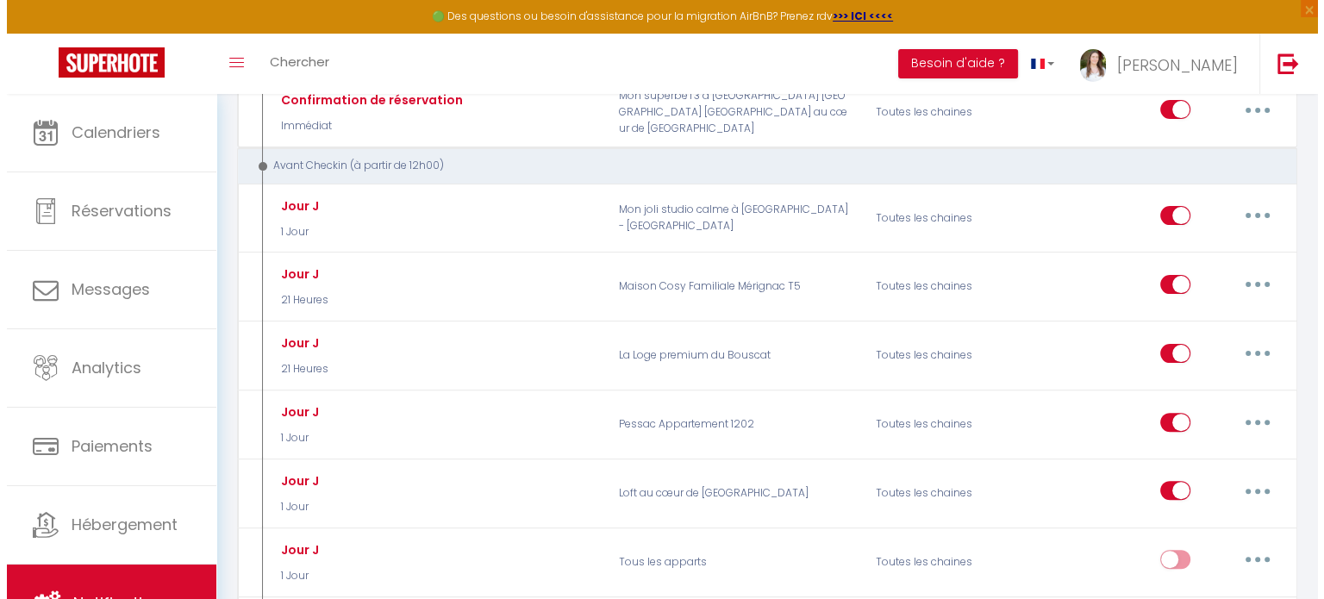
scroll to position [431, 0]
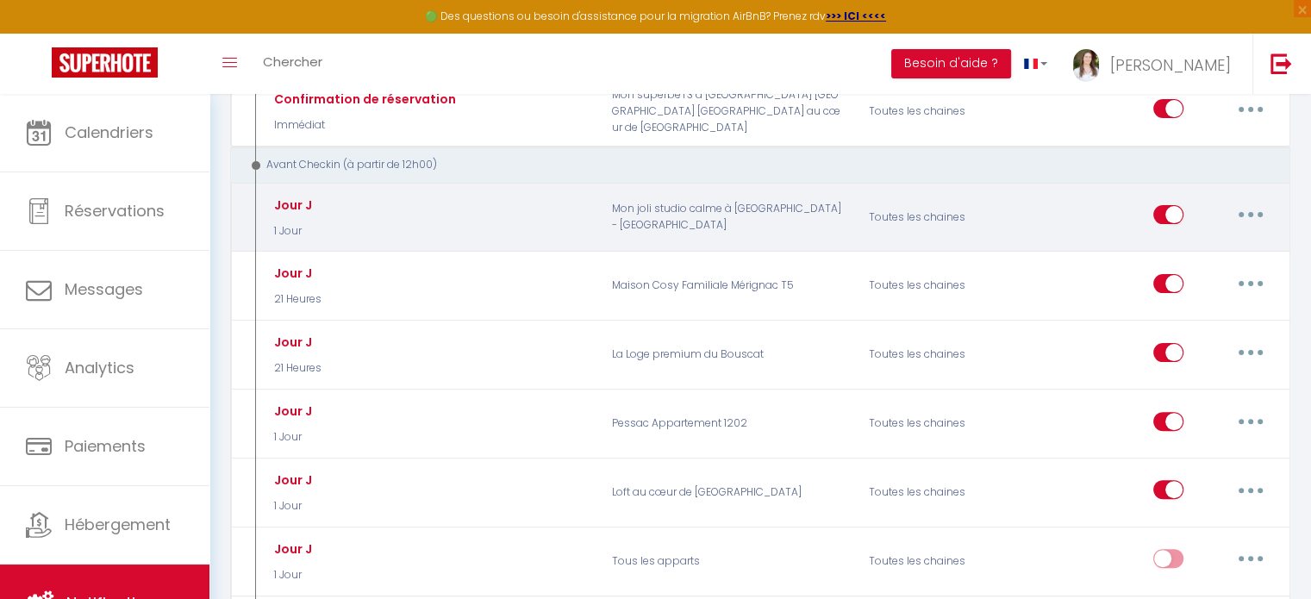
click at [1266, 215] on button "button" at bounding box center [1251, 215] width 48 height 28
click at [1230, 254] on link "Editer" at bounding box center [1206, 254] width 128 height 29
type input "Jour J"
select select "1 Jour"
select select "if_booking_is_paid"
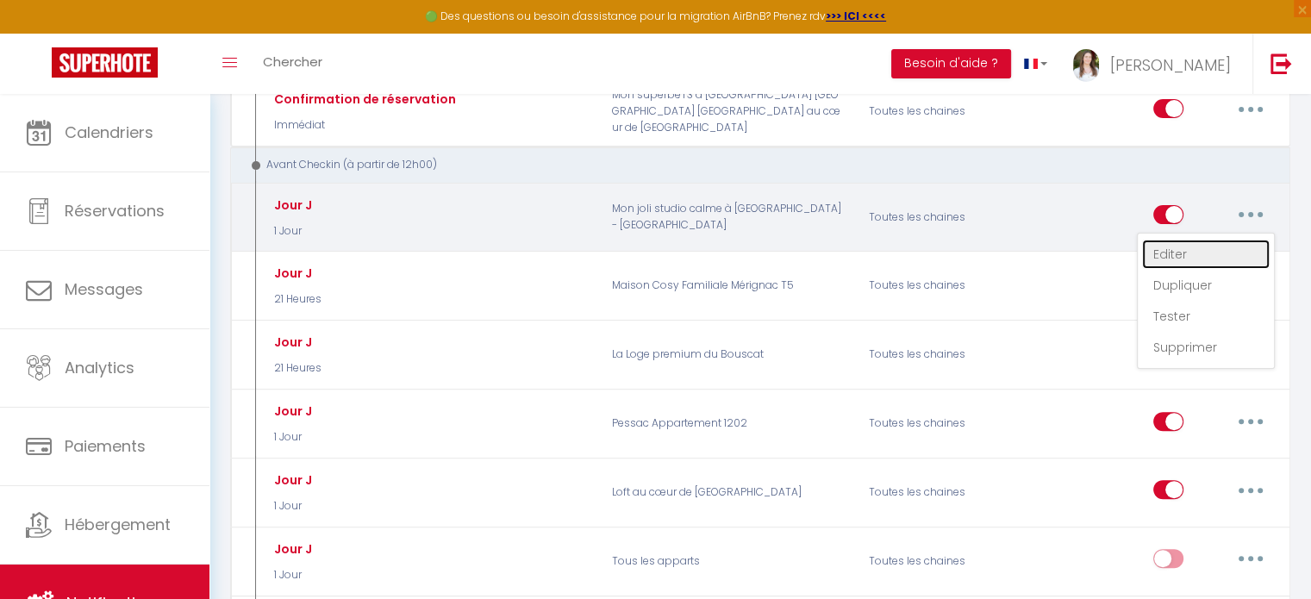
checkbox input "true"
checkbox input "false"
checkbox input "true"
radio input "true"
type input "C'est bientôt le jour J ! [RENTAL:NAME]​ 🎉"
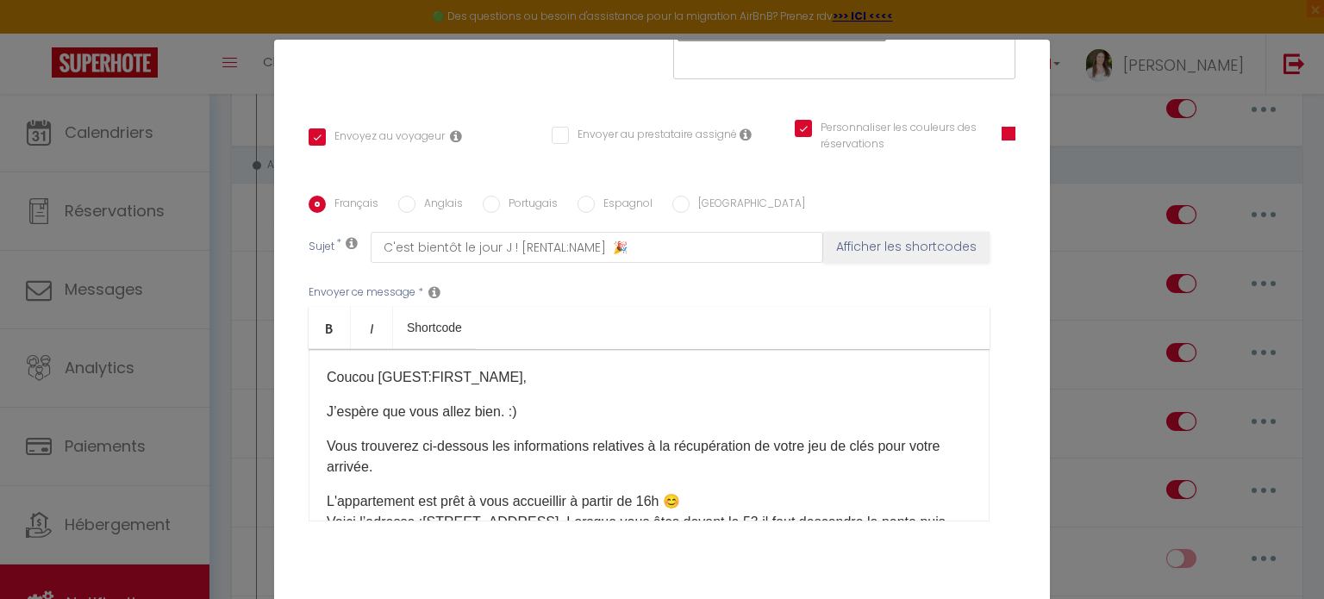
scroll to position [86, 0]
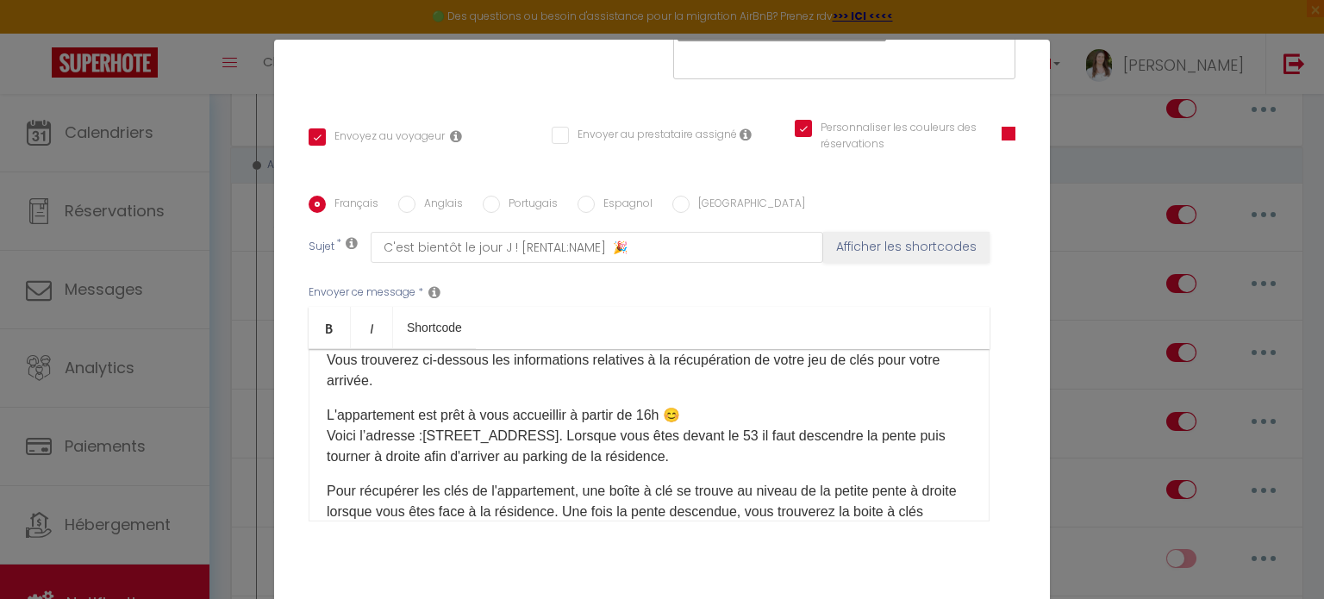
click at [481, 377] on p "Vous trouverez ci-dessous les informations relatives à la récupération de votre…" at bounding box center [649, 370] width 645 height 41
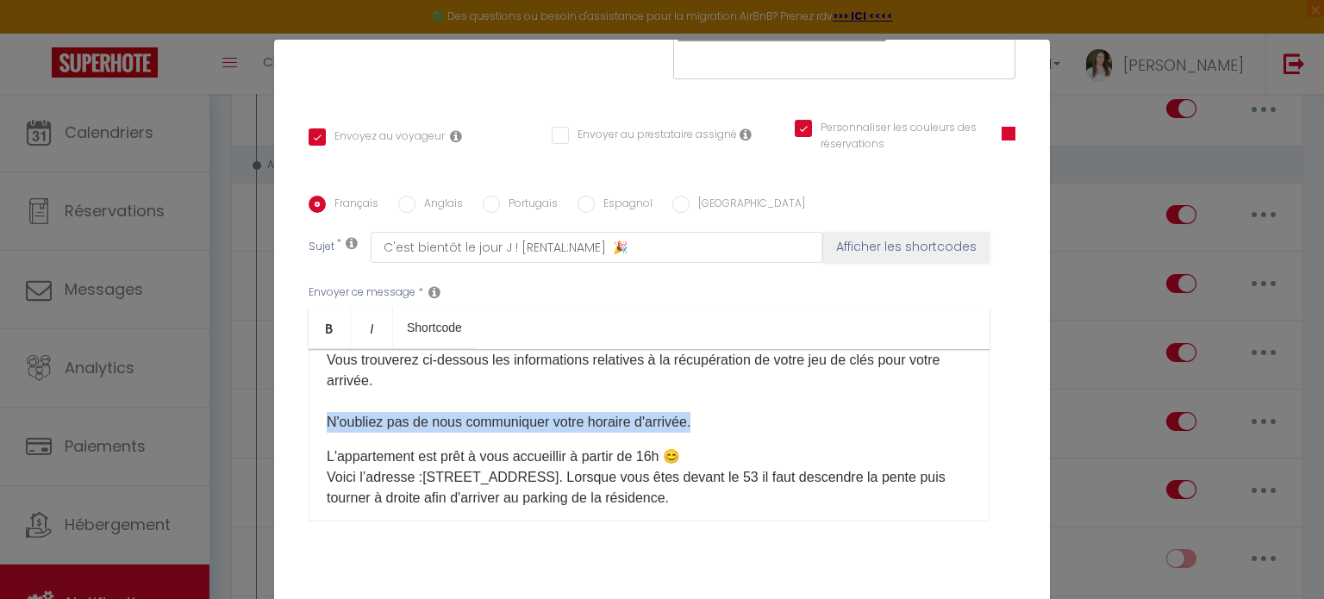
drag, startPoint x: 714, startPoint y: 422, endPoint x: 266, endPoint y: 430, distance: 448.4
click at [266, 430] on div "Modifier la notification × Titre * Jour J Pour cet hébergement Sélectionner les…" at bounding box center [662, 299] width 1324 height 599
copy p "N'oubliez pas de nous communiquer votre horaire d'arrivée."
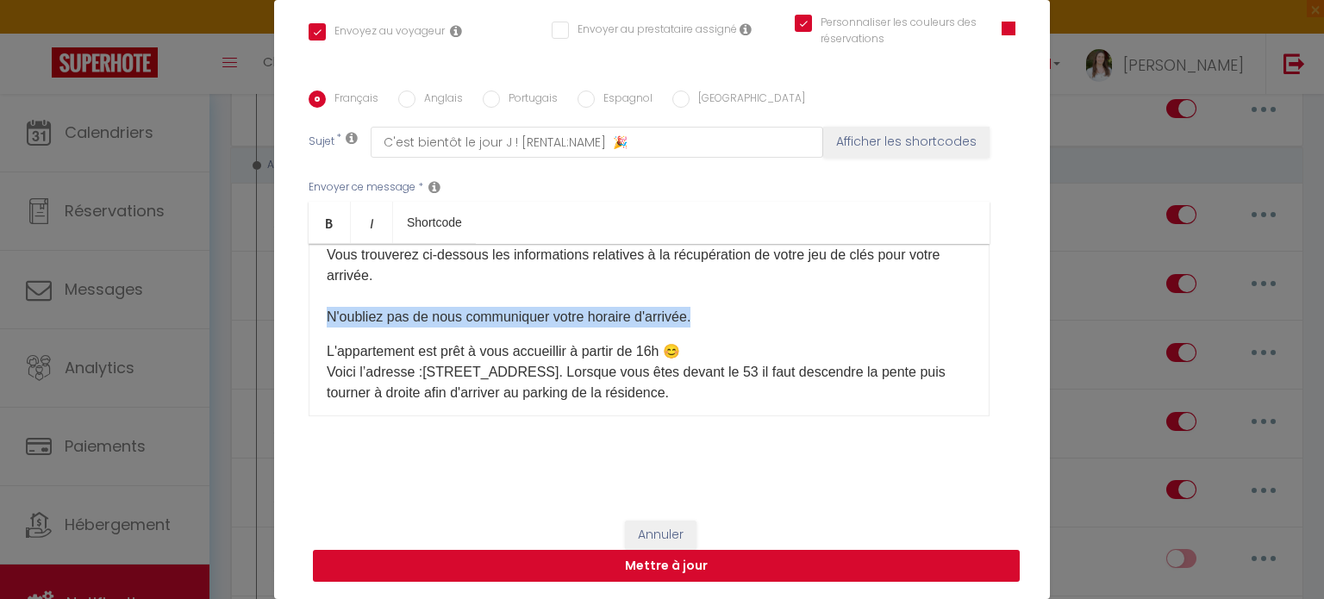
scroll to position [78, 0]
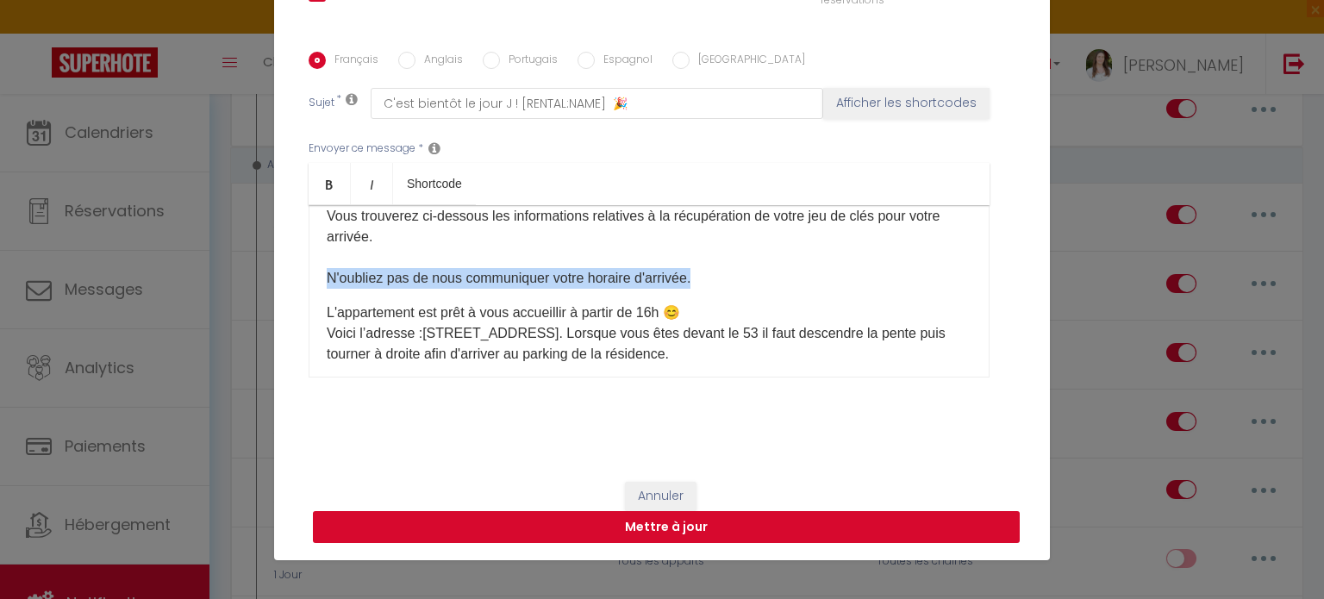
click at [731, 518] on button "Mettre à jour" at bounding box center [666, 527] width 707 height 33
checkbox input "true"
checkbox input "false"
checkbox input "true"
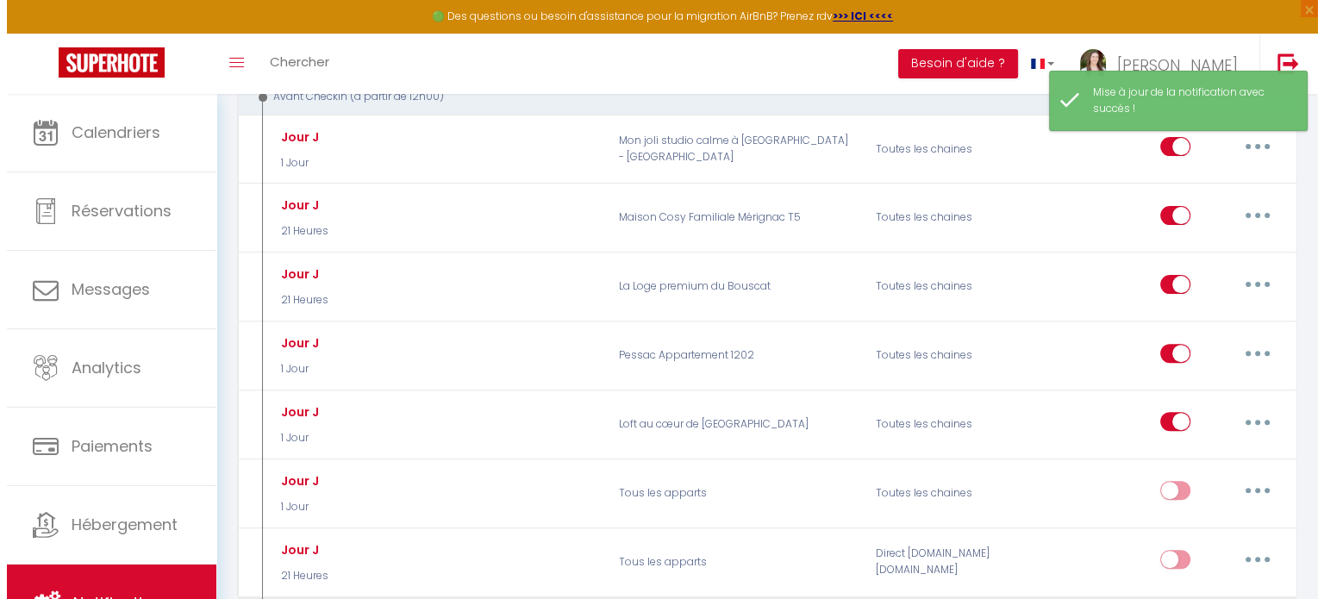
scroll to position [604, 0]
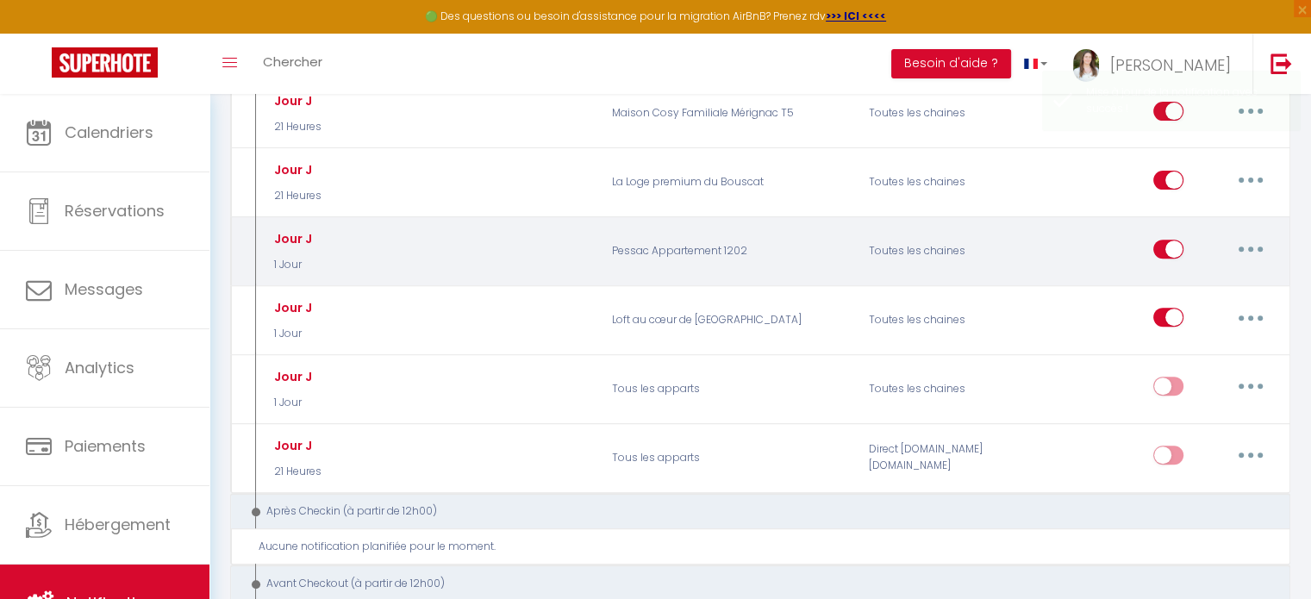
click at [1254, 241] on button "button" at bounding box center [1251, 249] width 48 height 28
click at [1184, 289] on link "Editer" at bounding box center [1206, 287] width 128 height 29
type input "Jour J"
select select "1 Jour"
select select "if_booking_is_paid"
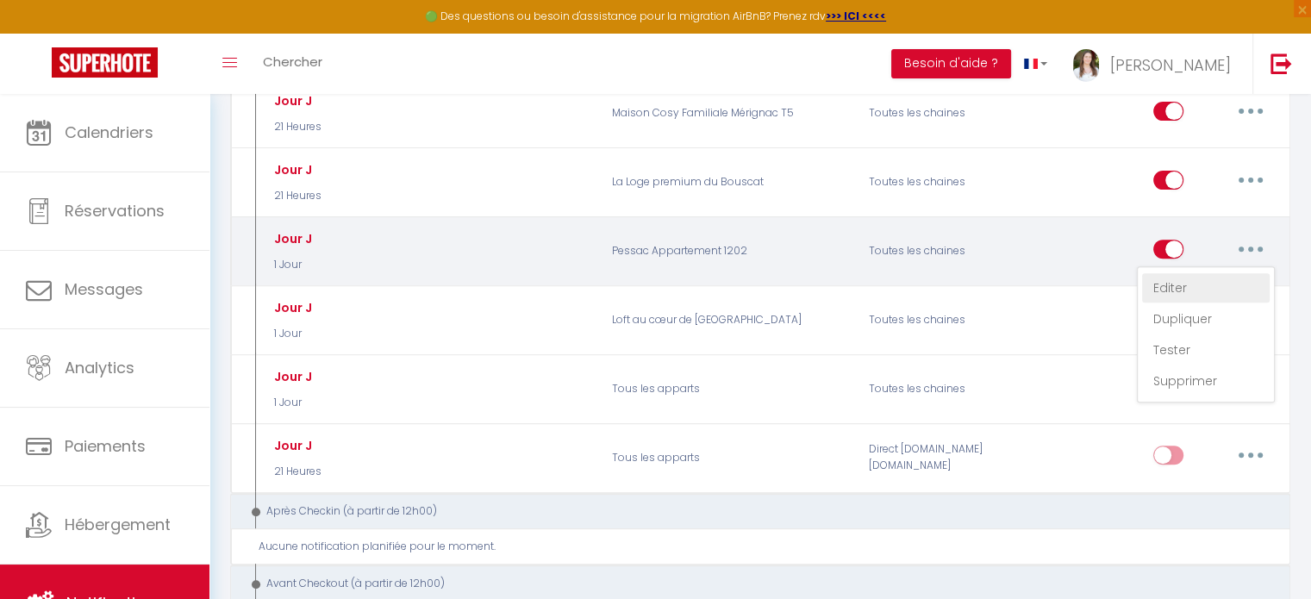
checkbox input "true"
checkbox input "false"
radio input "true"
type input "C'est bientôt le jour J ! [RENTAL:NAME]​ 🎉"
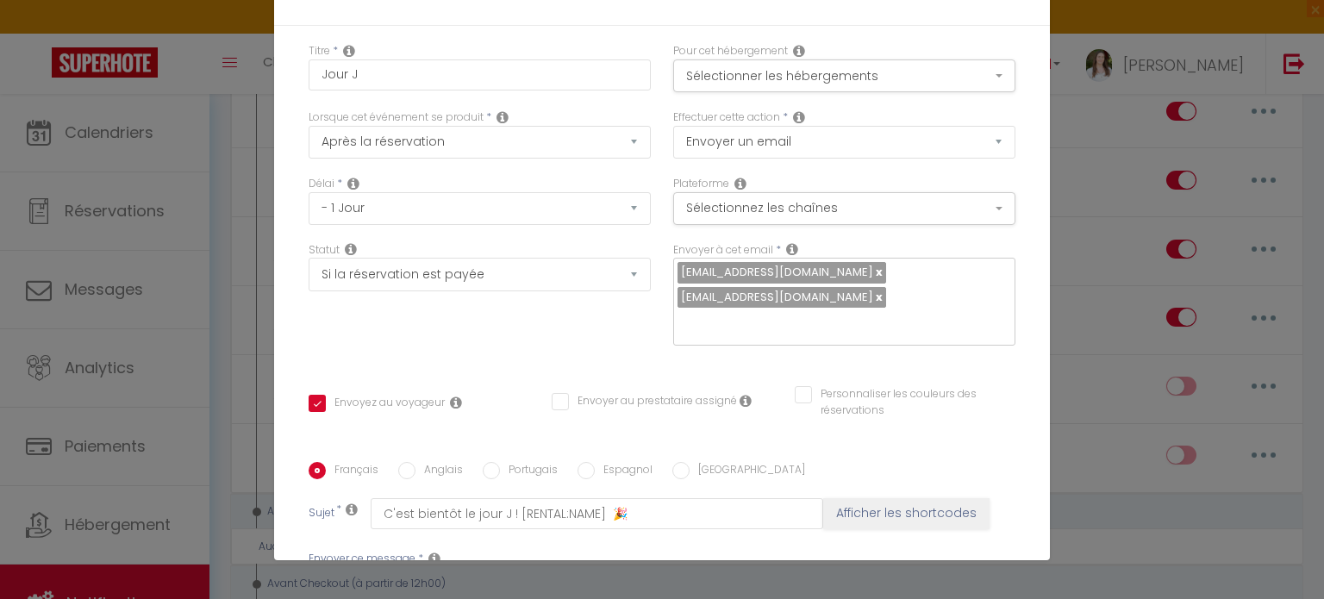
scroll to position [0, 0]
drag, startPoint x: 665, startPoint y: 547, endPoint x: 638, endPoint y: 530, distance: 31.4
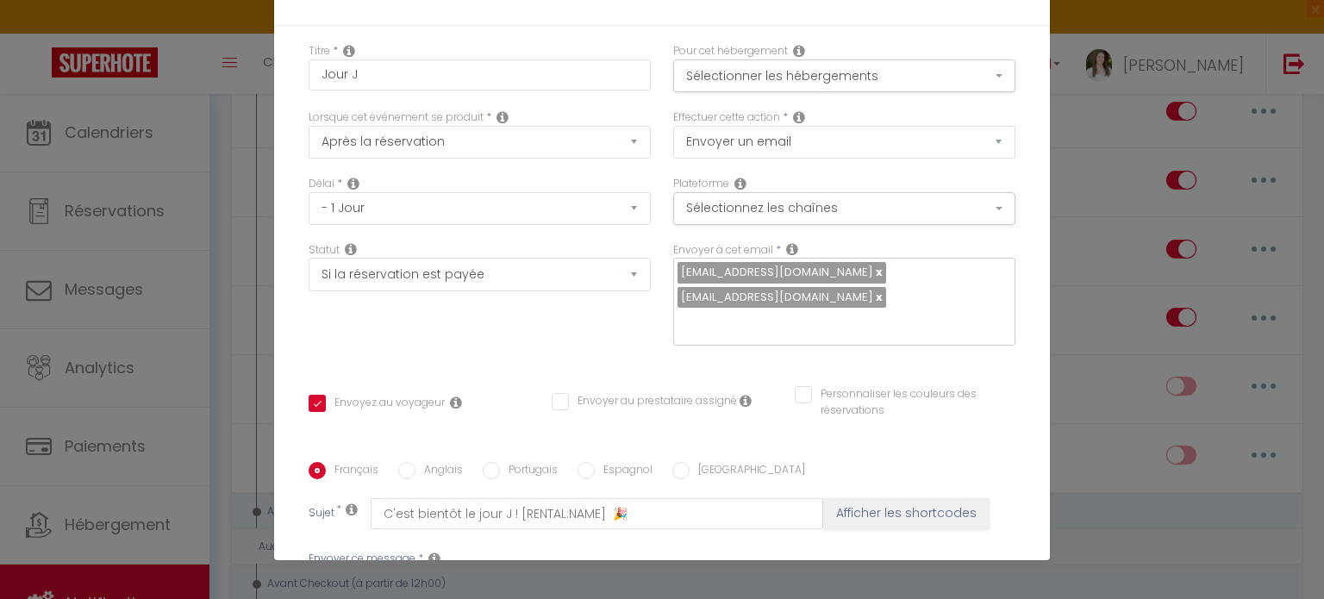
checkbox input "true"
checkbox input "false"
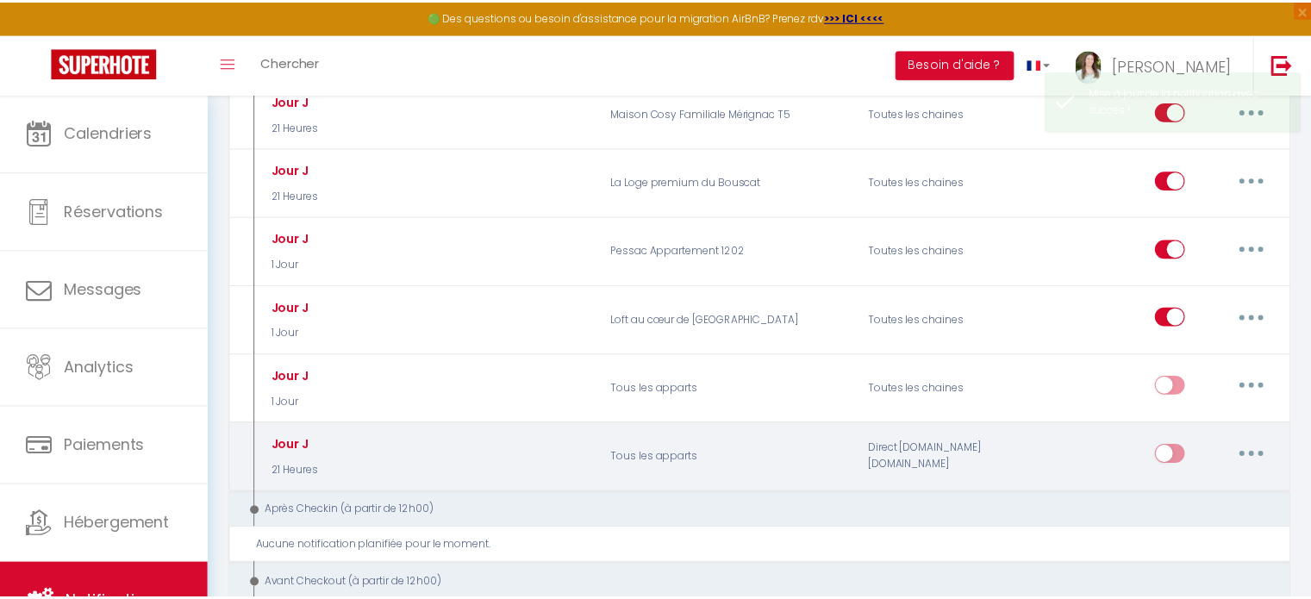
scroll to position [0, 0]
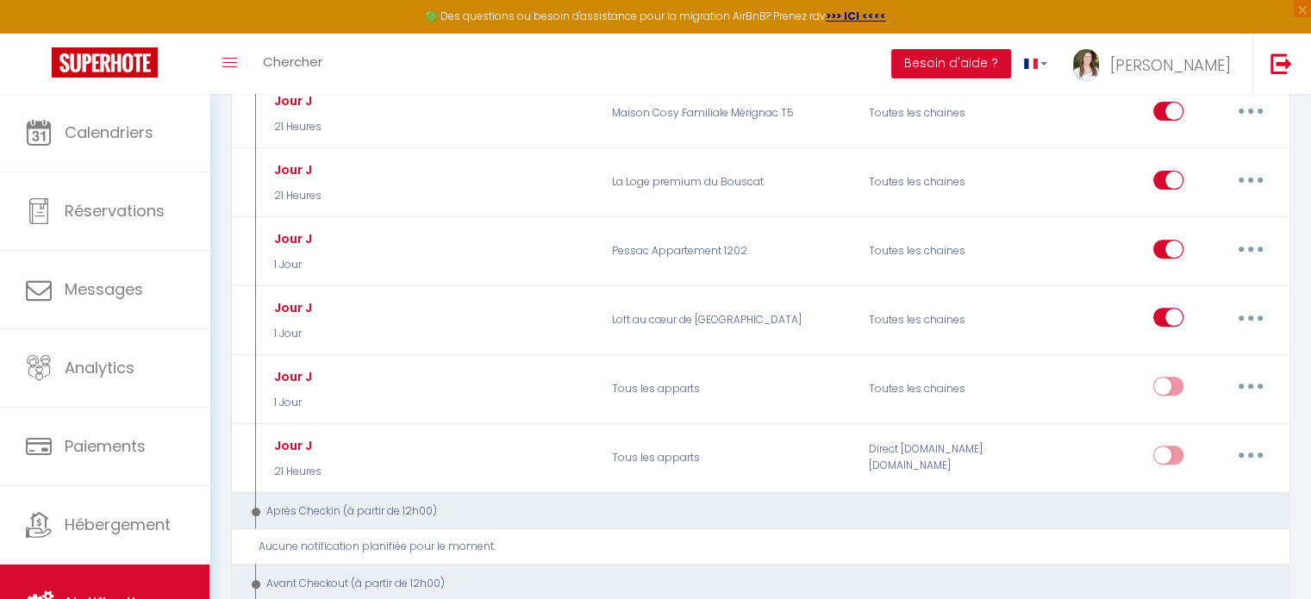
click at [1105, 506] on div "Après Checkin (à partir de 12h00)" at bounding box center [751, 512] width 1008 height 16
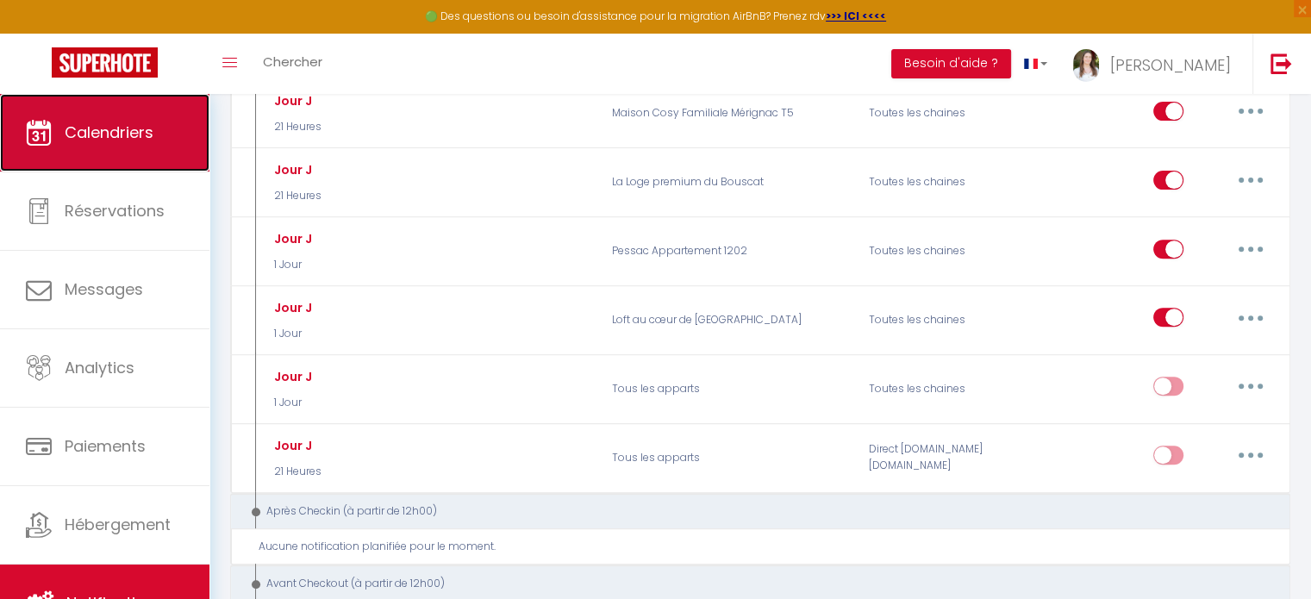
click at [97, 140] on span "Calendriers" at bounding box center [109, 133] width 89 height 22
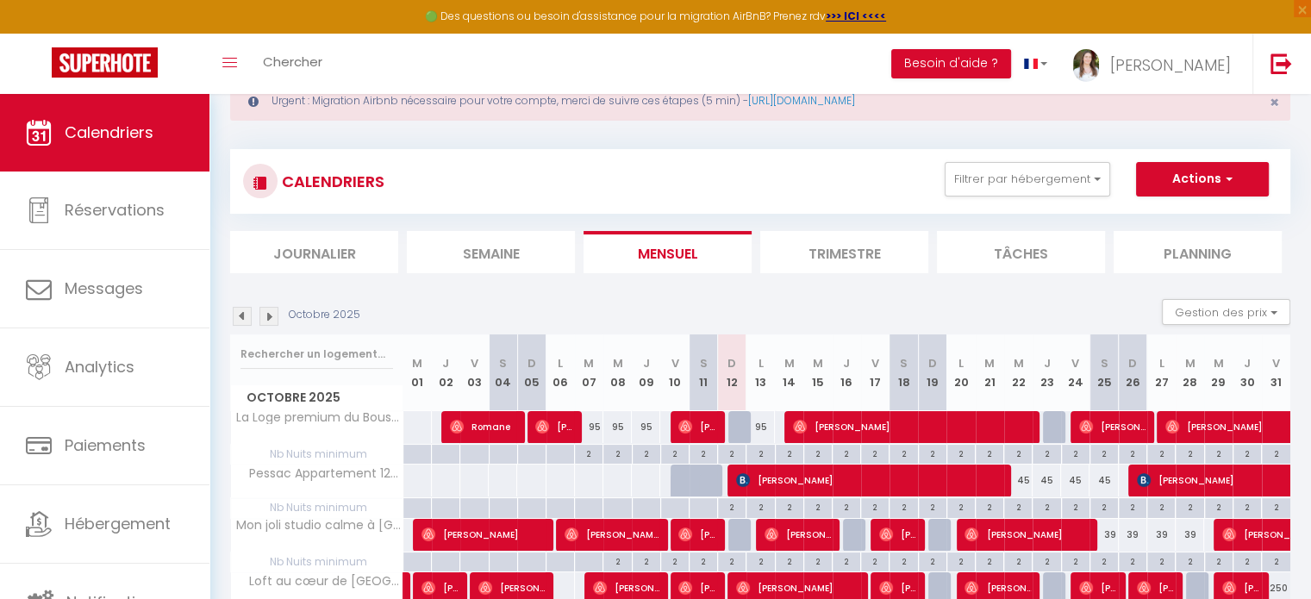
scroll to position [172, 0]
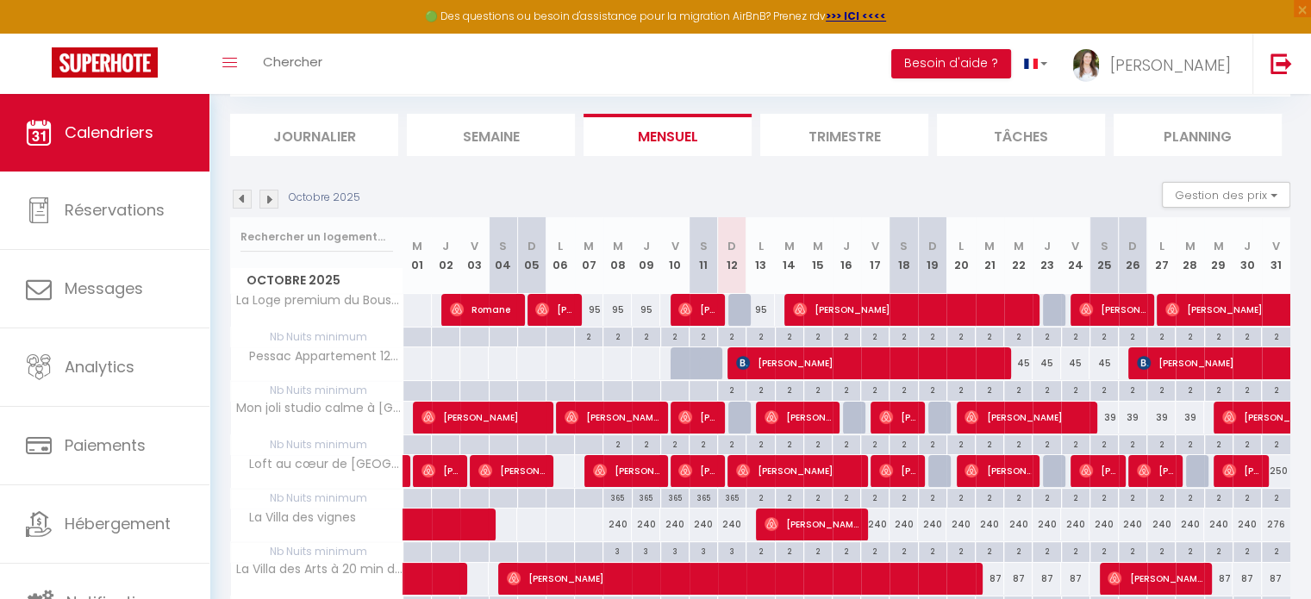
click at [272, 203] on img at bounding box center [269, 199] width 19 height 19
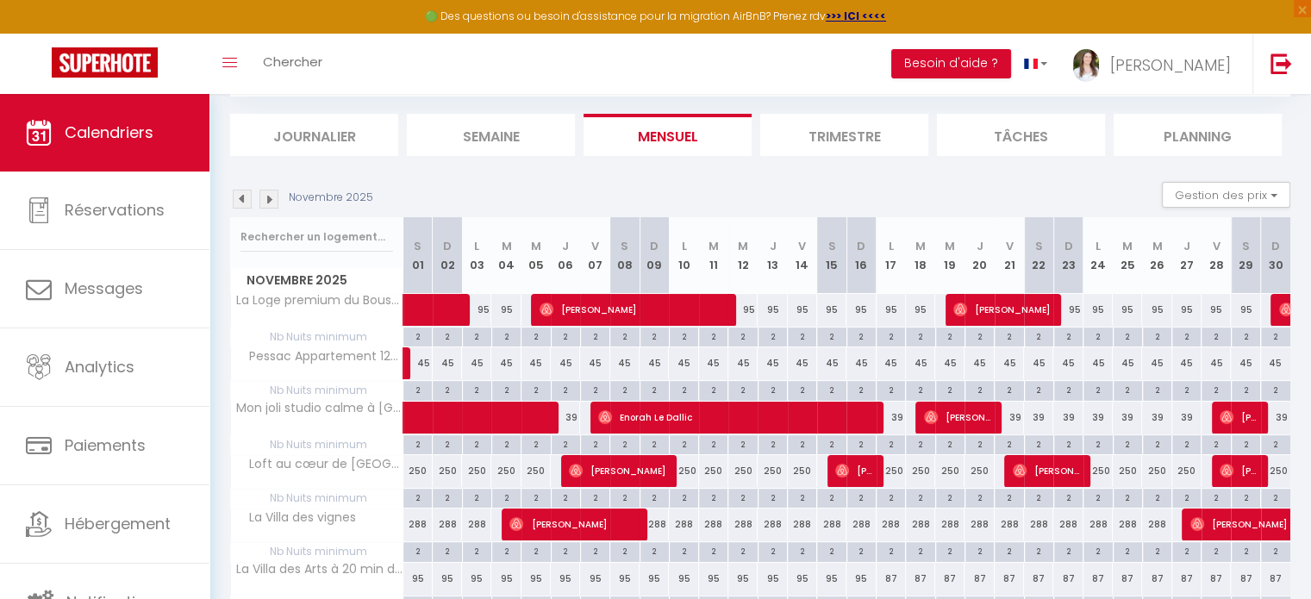
click at [416, 522] on div "288" at bounding box center [418, 525] width 29 height 32
type input "288"
type input "[DATE]"
type input "Dim 02 Novembre 2025"
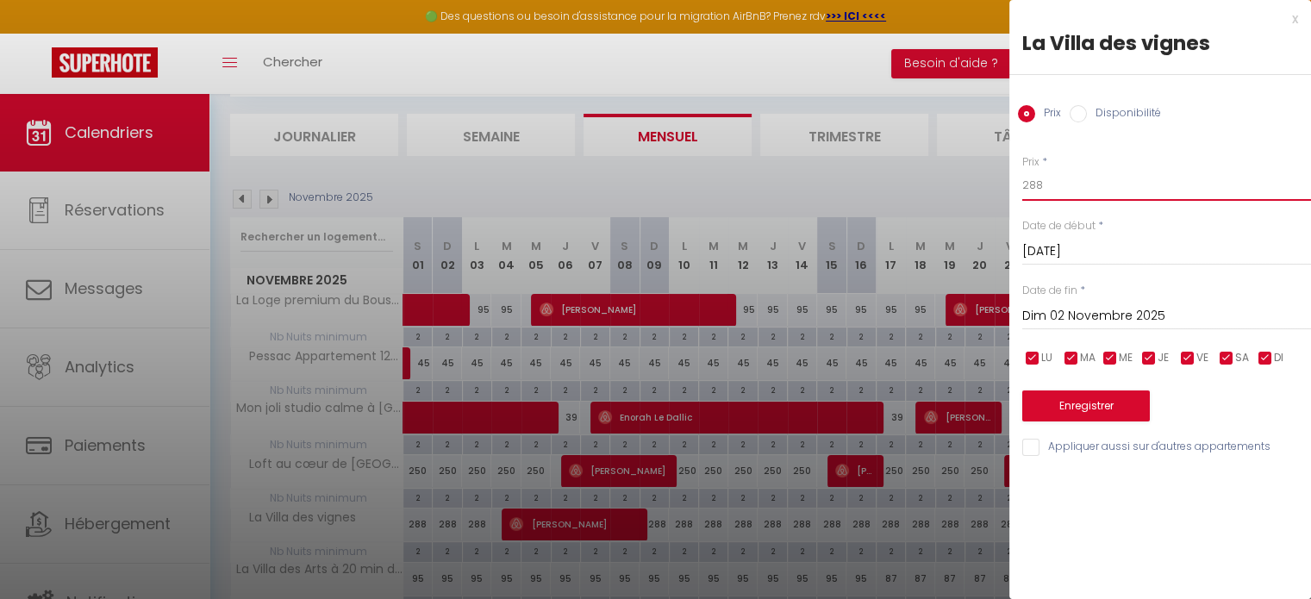
click at [1118, 189] on input "288" at bounding box center [1167, 185] width 289 height 31
type input "250"
click at [1110, 299] on div "Dim 02 Novembre 2025 < Nov 2025 > Dim Lun Mar Mer Jeu Ven Sam 1 2 3 4 5 6 7 8 9…" at bounding box center [1167, 314] width 289 height 31
click at [1108, 311] on input "Dim 02 Novembre 2025" at bounding box center [1167, 316] width 289 height 22
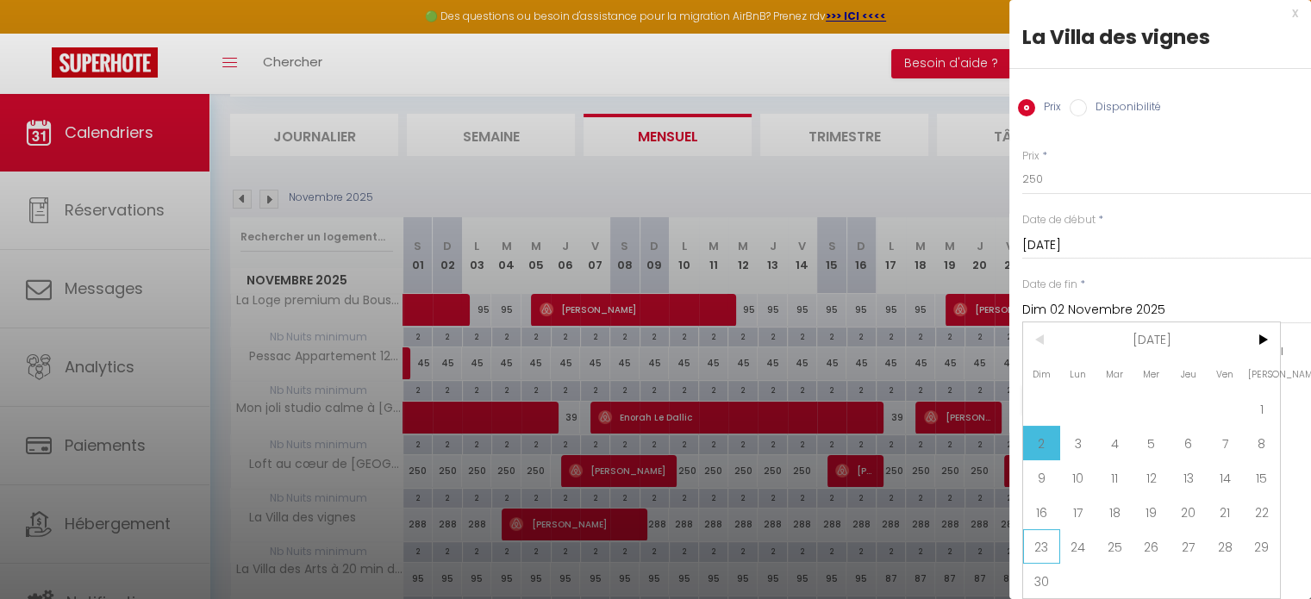
scroll to position [17, 0]
click at [1047, 564] on span "30" at bounding box center [1041, 581] width 37 height 34
type input "Dim 30 Novembre 2025"
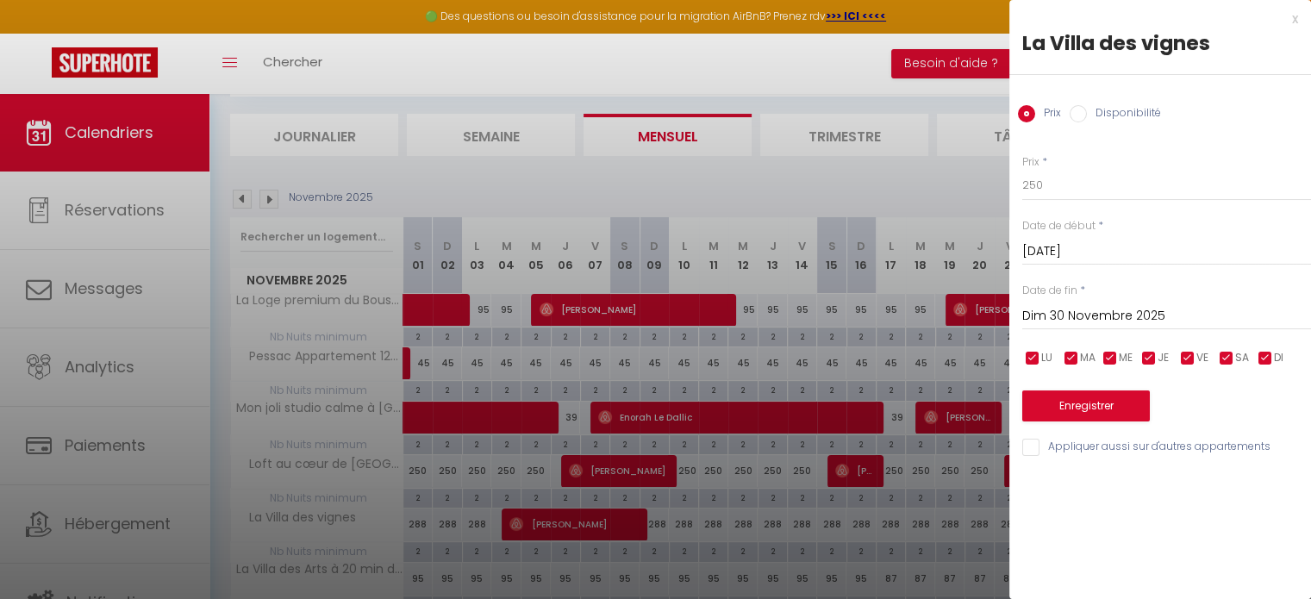
scroll to position [0, 0]
click at [1142, 399] on button "Enregistrer" at bounding box center [1087, 406] width 128 height 31
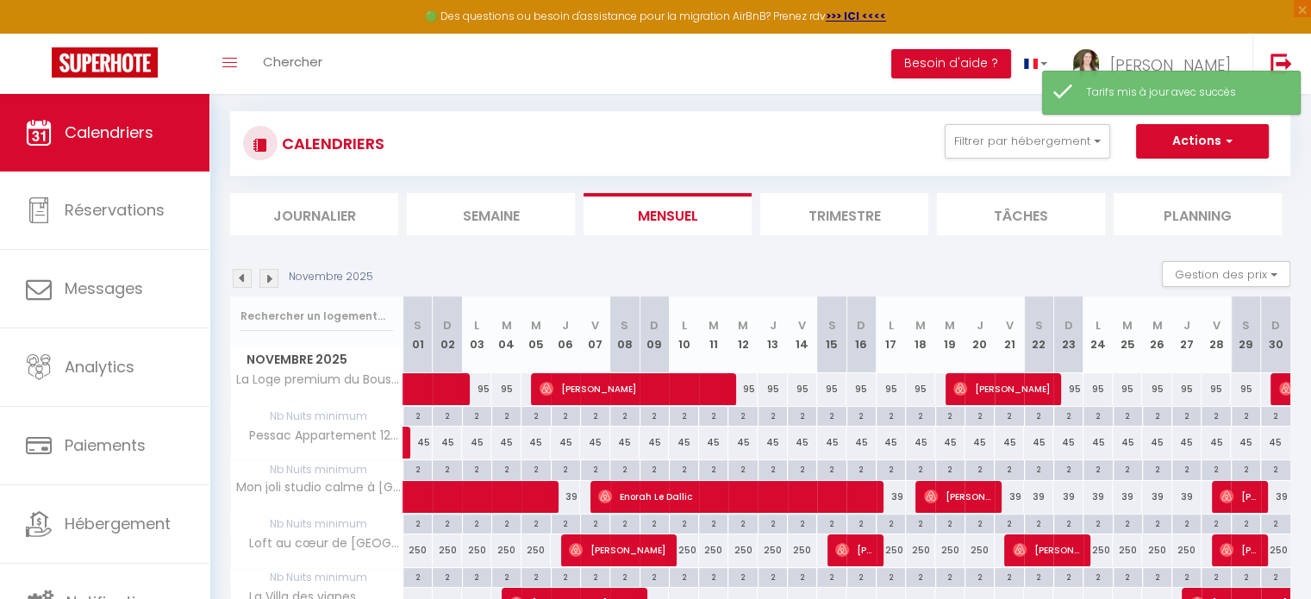
scroll to position [172, 0]
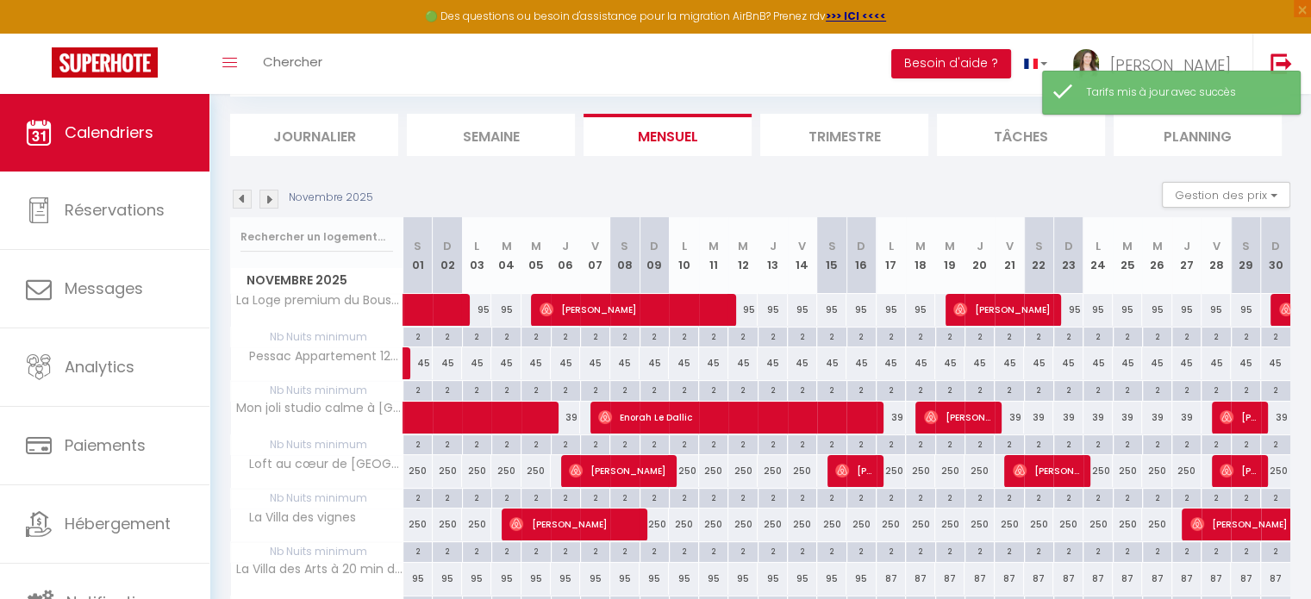
click at [279, 201] on div "Novembre 2025" at bounding box center [304, 199] width 148 height 19
click at [275, 203] on img at bounding box center [269, 199] width 19 height 19
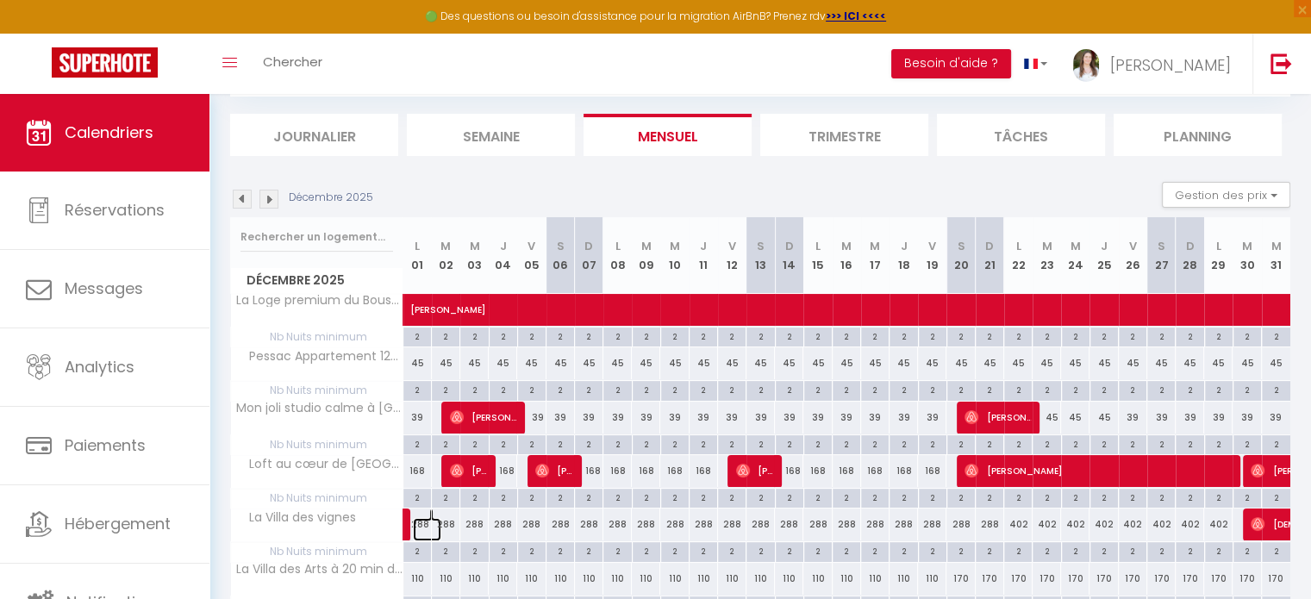
click at [424, 522] on link at bounding box center [427, 529] width 28 height 23
type input "288"
type input "Lun 01 Décembre 2025"
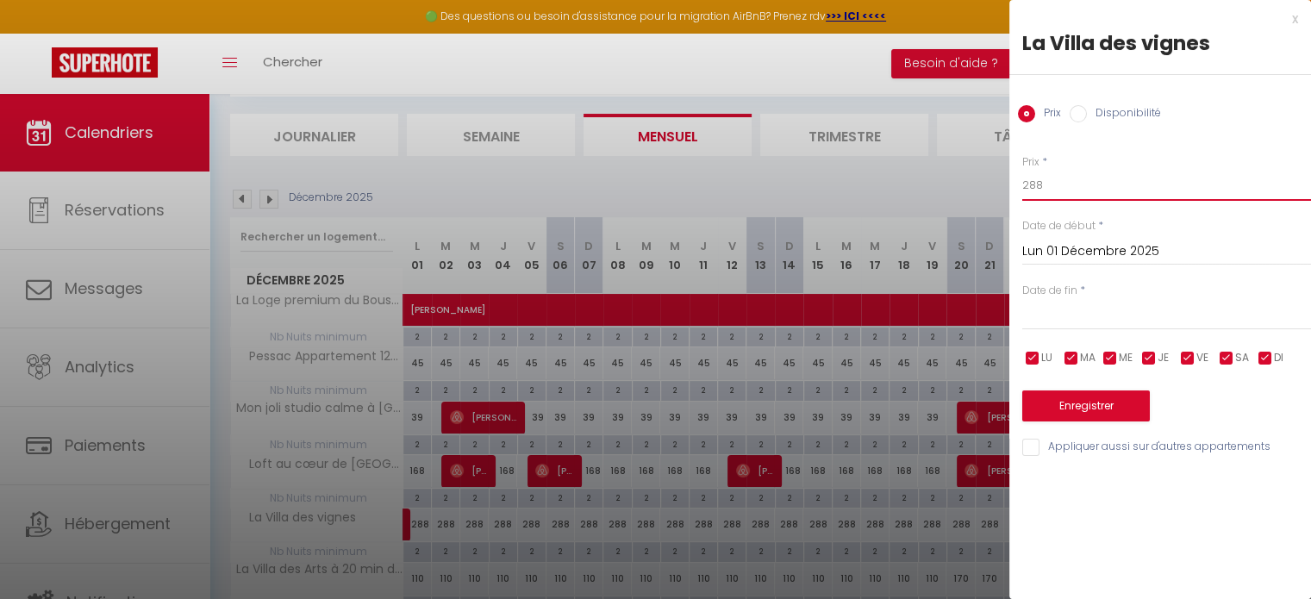
click at [1055, 192] on input "288" at bounding box center [1167, 185] width 289 height 31
type input "250"
click at [1115, 328] on div "< Oct 2025 > Dim Lun Mar Mer Jeu Ven Sam 1 2 3 4 5 6 7 8 9 10 11 12 13 14 15 16…" at bounding box center [1167, 314] width 289 height 31
click at [1124, 311] on input "text" at bounding box center [1167, 316] width 289 height 22
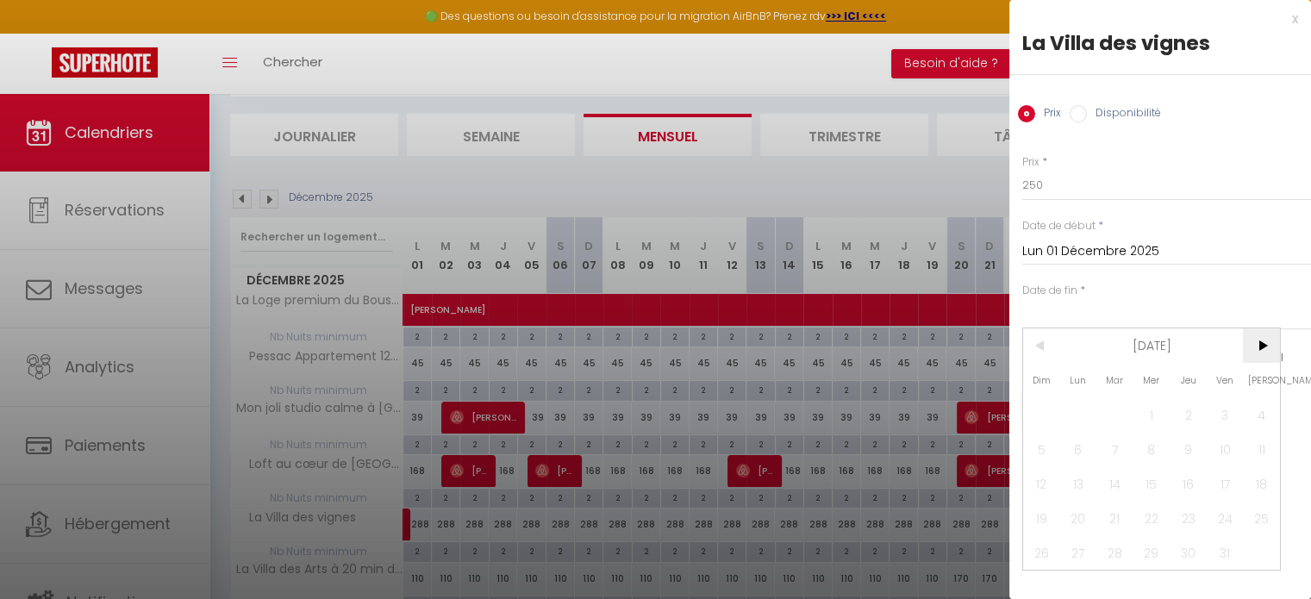
click at [1273, 351] on span ">" at bounding box center [1261, 346] width 37 height 34
click at [828, 310] on div at bounding box center [655, 299] width 1311 height 599
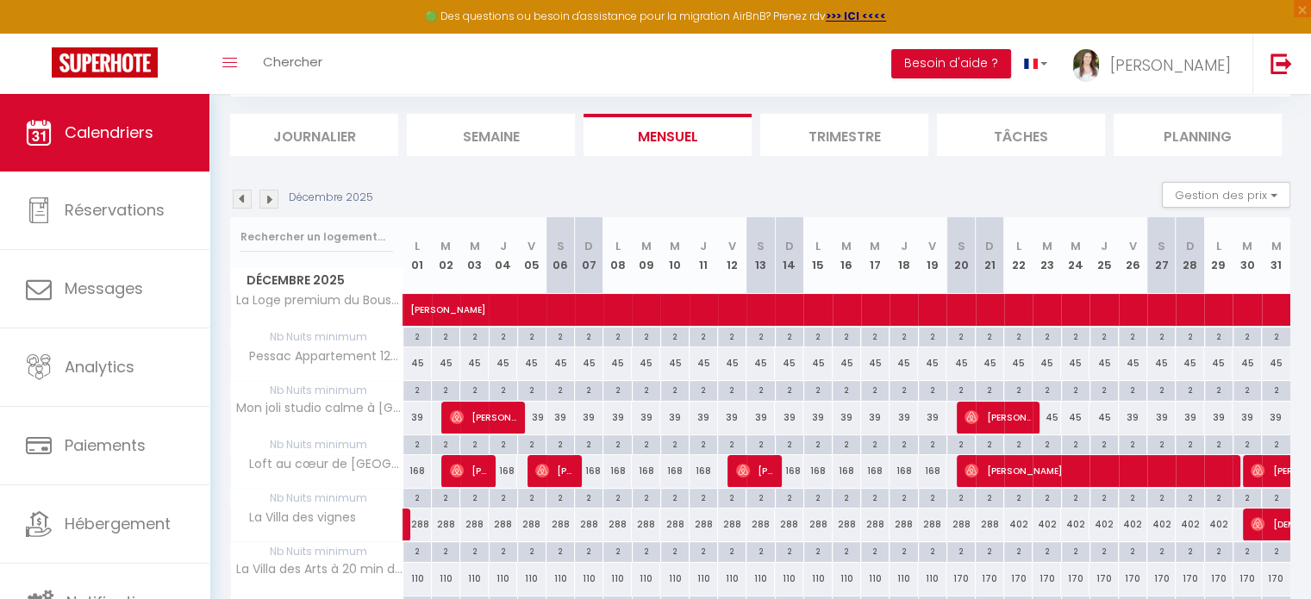
scroll to position [259, 0]
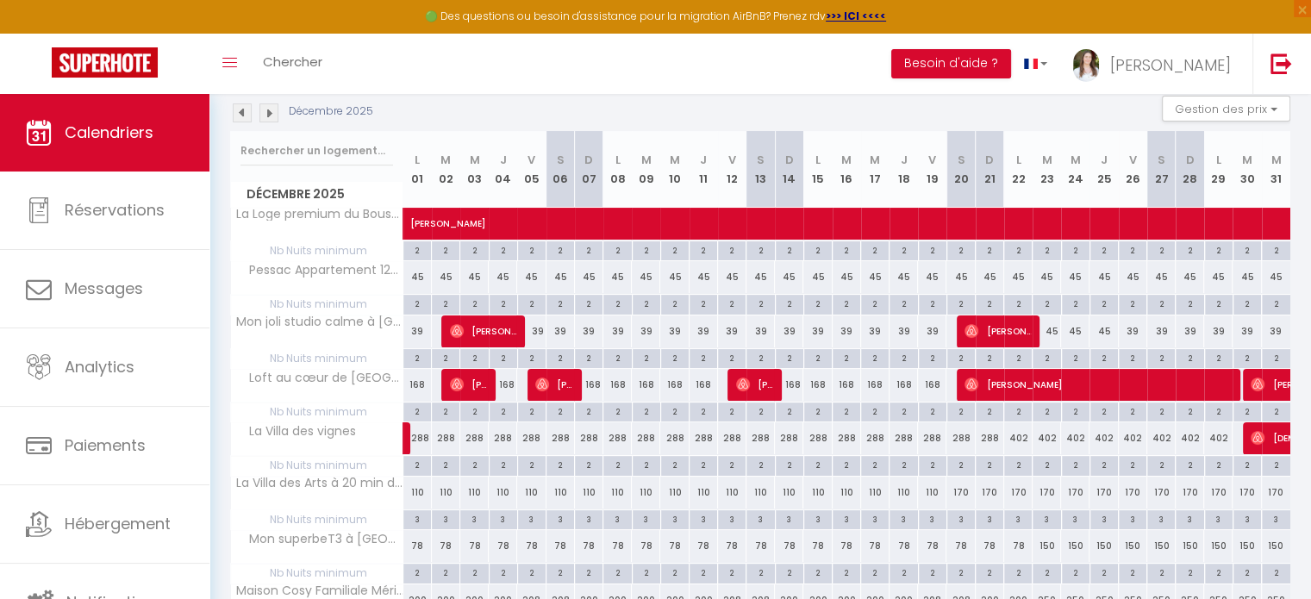
click at [992, 441] on div "288" at bounding box center [990, 438] width 28 height 32
type input "288"
type input "Dim 21 Décembre 2025"
type input "Lun 22 Décembre 2025"
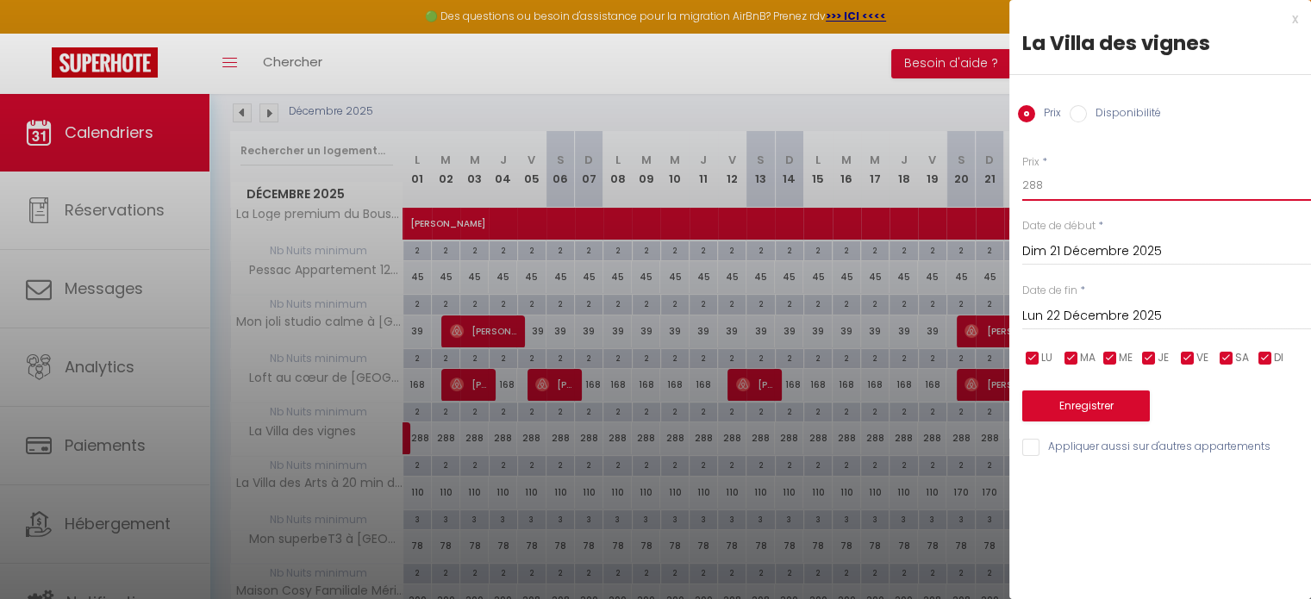
click at [1080, 183] on input "288" at bounding box center [1167, 185] width 289 height 31
type input "250"
click at [1112, 317] on input "Lun 22 Décembre 2025" at bounding box center [1167, 316] width 289 height 22
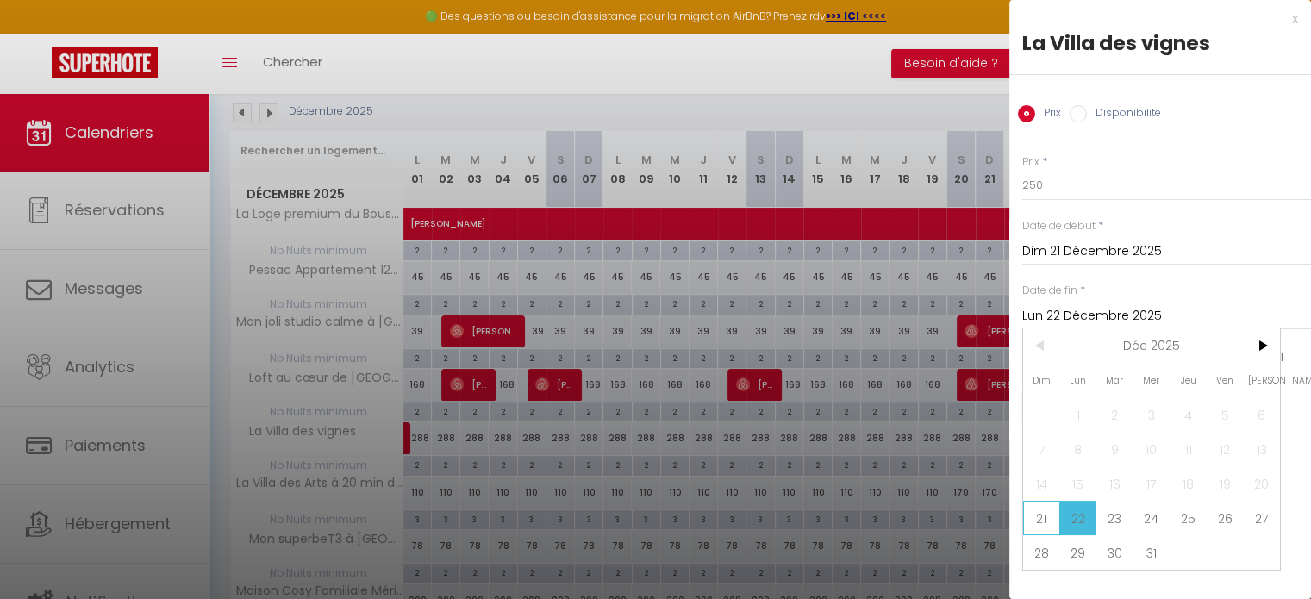
click at [1048, 519] on span "21" at bounding box center [1041, 518] width 37 height 34
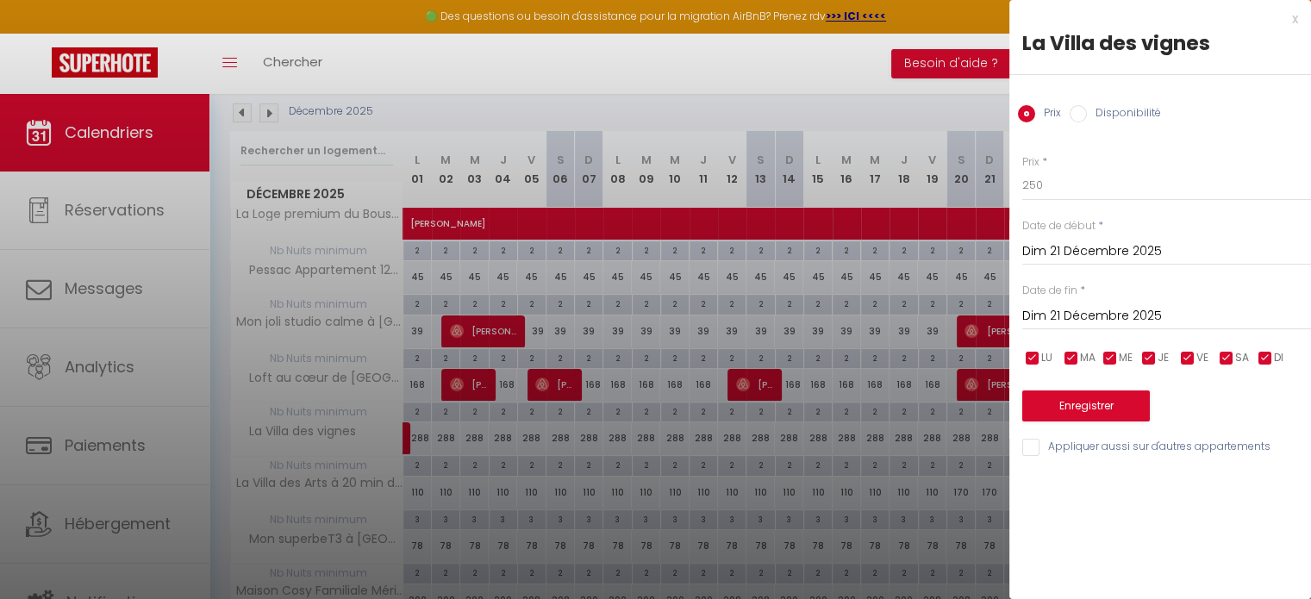
click at [1101, 313] on input "Dim 21 Décembre 2025" at bounding box center [1167, 316] width 289 height 22
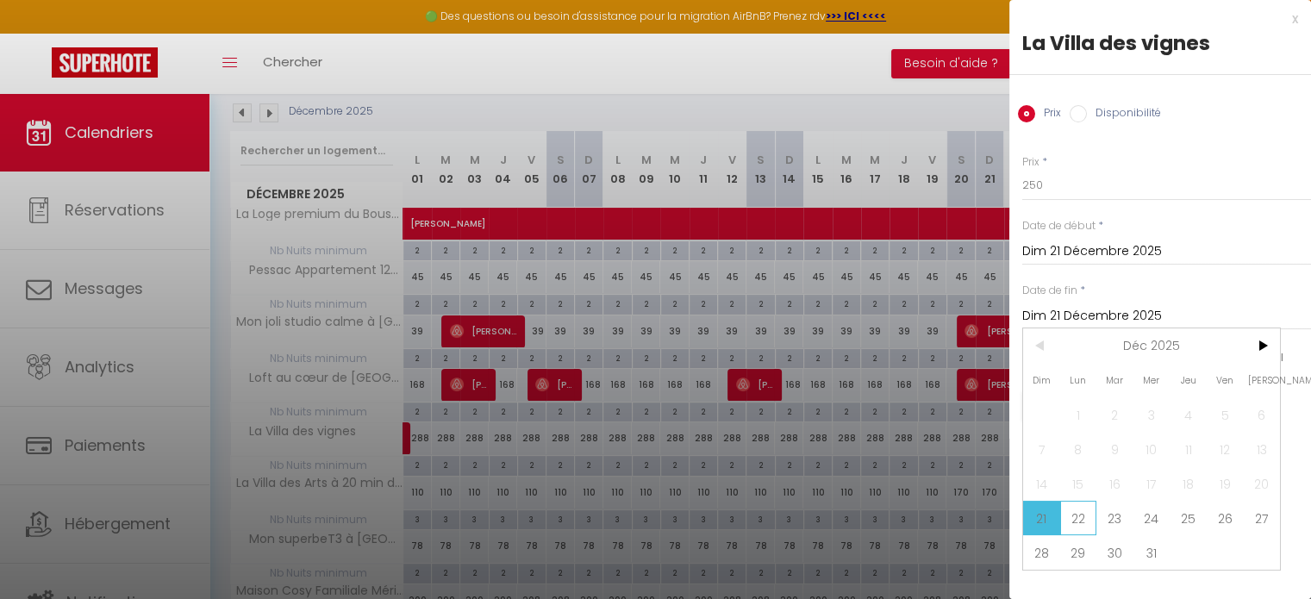
click at [1080, 520] on span "22" at bounding box center [1079, 518] width 37 height 34
type input "Lun 22 Décembre 2025"
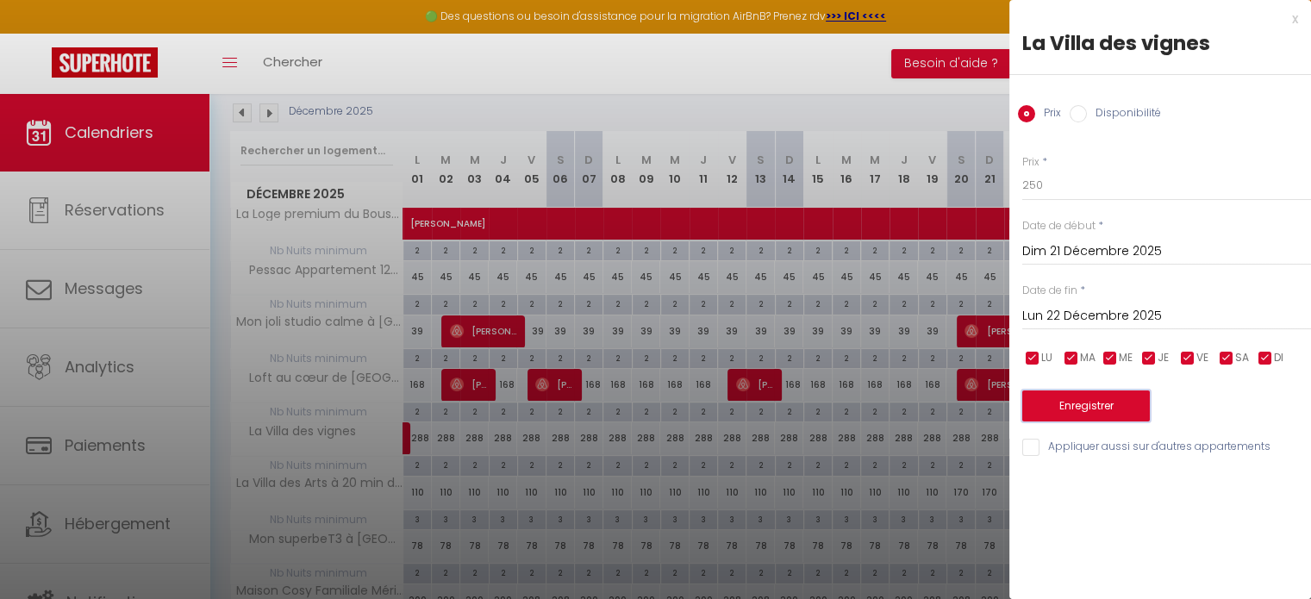
click at [1111, 413] on button "Enregistrer" at bounding box center [1087, 406] width 128 height 31
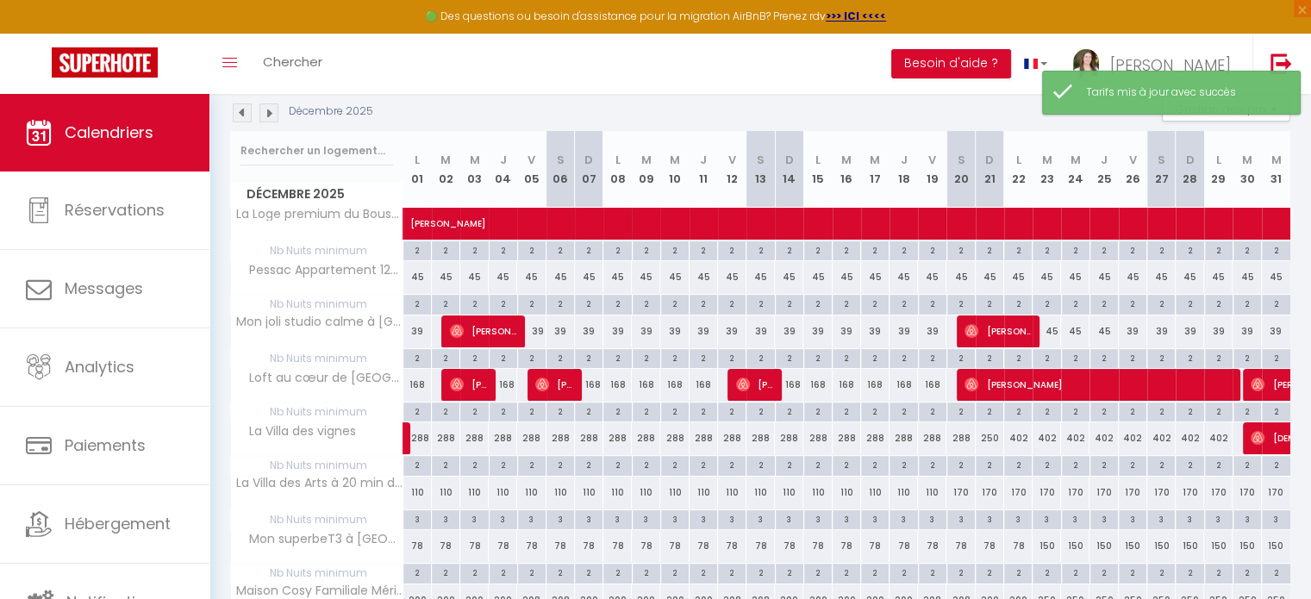
click at [962, 431] on div "288" at bounding box center [961, 438] width 28 height 32
type input "288"
type input "Sam 20 Décembre 2025"
type input "Dim 21 Décembre 2025"
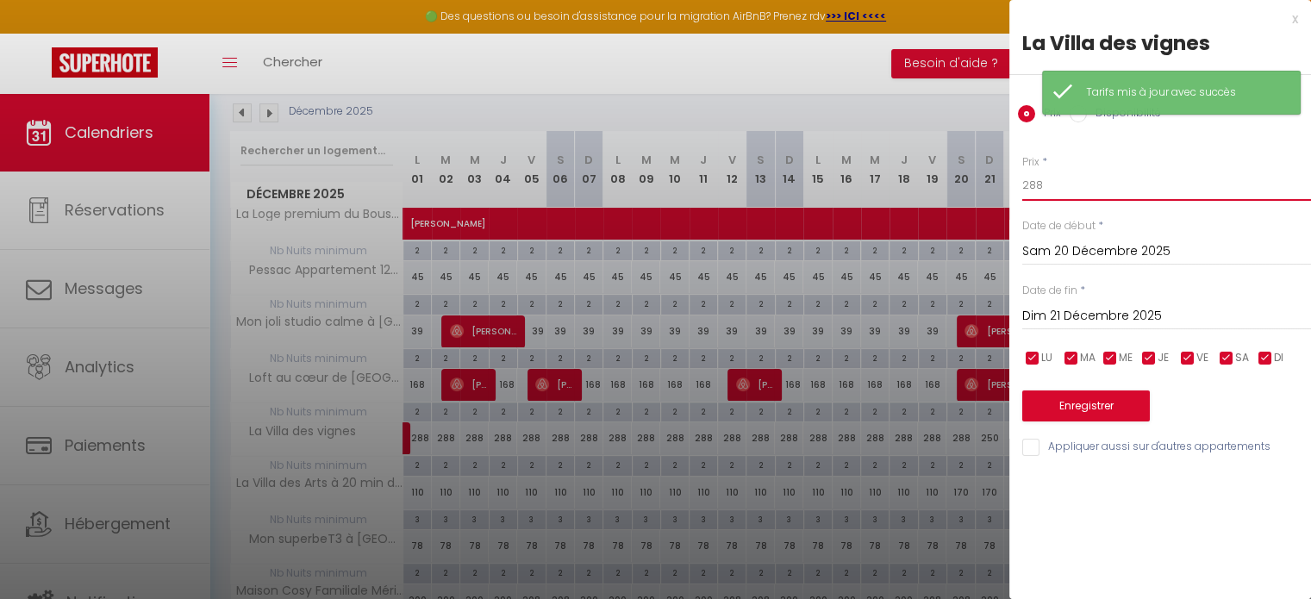
click at [1075, 192] on input "288" at bounding box center [1167, 185] width 289 height 31
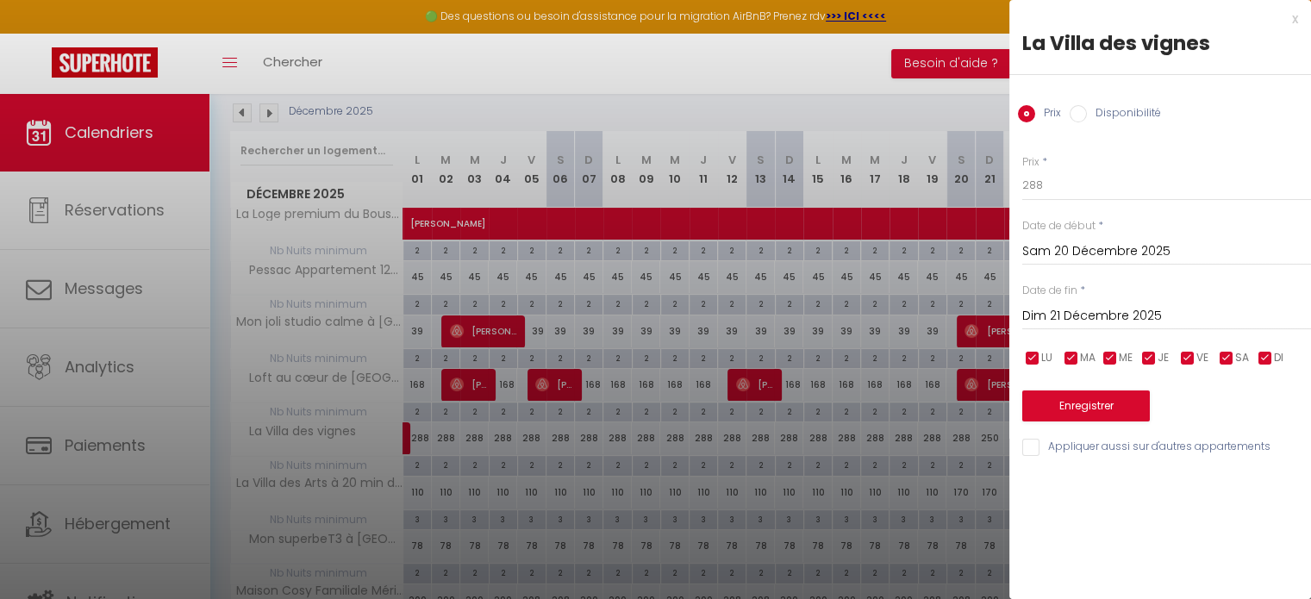
click at [1297, 23] on div "x" at bounding box center [1154, 19] width 289 height 21
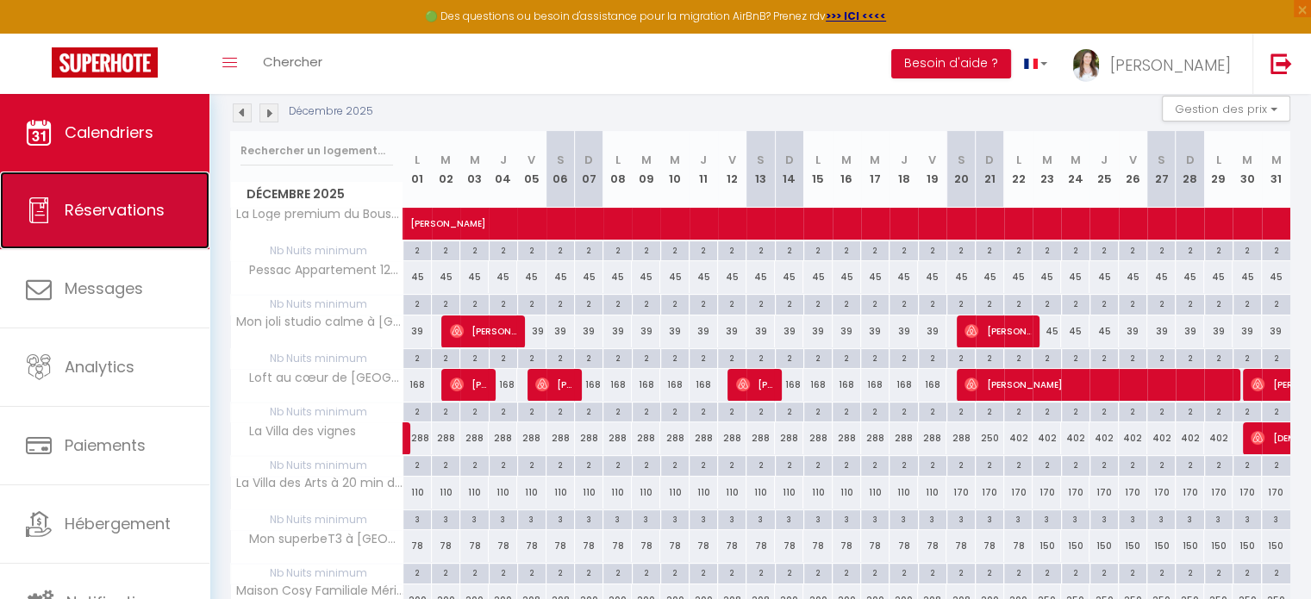
click at [79, 206] on span "Réservations" at bounding box center [115, 210] width 100 height 22
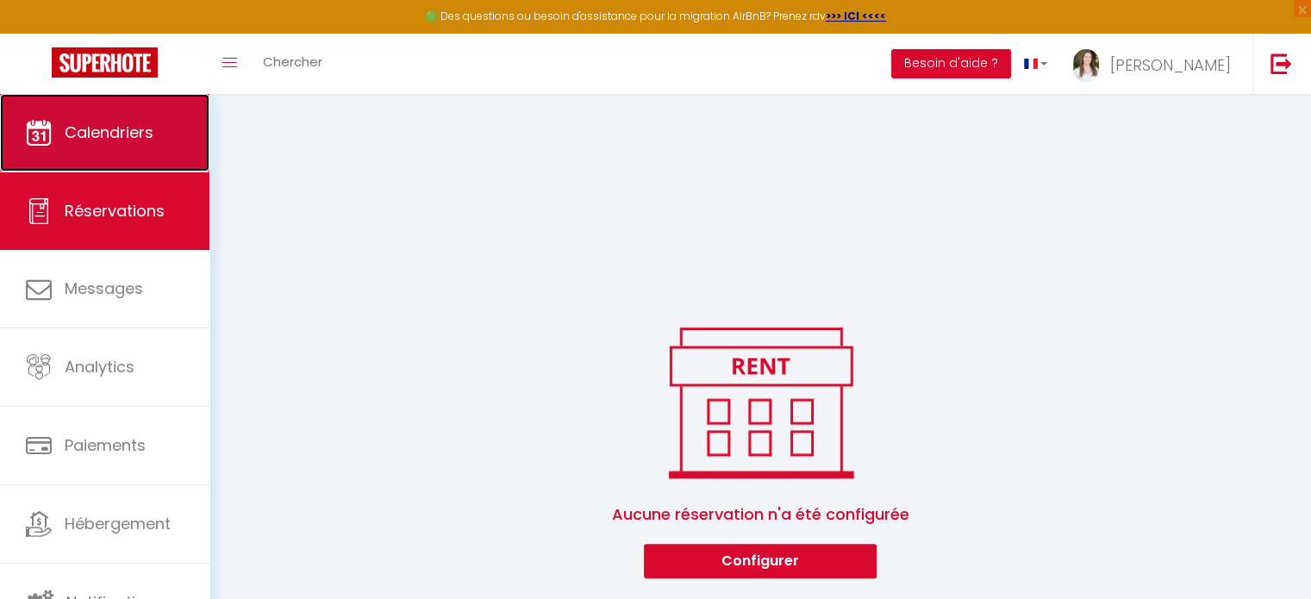
scroll to position [1225, 0]
click at [127, 130] on span "Calendriers" at bounding box center [109, 133] width 89 height 22
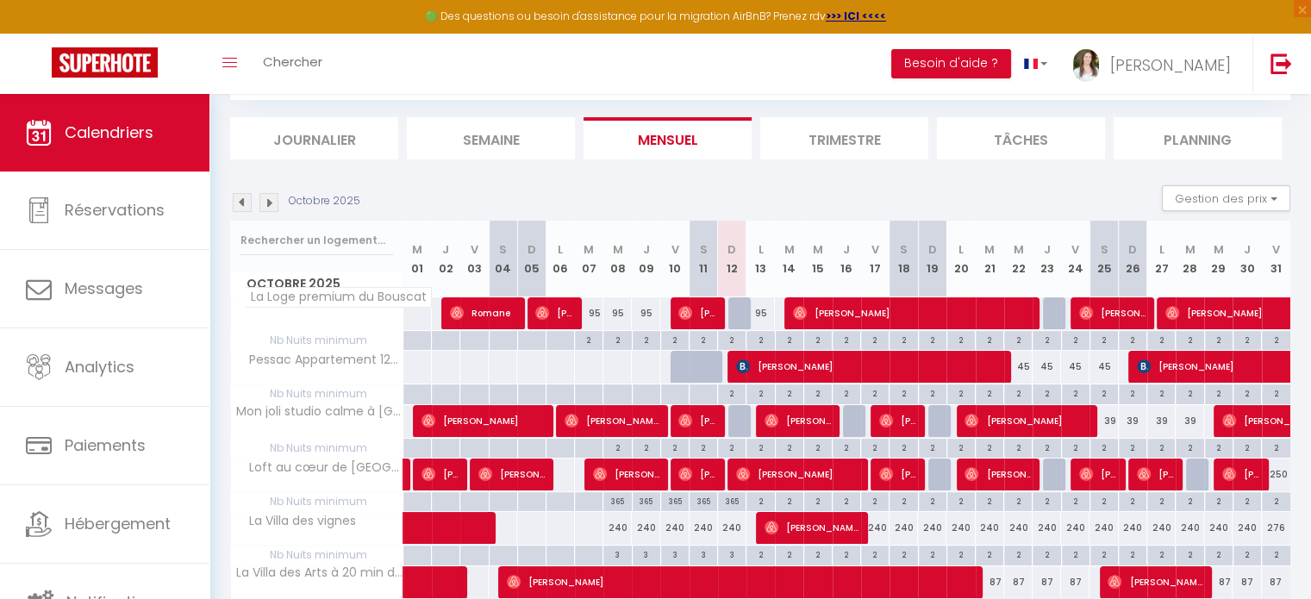
scroll to position [86, 0]
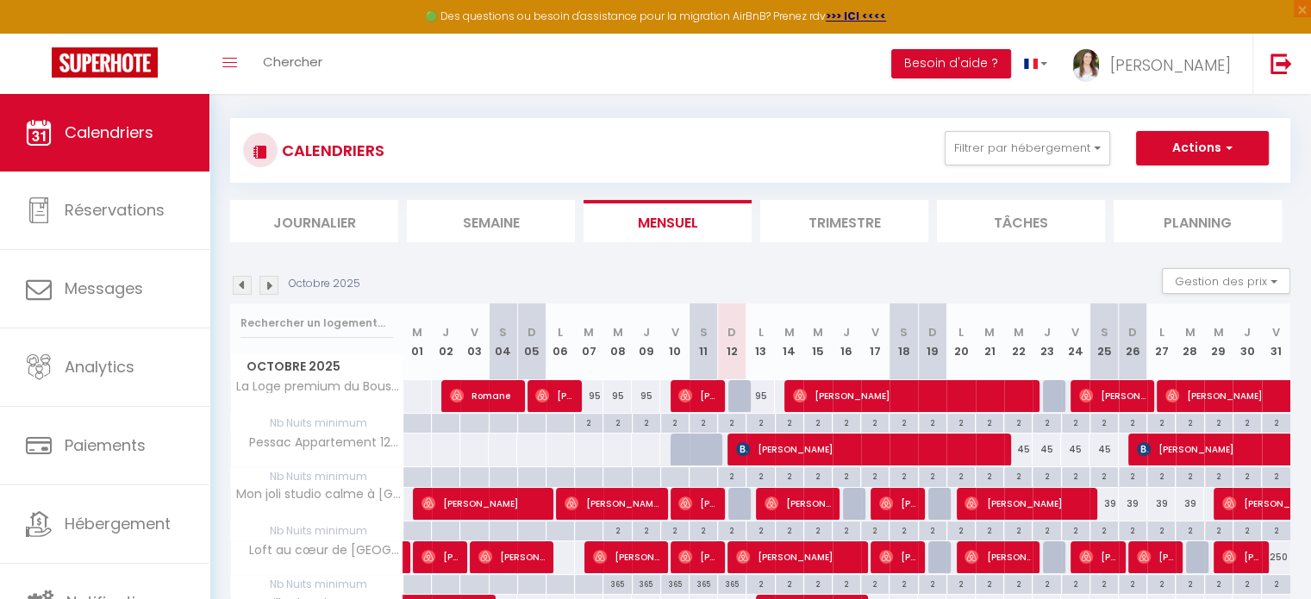
click at [273, 279] on img at bounding box center [269, 285] width 19 height 19
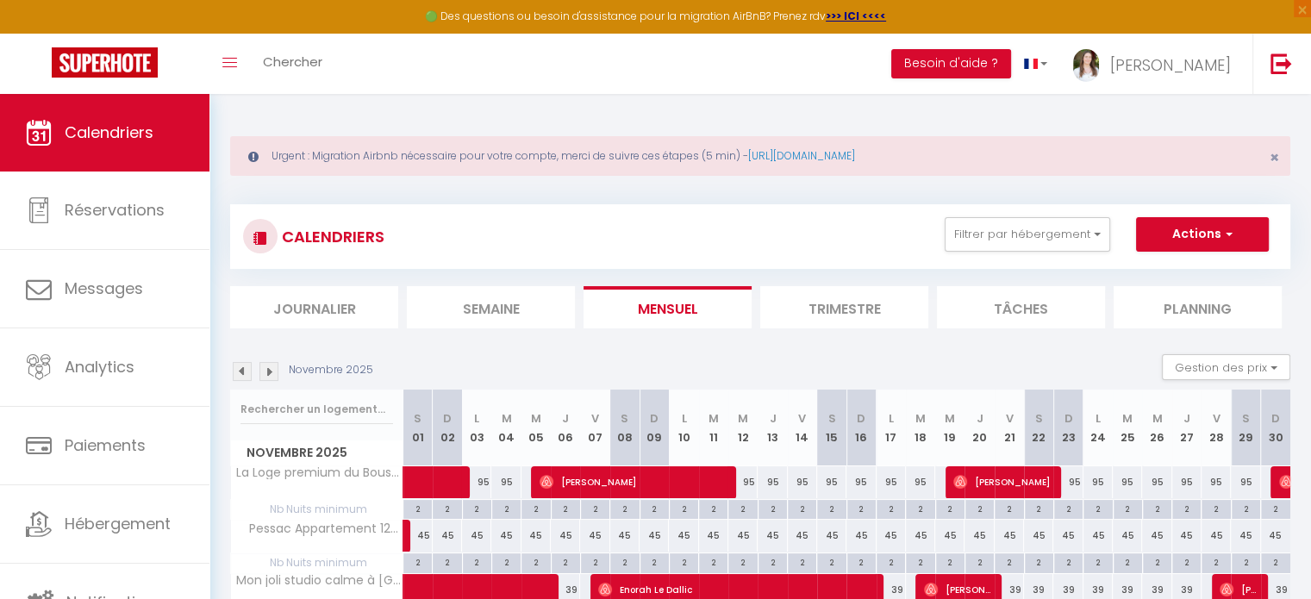
scroll to position [172, 0]
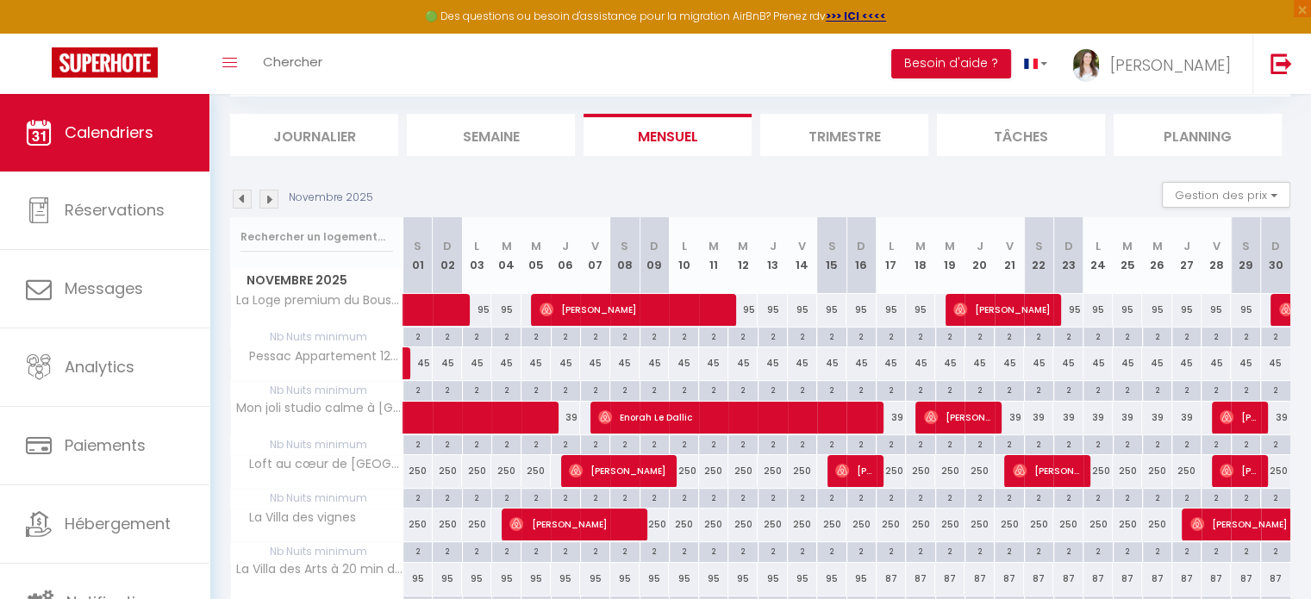
click at [267, 210] on div "Novembre 2025 Gestion des prix Nb Nuits minimum Règles Disponibilité" at bounding box center [760, 199] width 1061 height 35
click at [272, 203] on img at bounding box center [269, 199] width 19 height 19
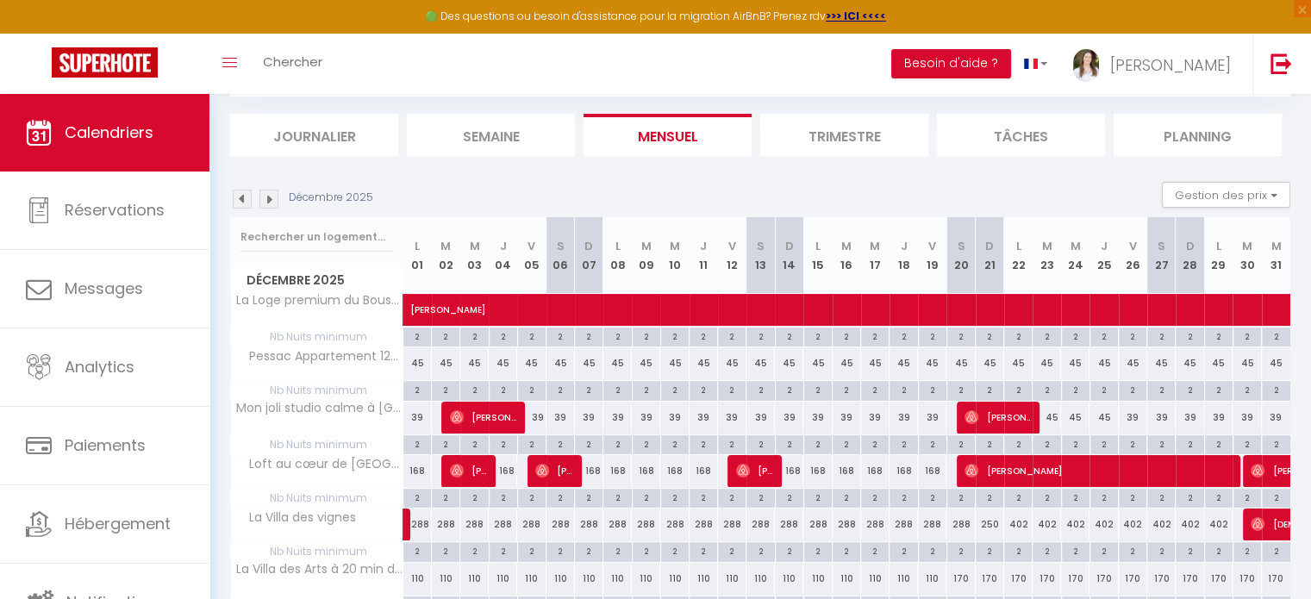
click at [272, 203] on img at bounding box center [269, 199] width 19 height 19
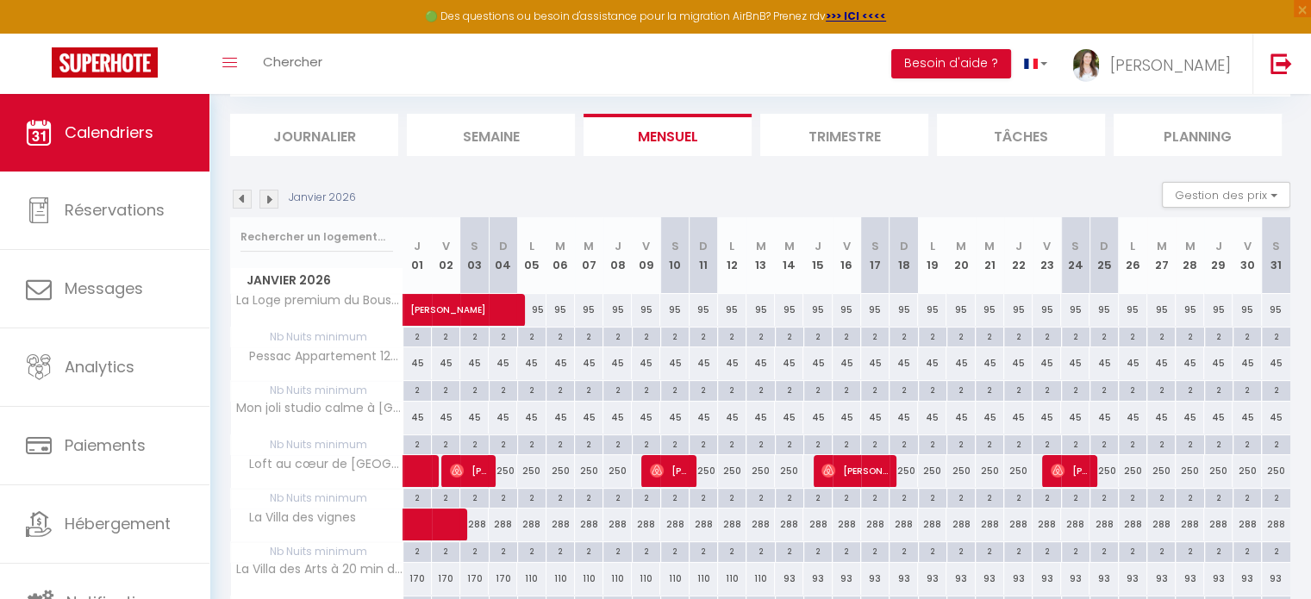
click at [247, 203] on img at bounding box center [242, 199] width 19 height 19
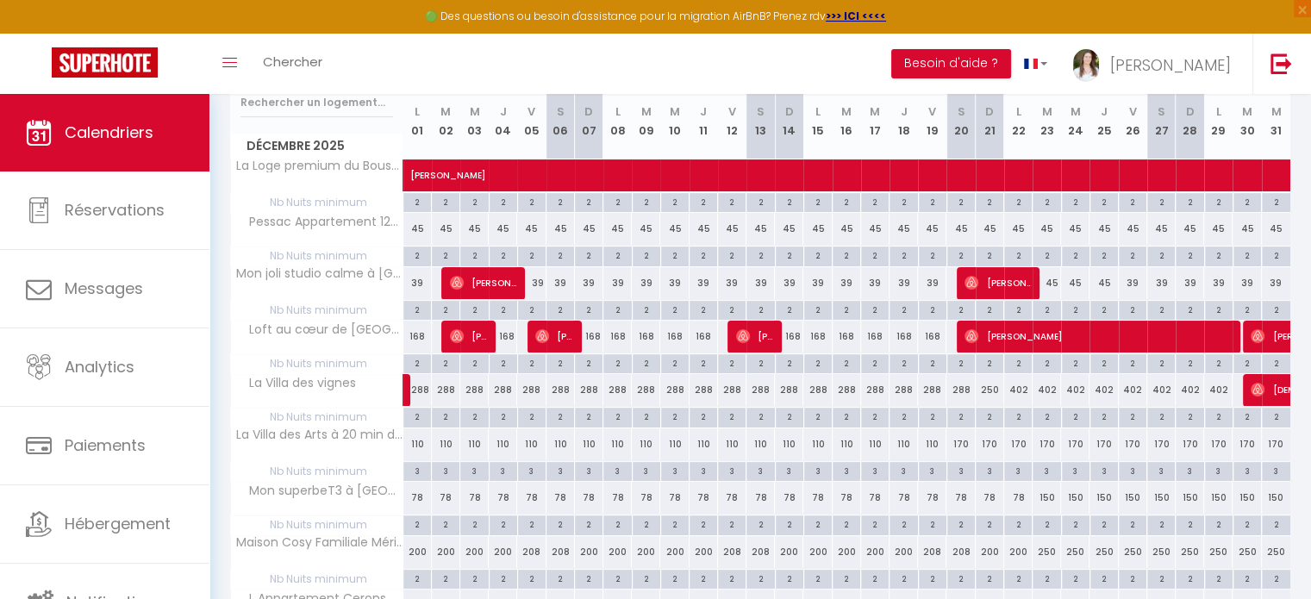
scroll to position [345, 0]
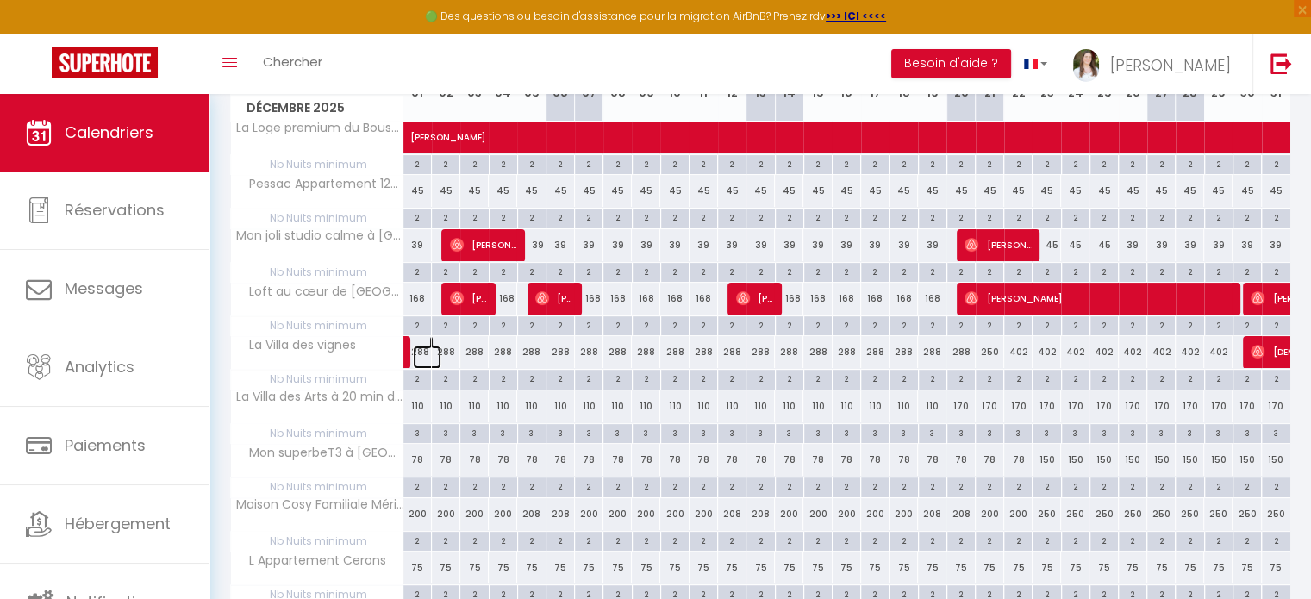
click at [421, 350] on link at bounding box center [427, 357] width 28 height 23
type input "288"
type input "Lun 01 Décembre 2025"
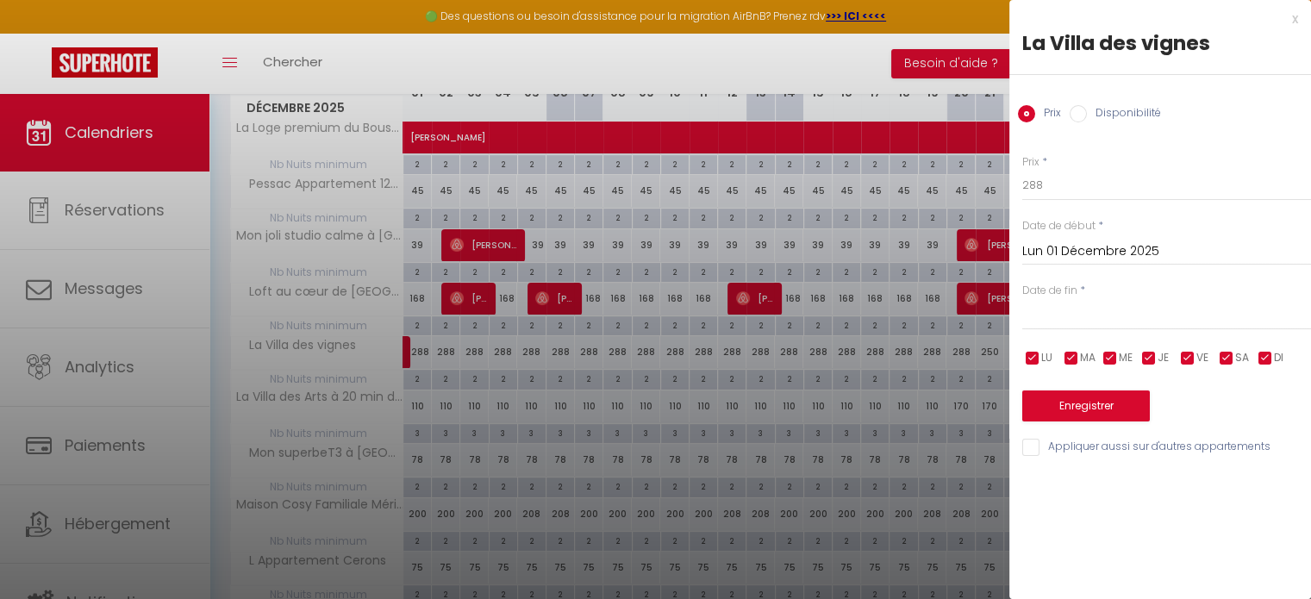
click at [1062, 168] on div "Prix * 288" at bounding box center [1167, 177] width 289 height 47
click at [1088, 185] on input "288" at bounding box center [1167, 185] width 289 height 31
type input "250"
click at [1096, 320] on input "text" at bounding box center [1167, 316] width 289 height 22
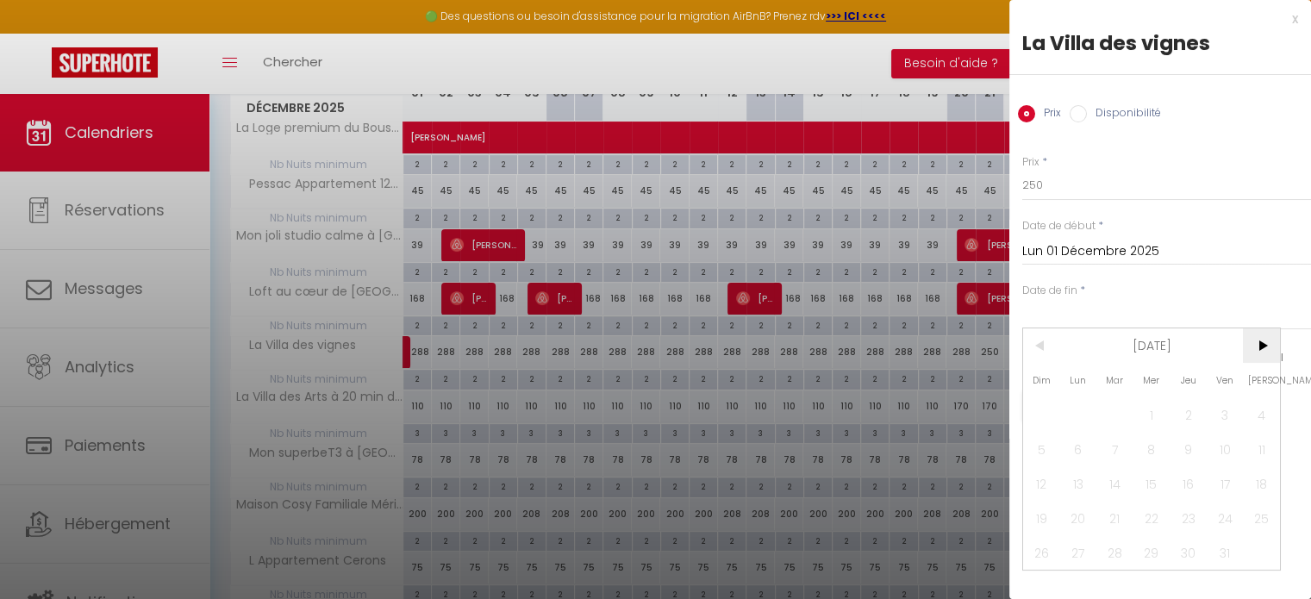
click at [1252, 341] on span ">" at bounding box center [1261, 346] width 37 height 34
click at [1265, 470] on span "20" at bounding box center [1261, 483] width 37 height 34
type input "Sam 20 Décembre 2025"
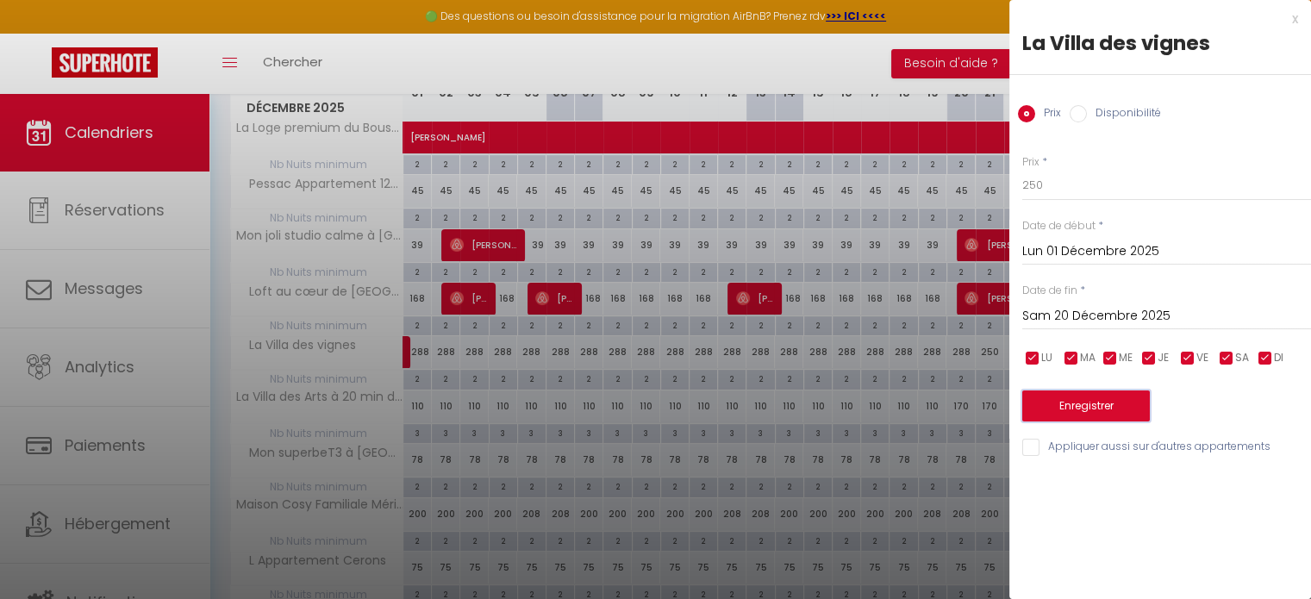
click at [1086, 398] on button "Enregistrer" at bounding box center [1087, 406] width 128 height 31
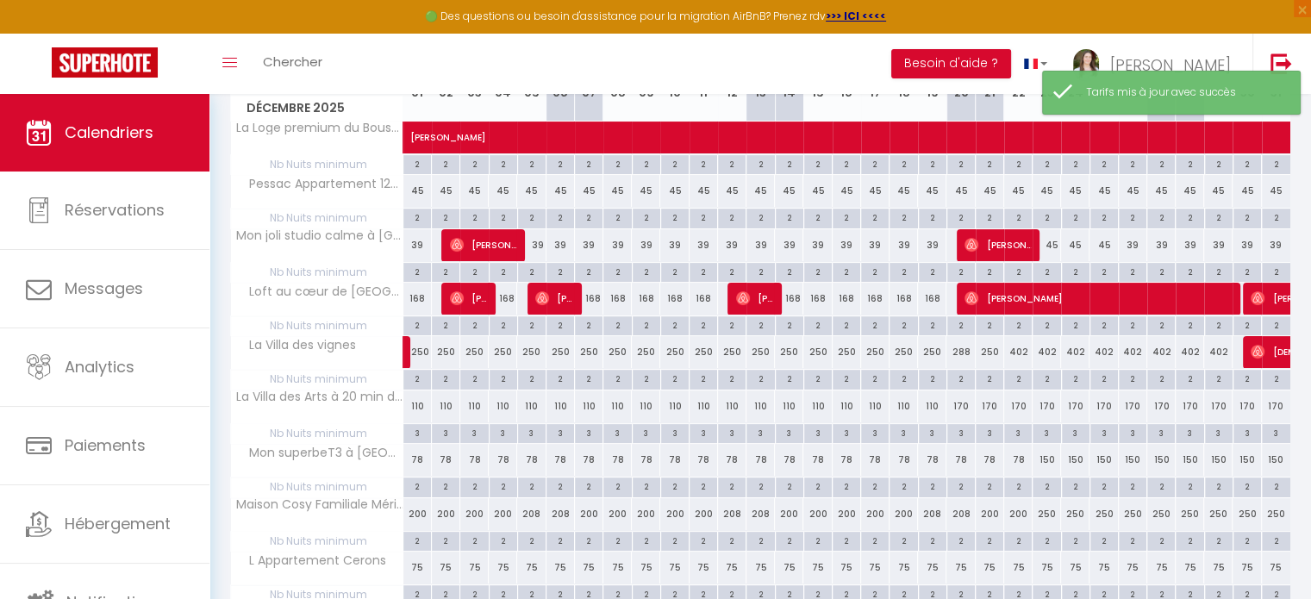
click at [965, 352] on div "288" at bounding box center [961, 352] width 28 height 32
type input "288"
type input "Sam 20 Décembre 2025"
type input "Dim 21 Décembre 2025"
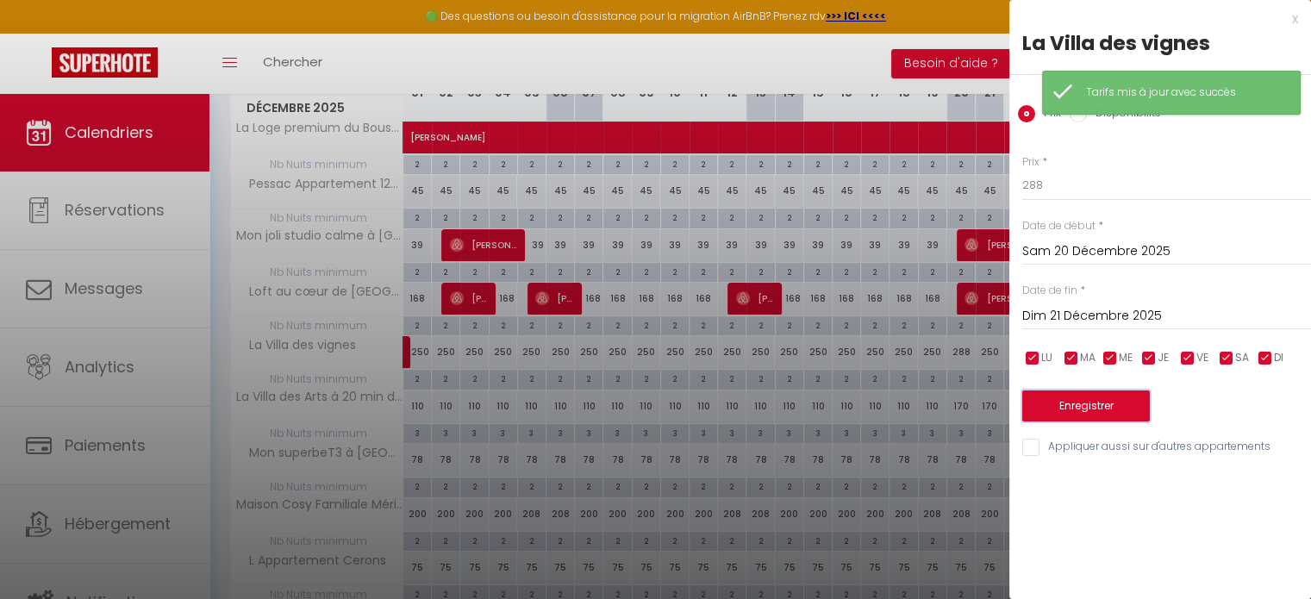
click at [1116, 412] on button "Enregistrer" at bounding box center [1087, 406] width 128 height 31
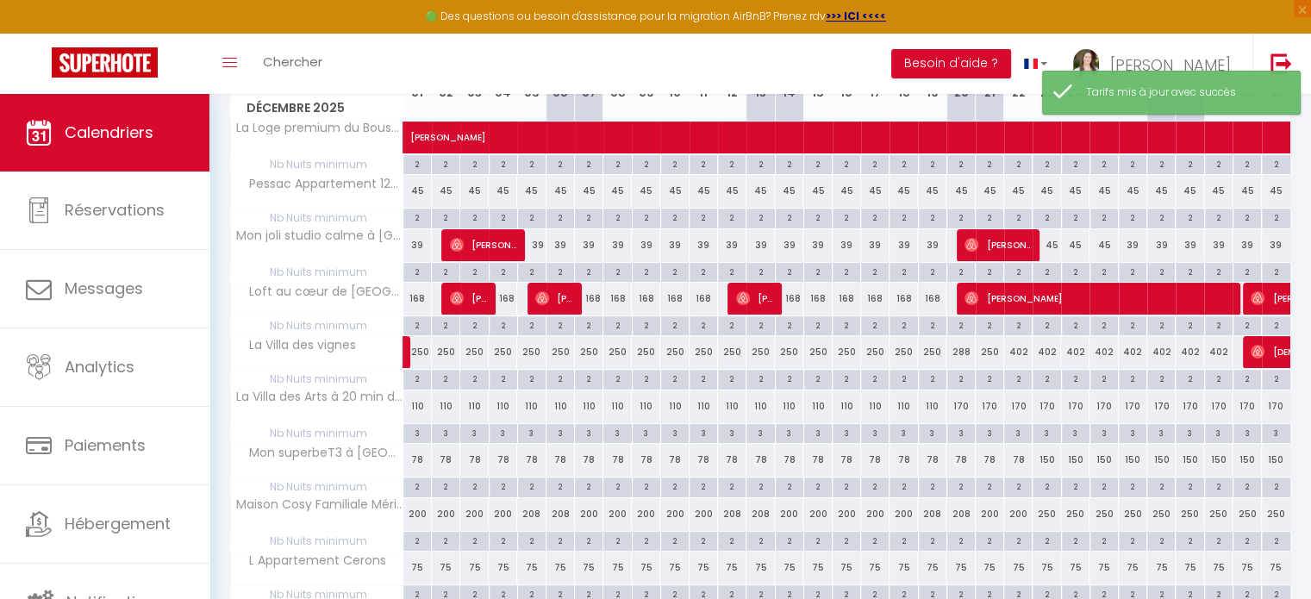
scroll to position [86, 0]
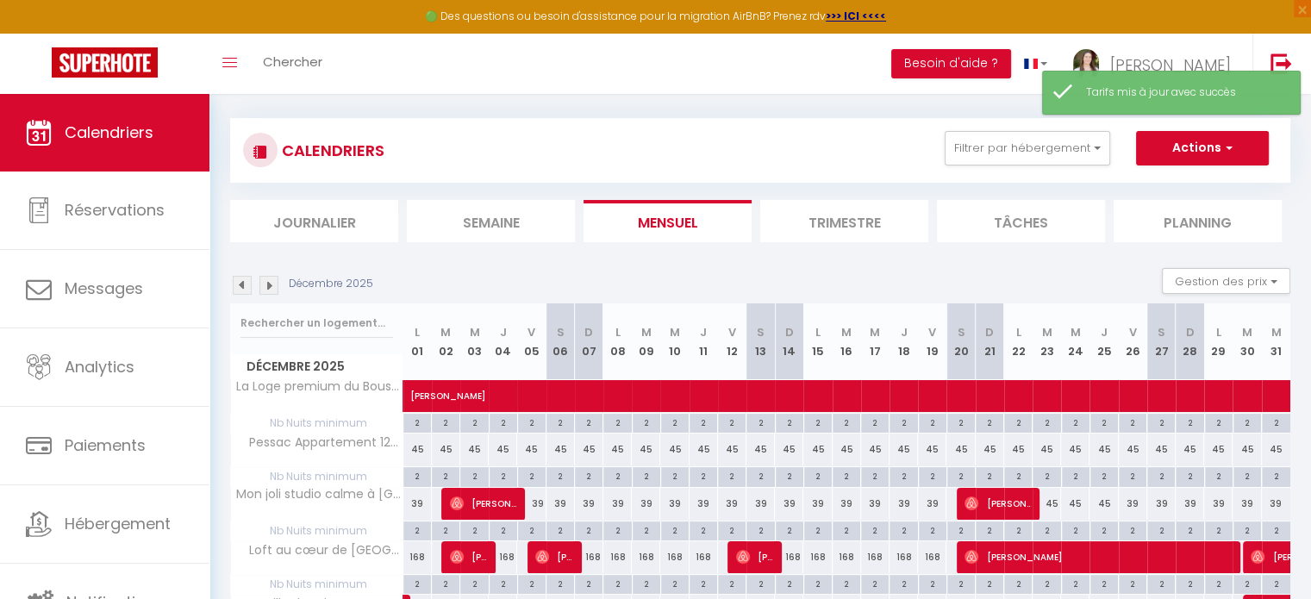
click at [275, 278] on img at bounding box center [269, 285] width 19 height 19
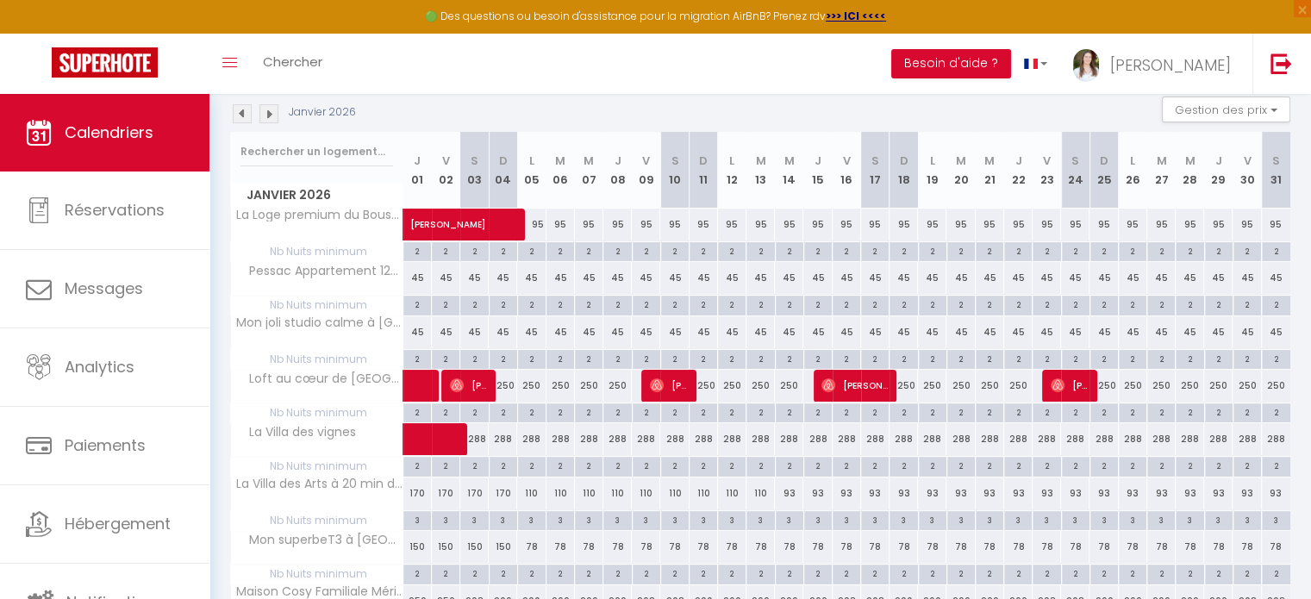
scroll to position [259, 0]
click at [238, 119] on img at bounding box center [242, 112] width 19 height 19
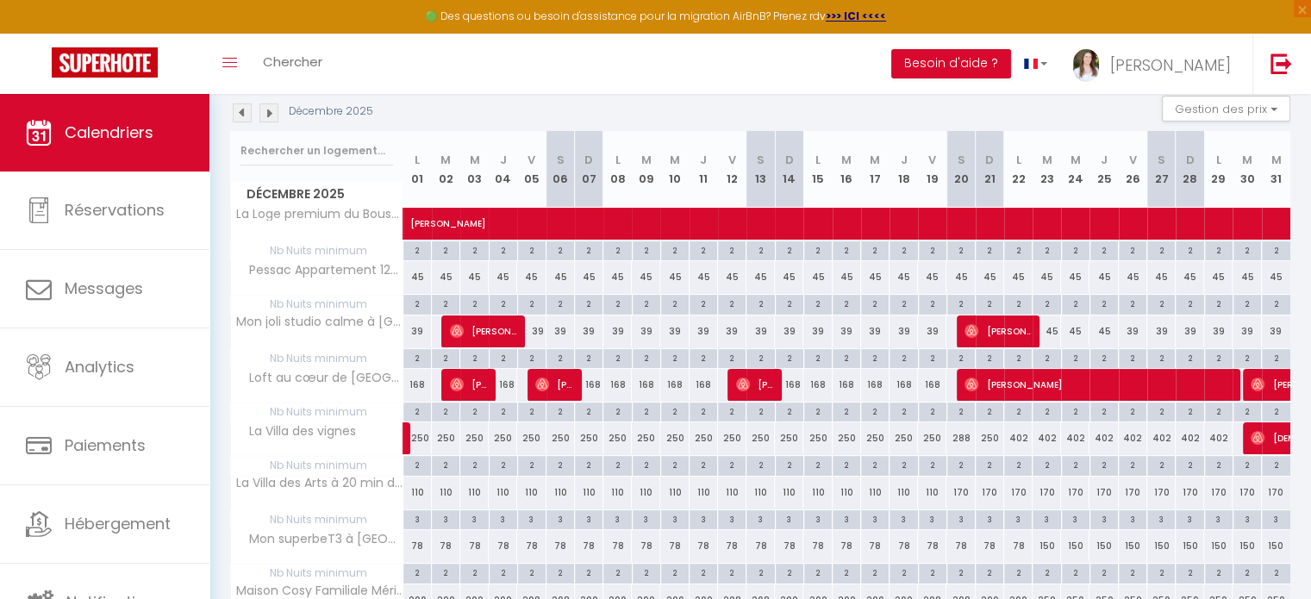
click at [238, 119] on img at bounding box center [242, 112] width 19 height 19
